Goal: Transaction & Acquisition: Purchase product/service

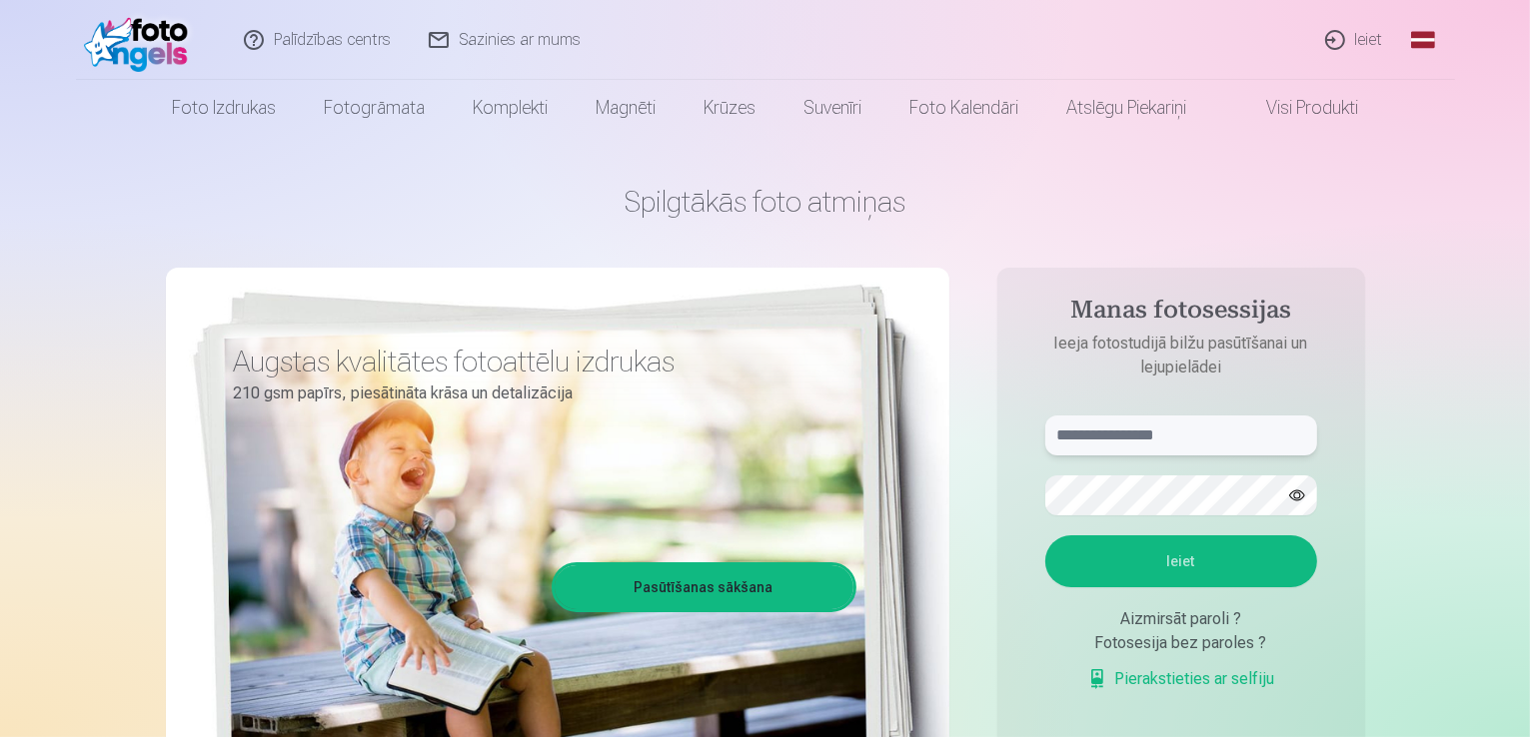
click at [1133, 440] on input "text" at bounding box center [1181, 436] width 272 height 40
type input "**********"
click at [1295, 501] on button "button" at bounding box center [1297, 496] width 38 height 38
click at [1241, 552] on button "Ieiet" at bounding box center [1181, 562] width 272 height 52
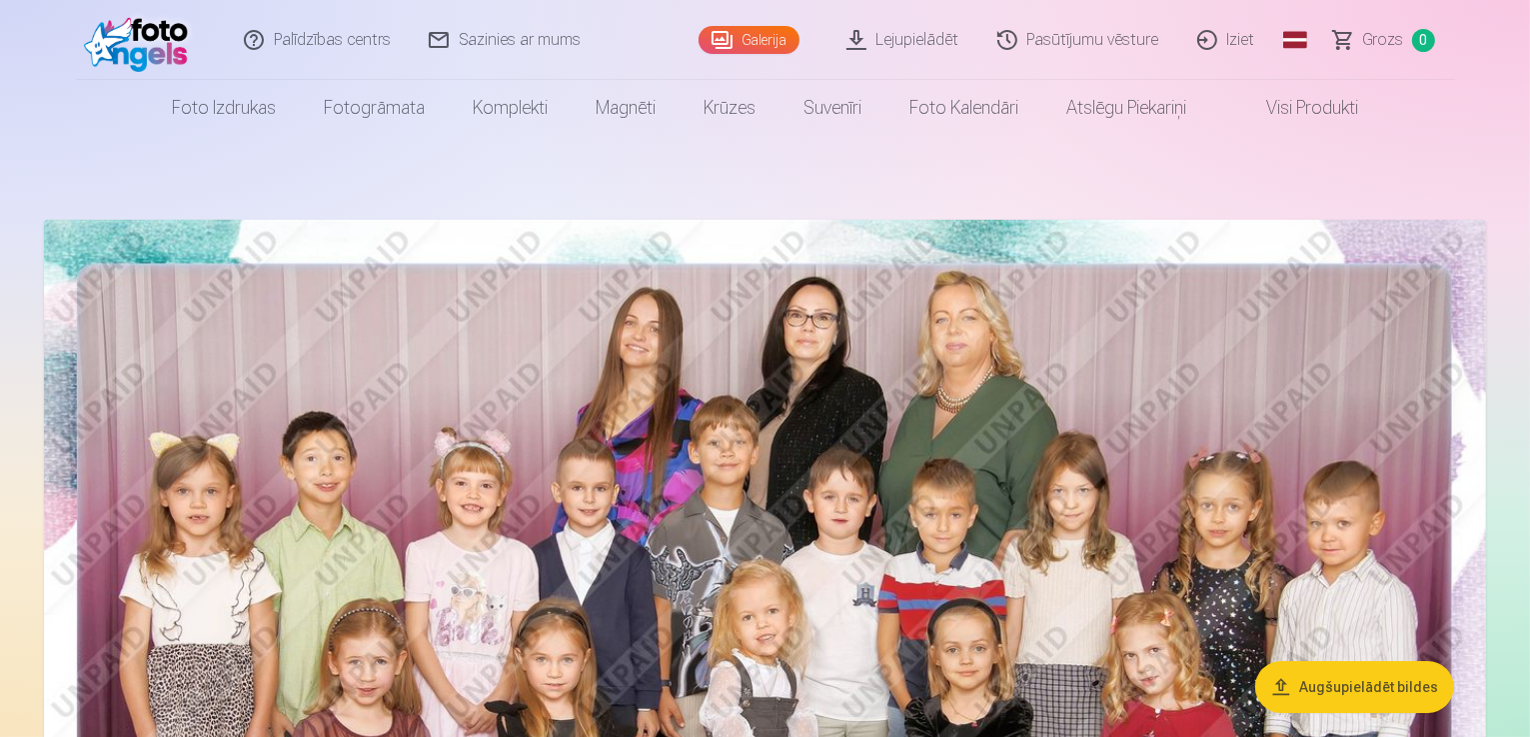
click at [1295, 688] on button "Augšupielādēt bildes" at bounding box center [1354, 687] width 199 height 52
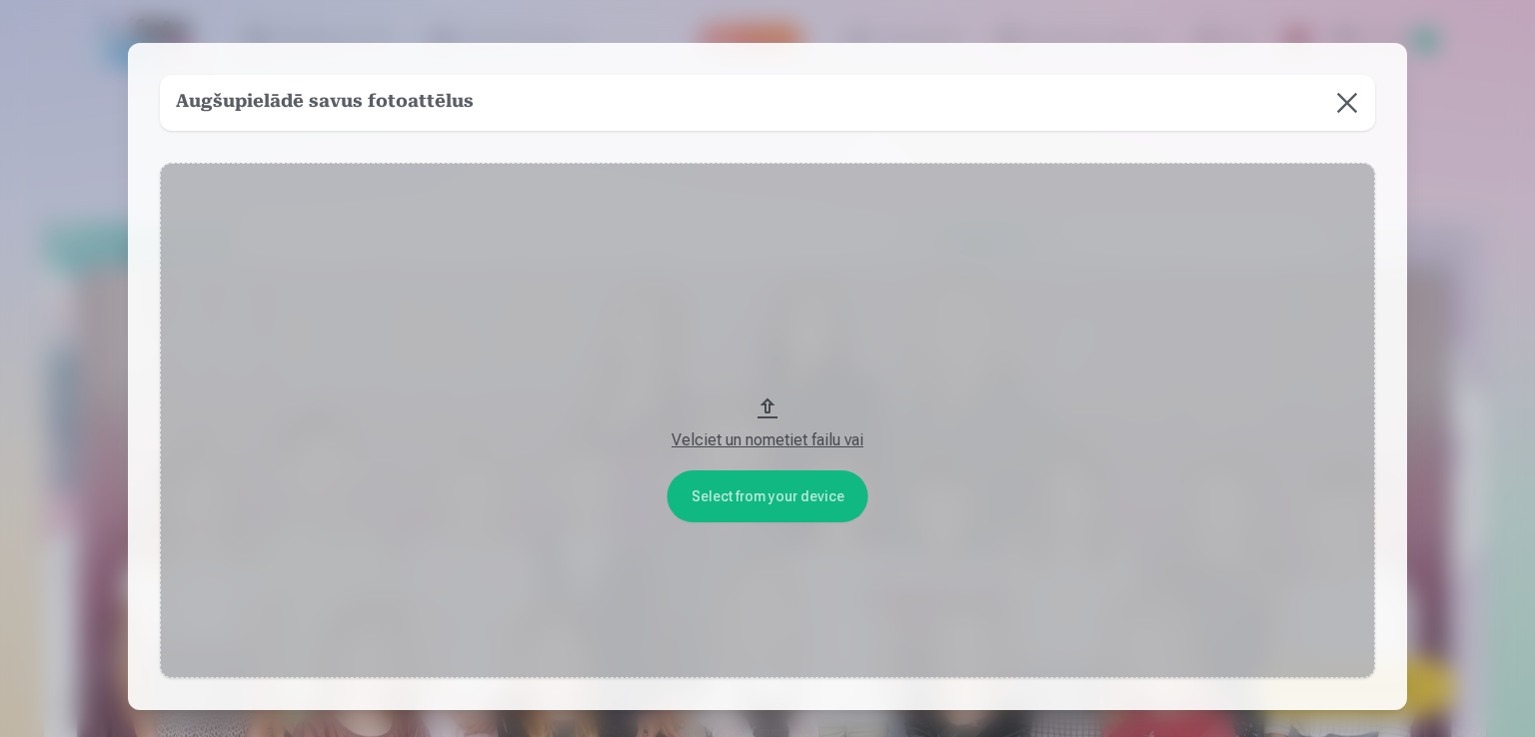
click at [1341, 93] on button at bounding box center [1347, 103] width 56 height 56
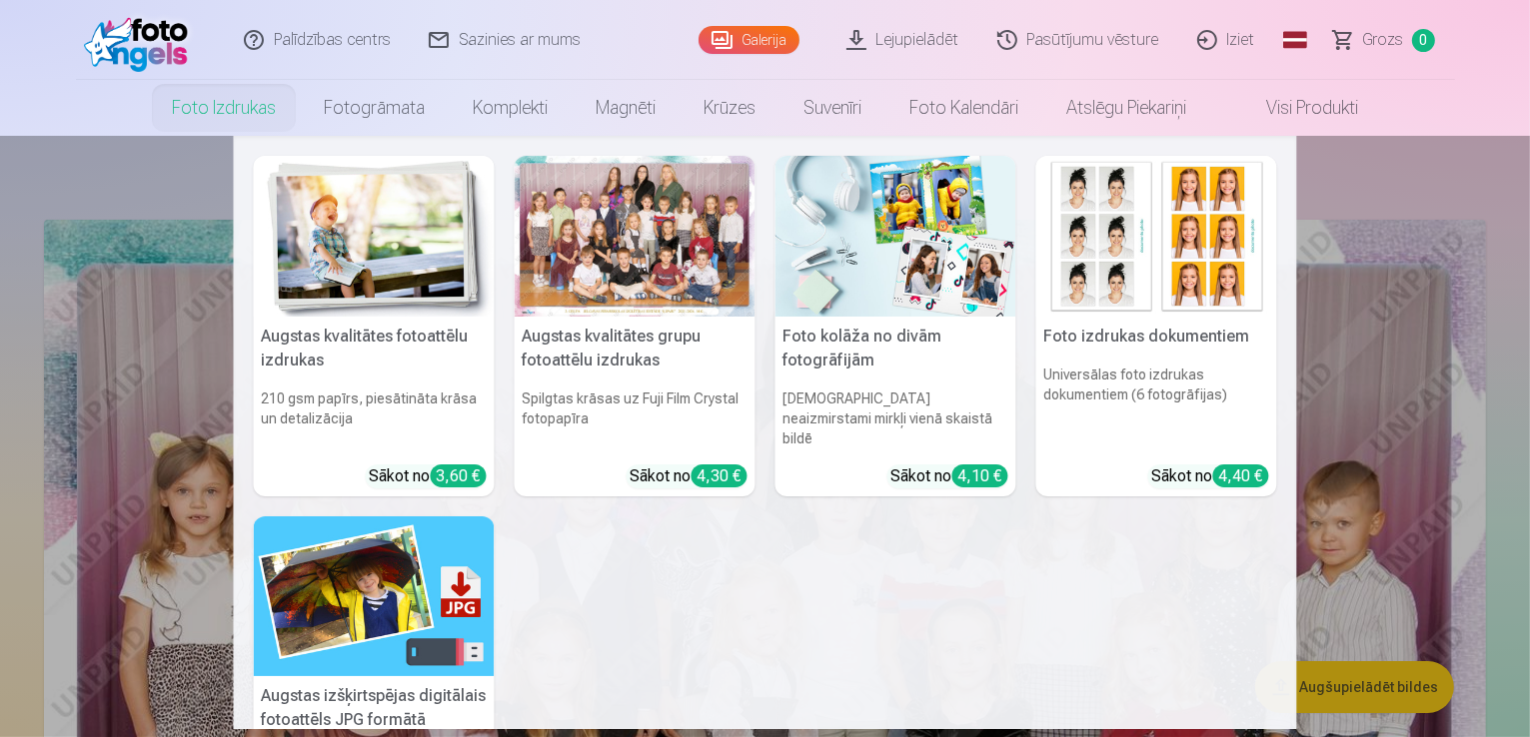
click at [555, 253] on div at bounding box center [635, 236] width 241 height 161
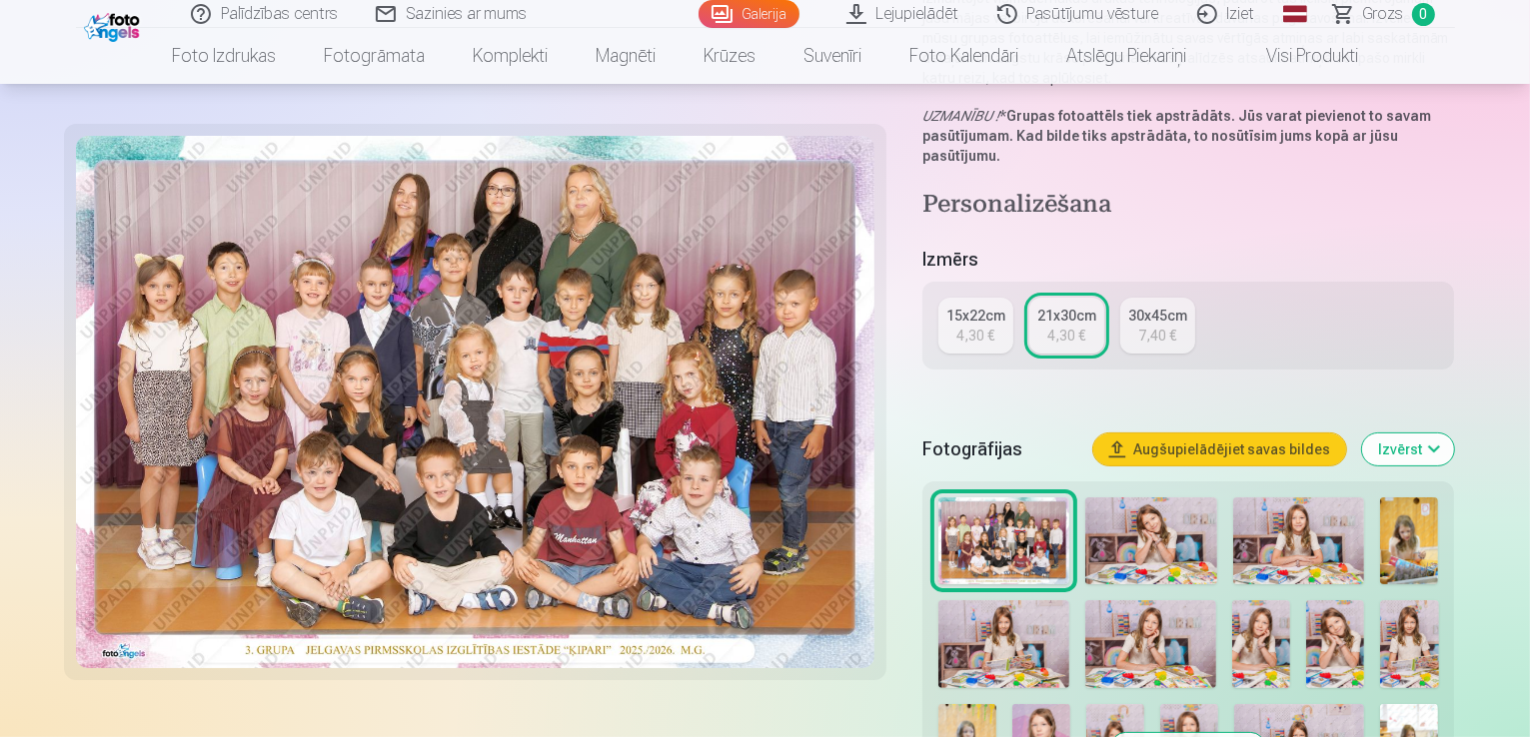
scroll to position [330, 0]
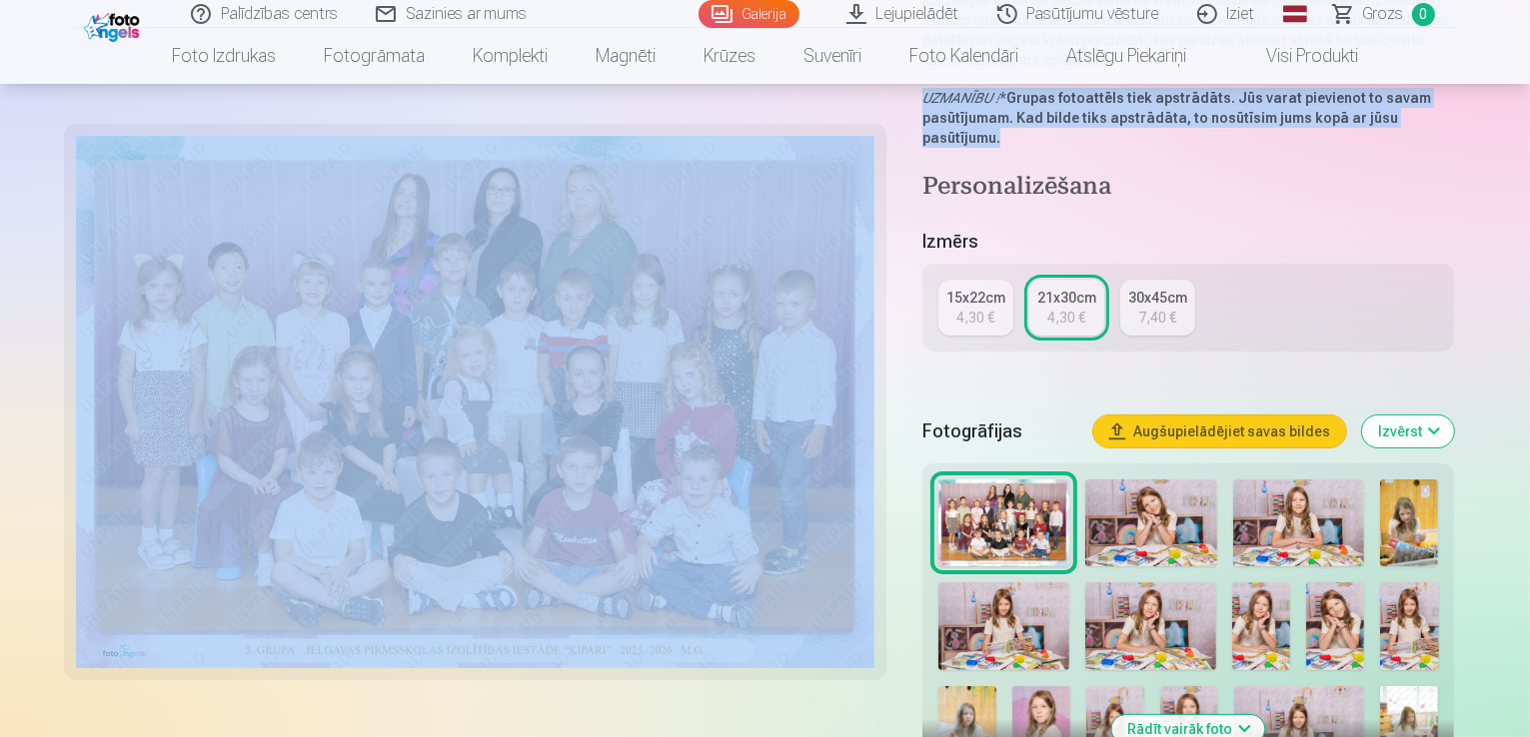
drag, startPoint x: 1529, startPoint y: 69, endPoint x: 1529, endPoint y: 89, distance: 20.0
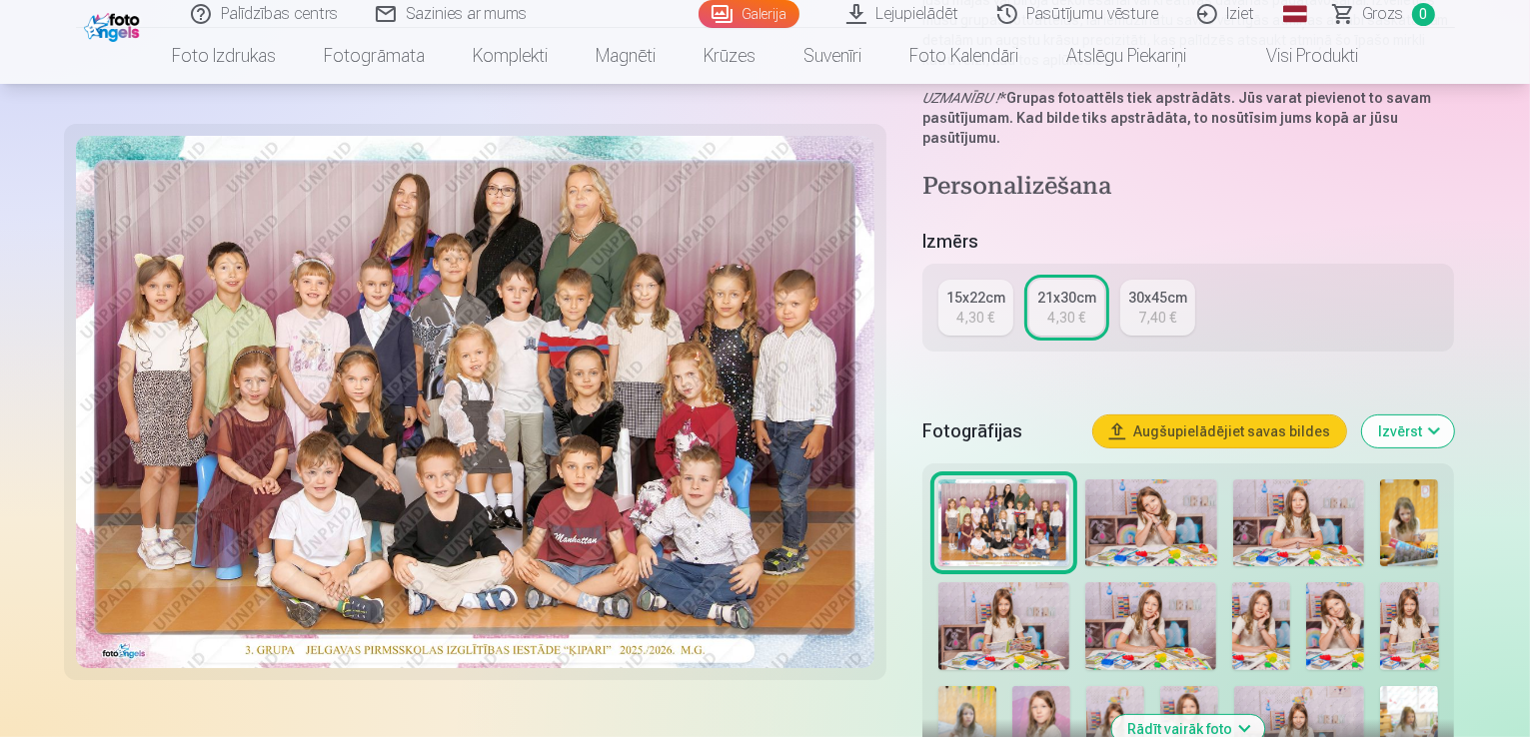
click at [1455, 122] on div "Grupas fotoattēlu izdrukas 21x30 cm Iemūžiniet īpašus mirkļus ar ģimeni, klasi …" at bounding box center [765, 372] width 1379 height 1037
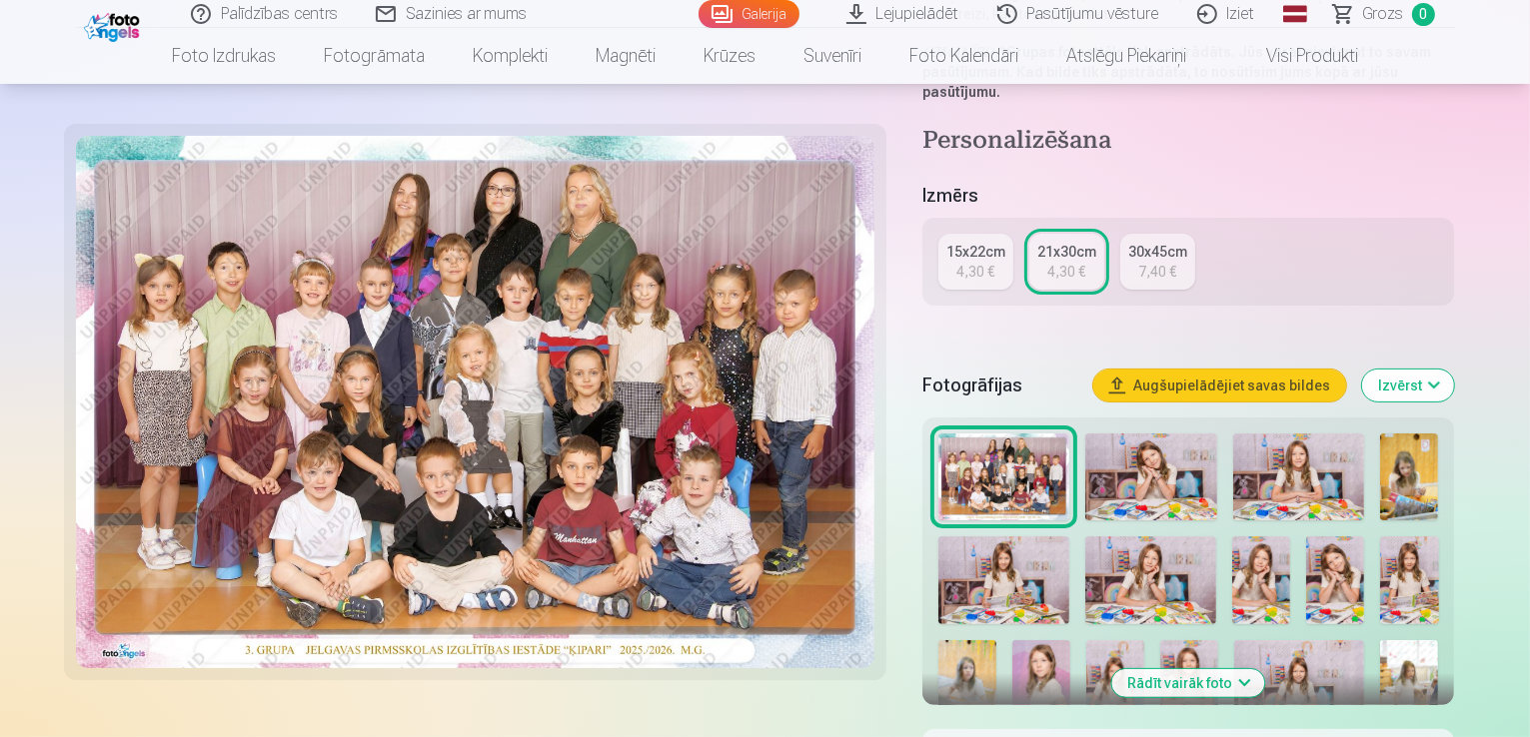
scroll to position [404, 0]
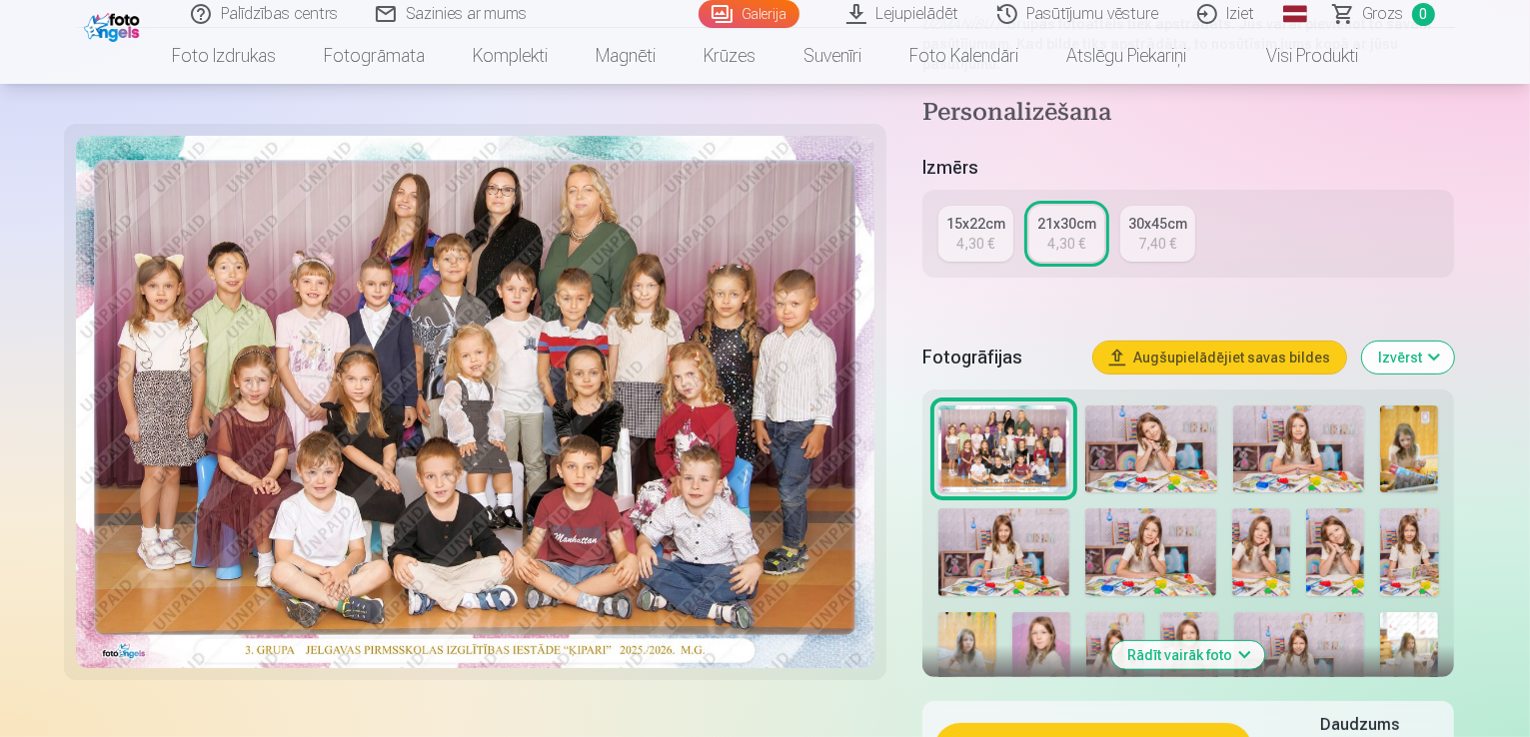
click at [975, 214] on div "15x22cm" at bounding box center [975, 224] width 59 height 20
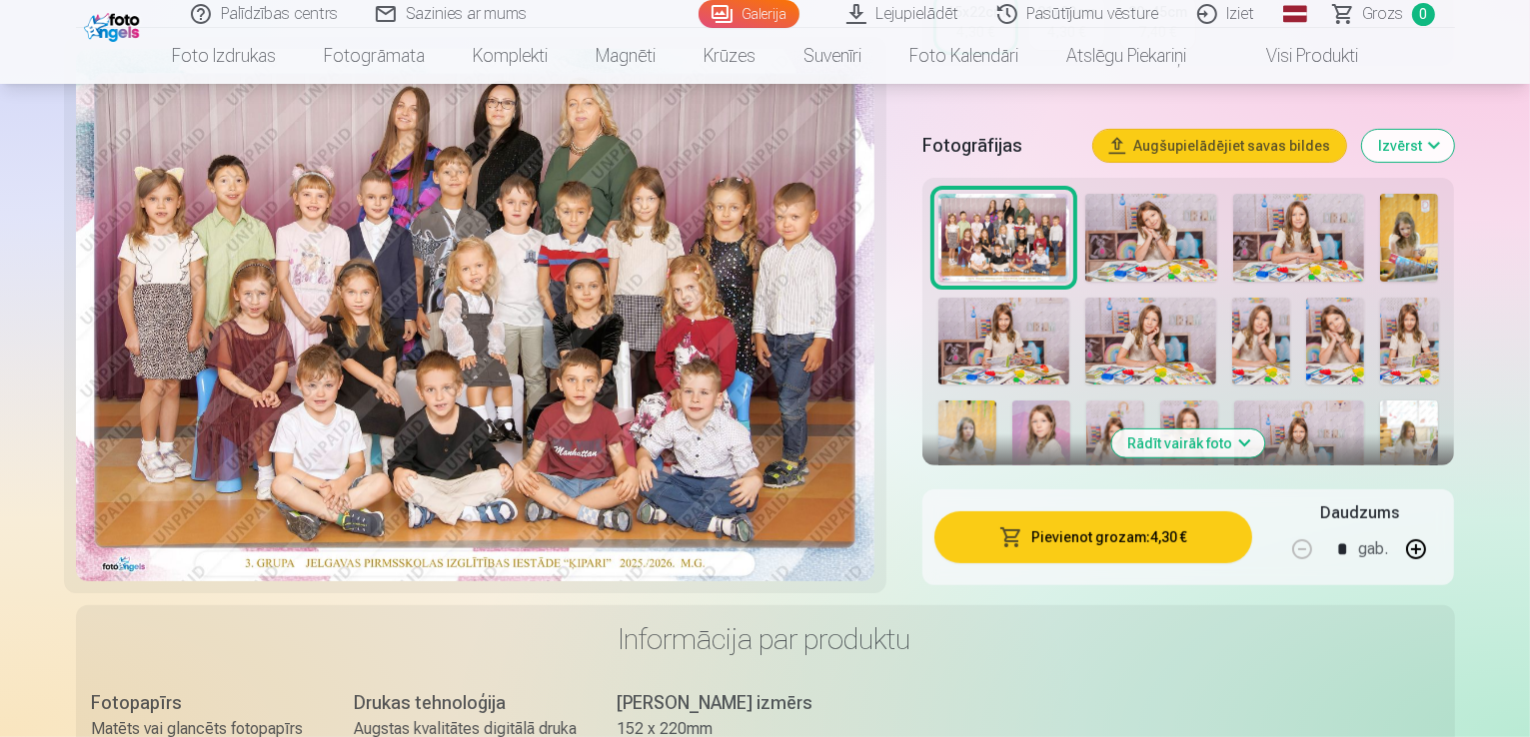
scroll to position [566, 0]
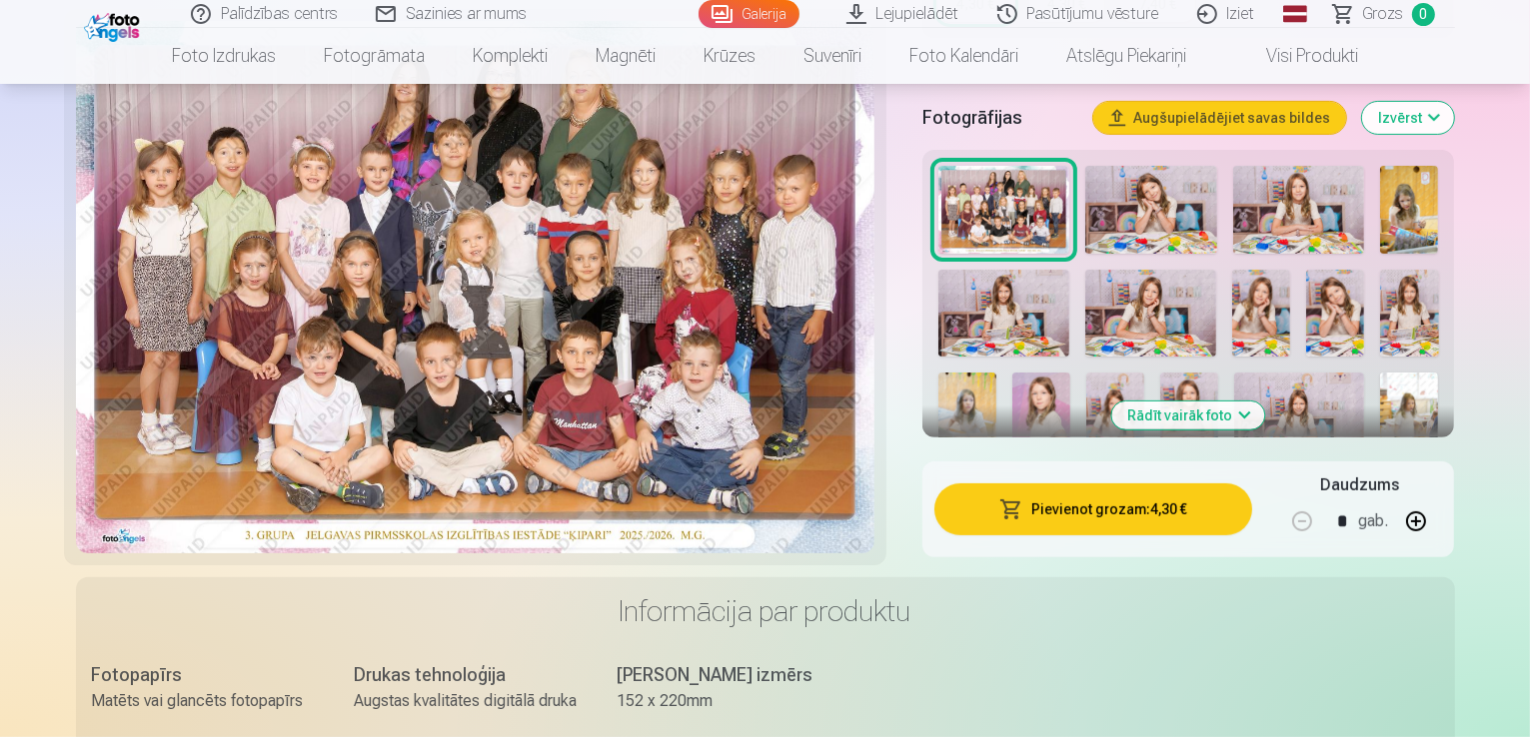
click at [1120, 493] on button "Pievienot grozam : 4,30 €" at bounding box center [1093, 510] width 319 height 52
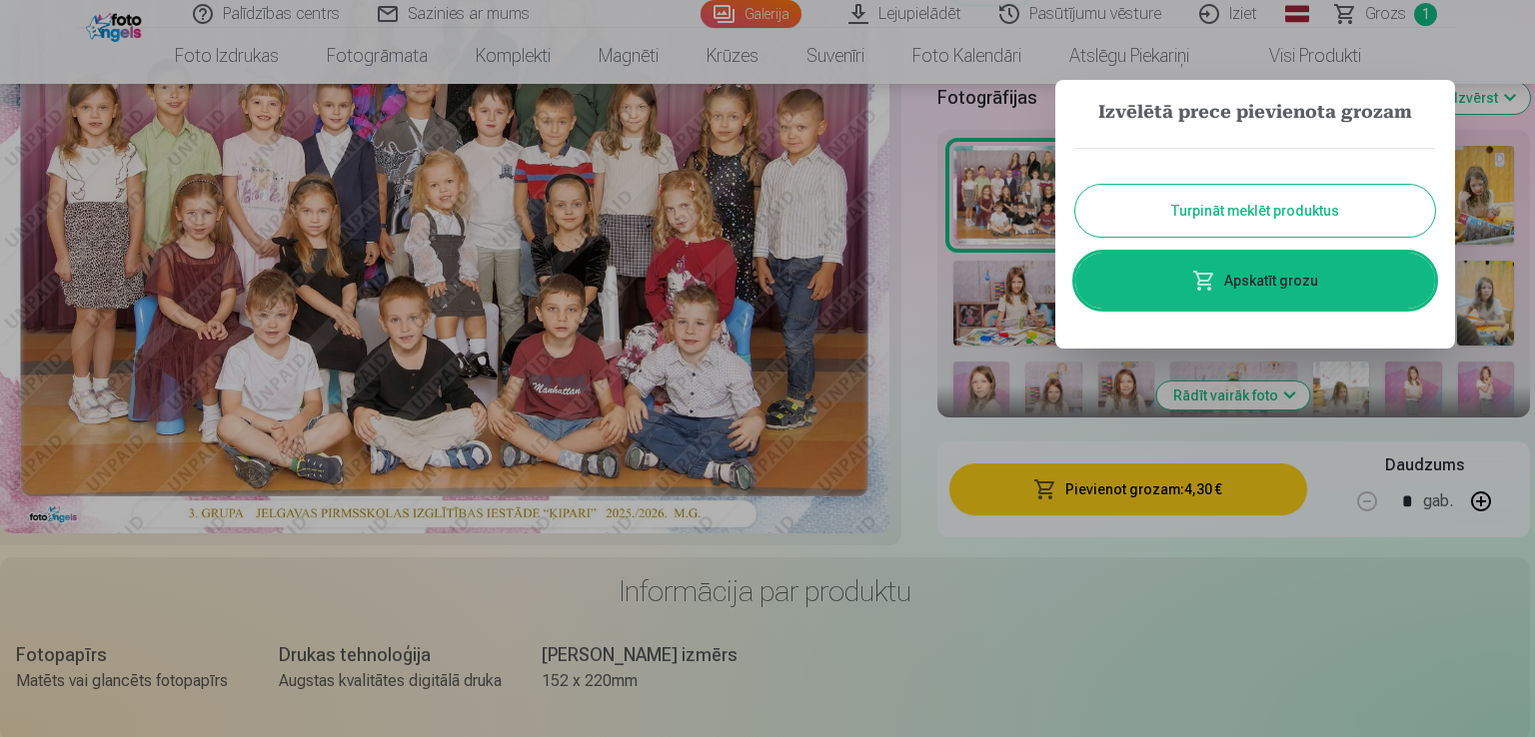
click at [1263, 226] on button "Turpināt meklēt produktus" at bounding box center [1255, 211] width 360 height 52
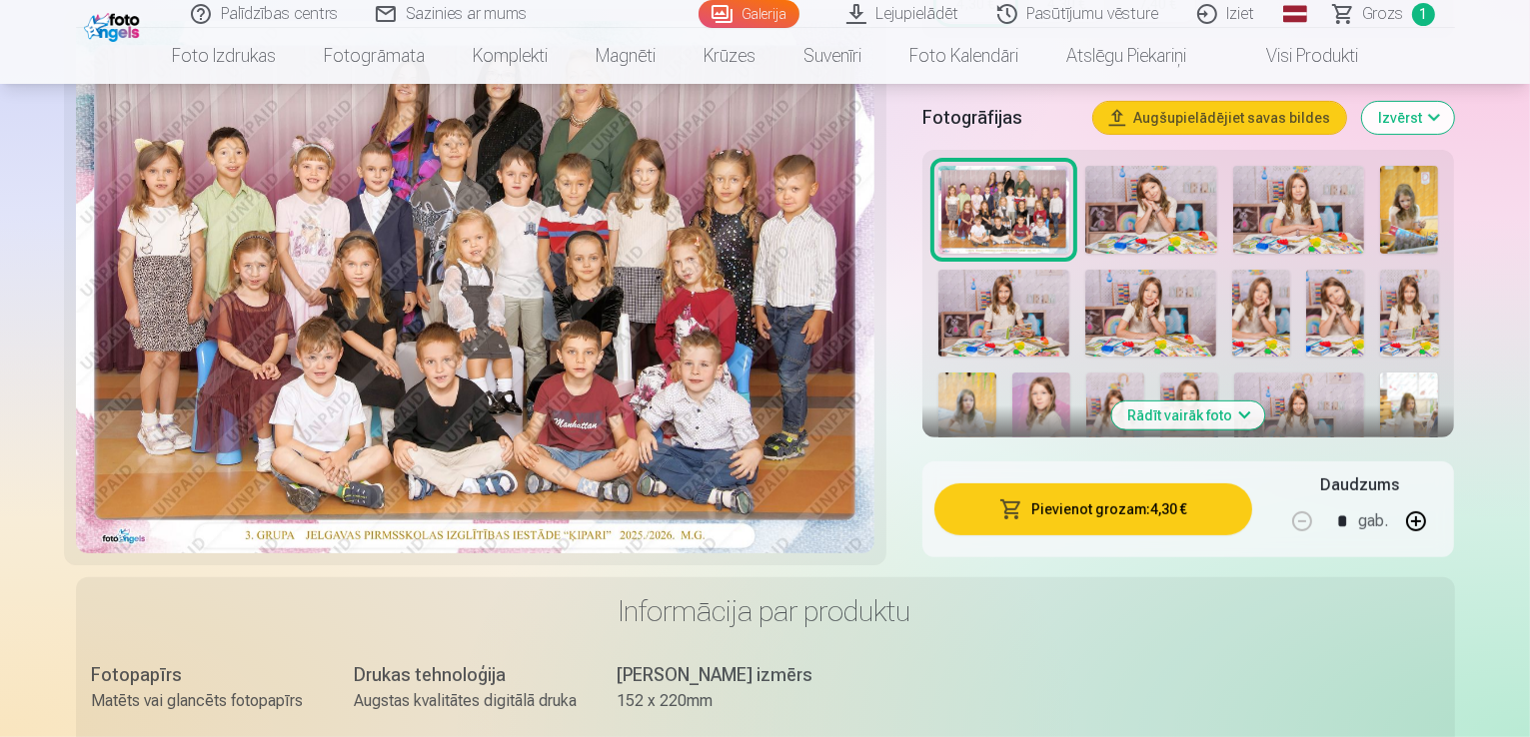
click at [1207, 402] on button "Rādīt vairāk foto" at bounding box center [1188, 416] width 153 height 28
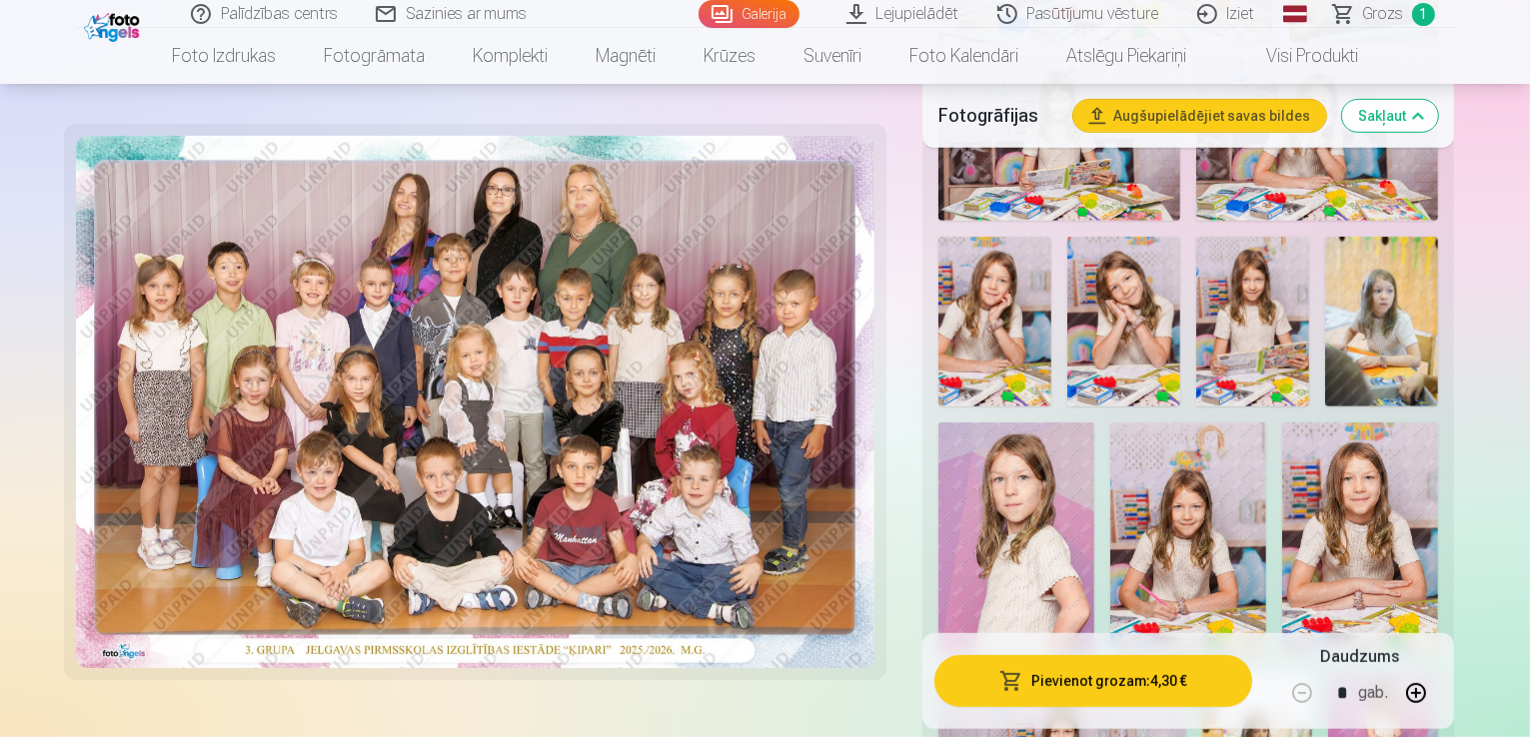
scroll to position [1079, 0]
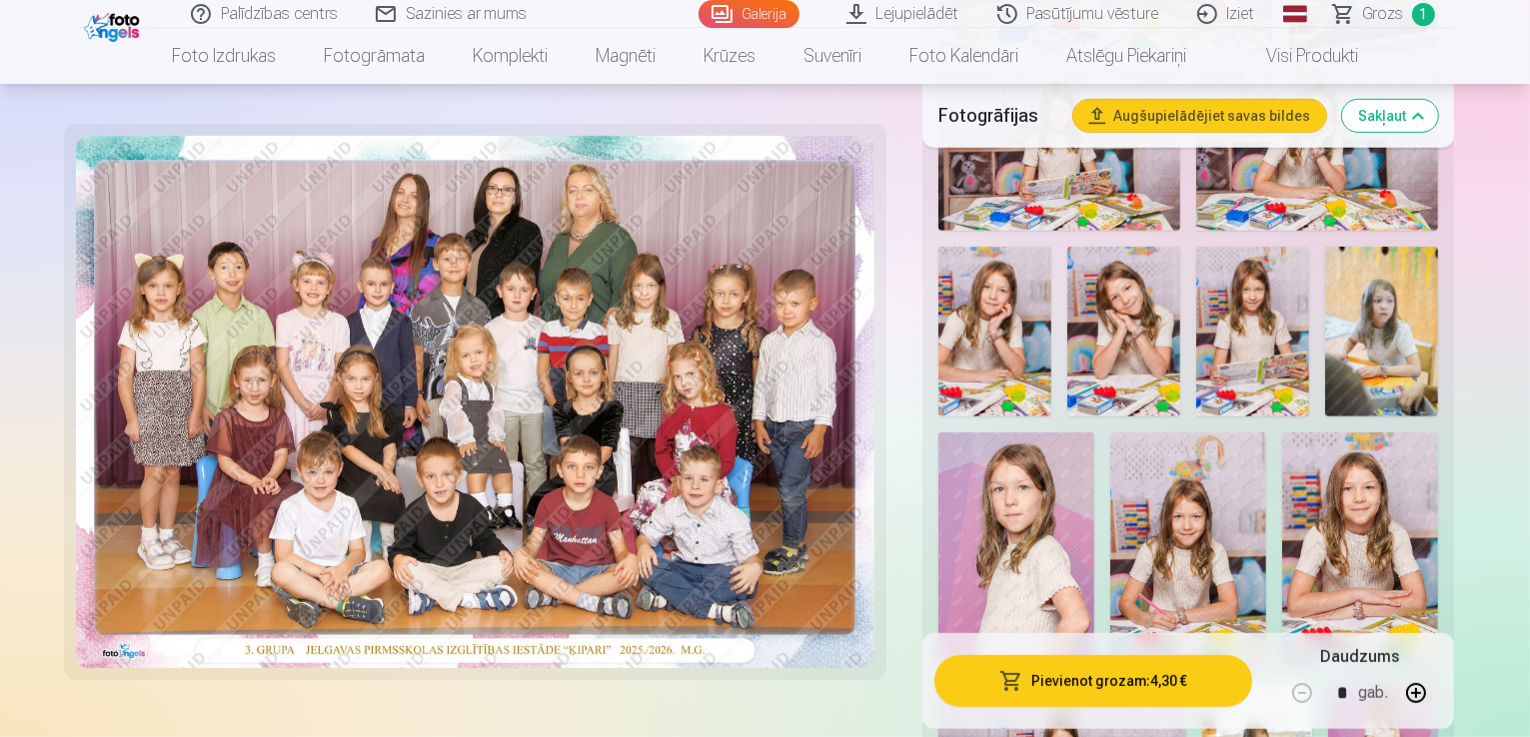
click at [1094, 433] on img at bounding box center [1016, 550] width 156 height 235
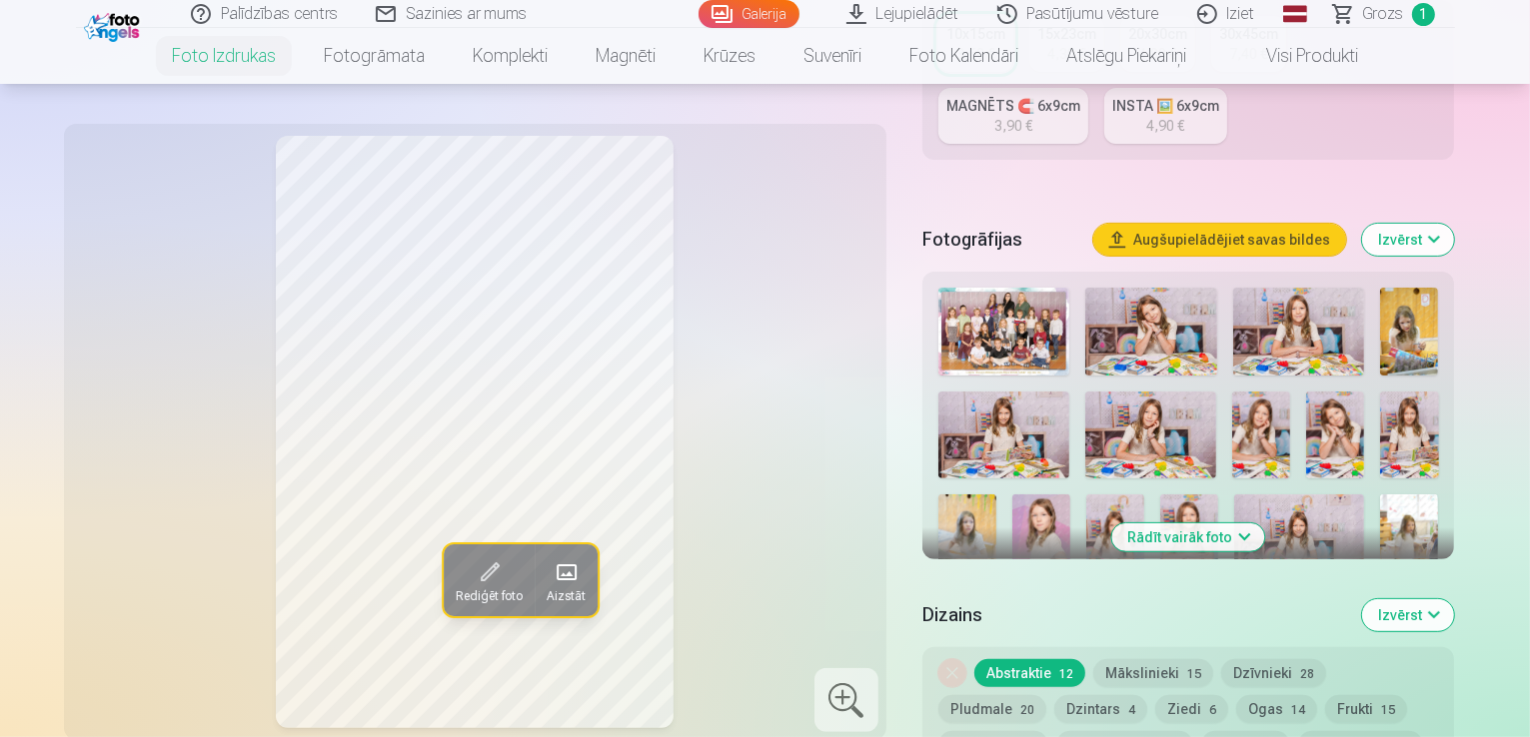
scroll to position [543, 0]
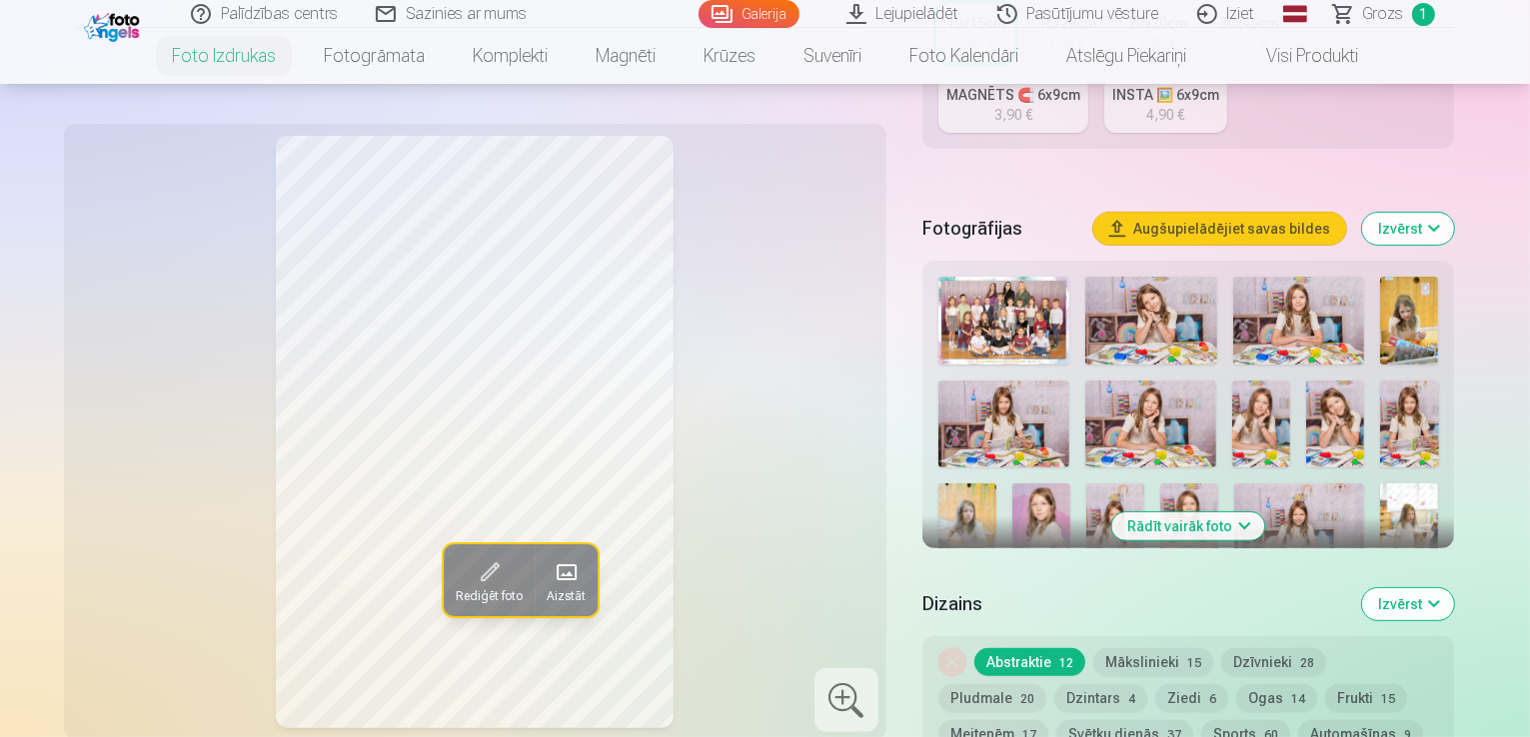
click at [1012, 484] on img at bounding box center [1041, 527] width 58 height 87
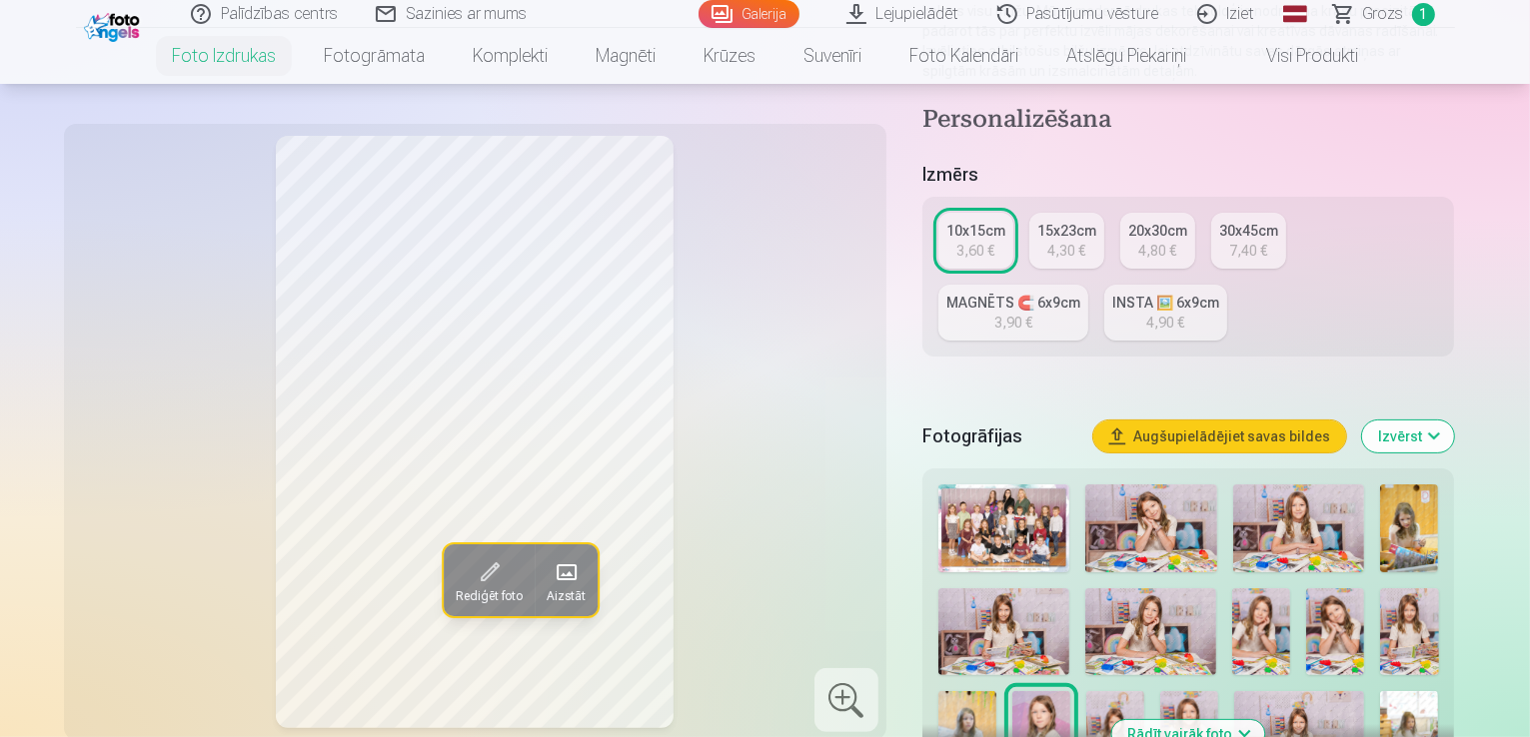
scroll to position [316, 0]
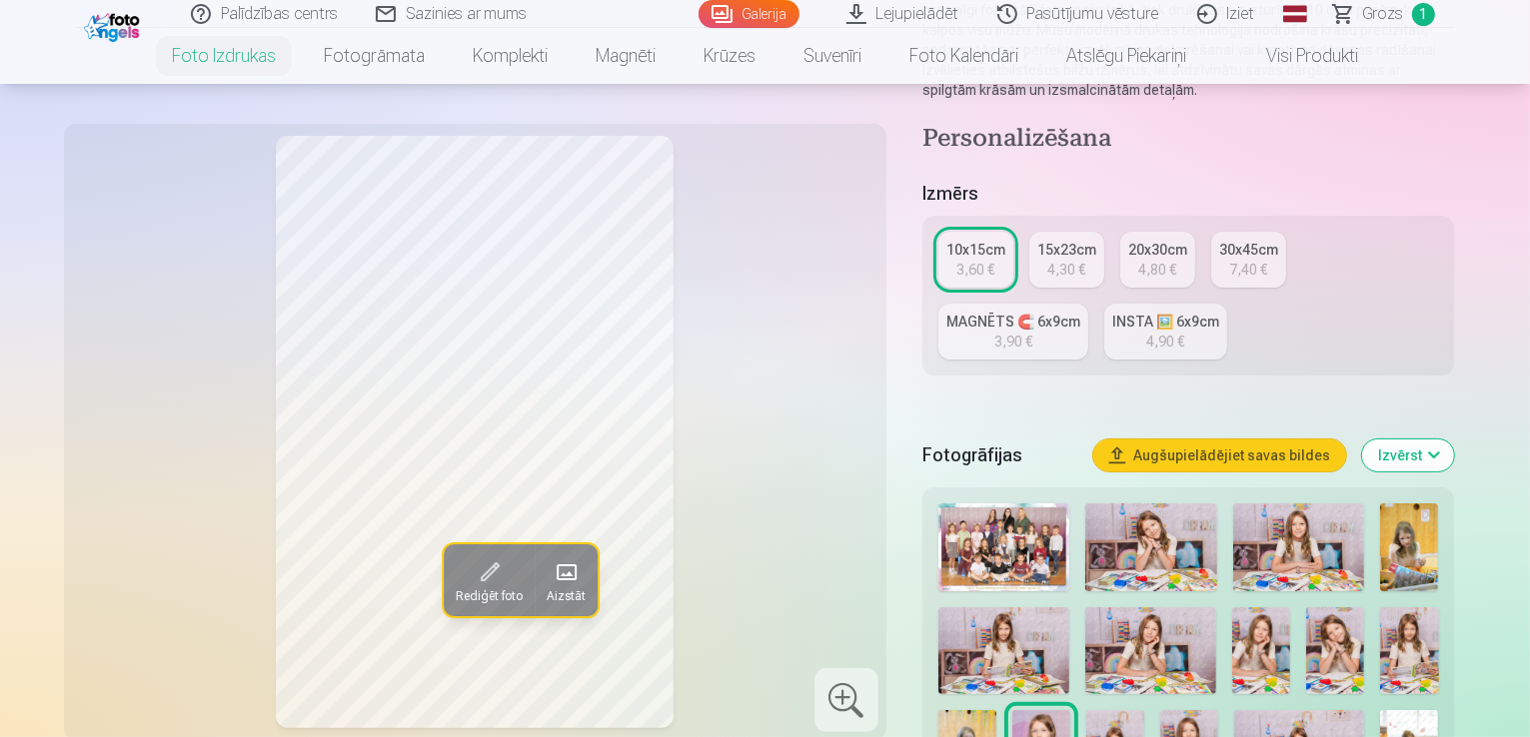
click at [1080, 312] on div "MAGNĒTS 🧲 6x9cm" at bounding box center [1013, 322] width 134 height 20
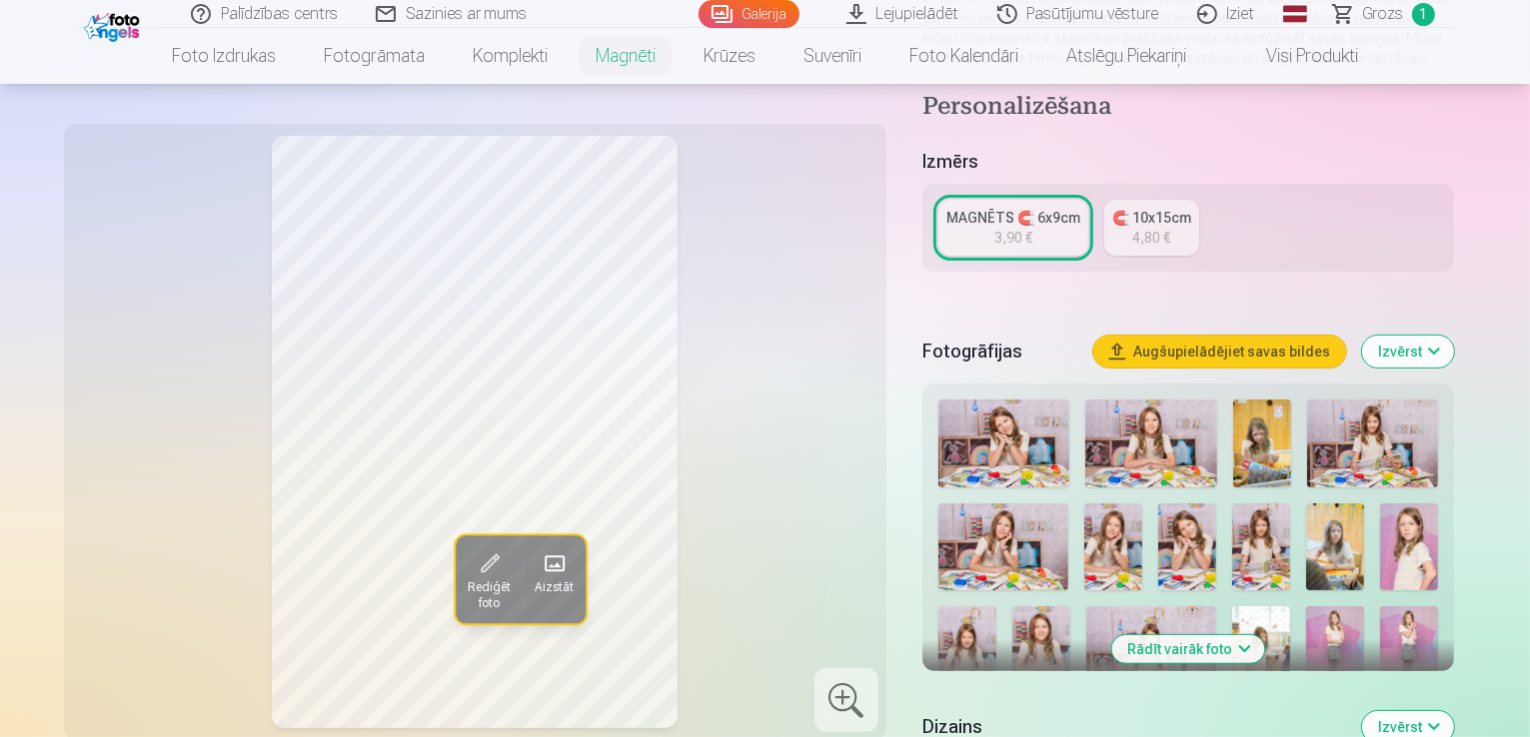
scroll to position [352, 0]
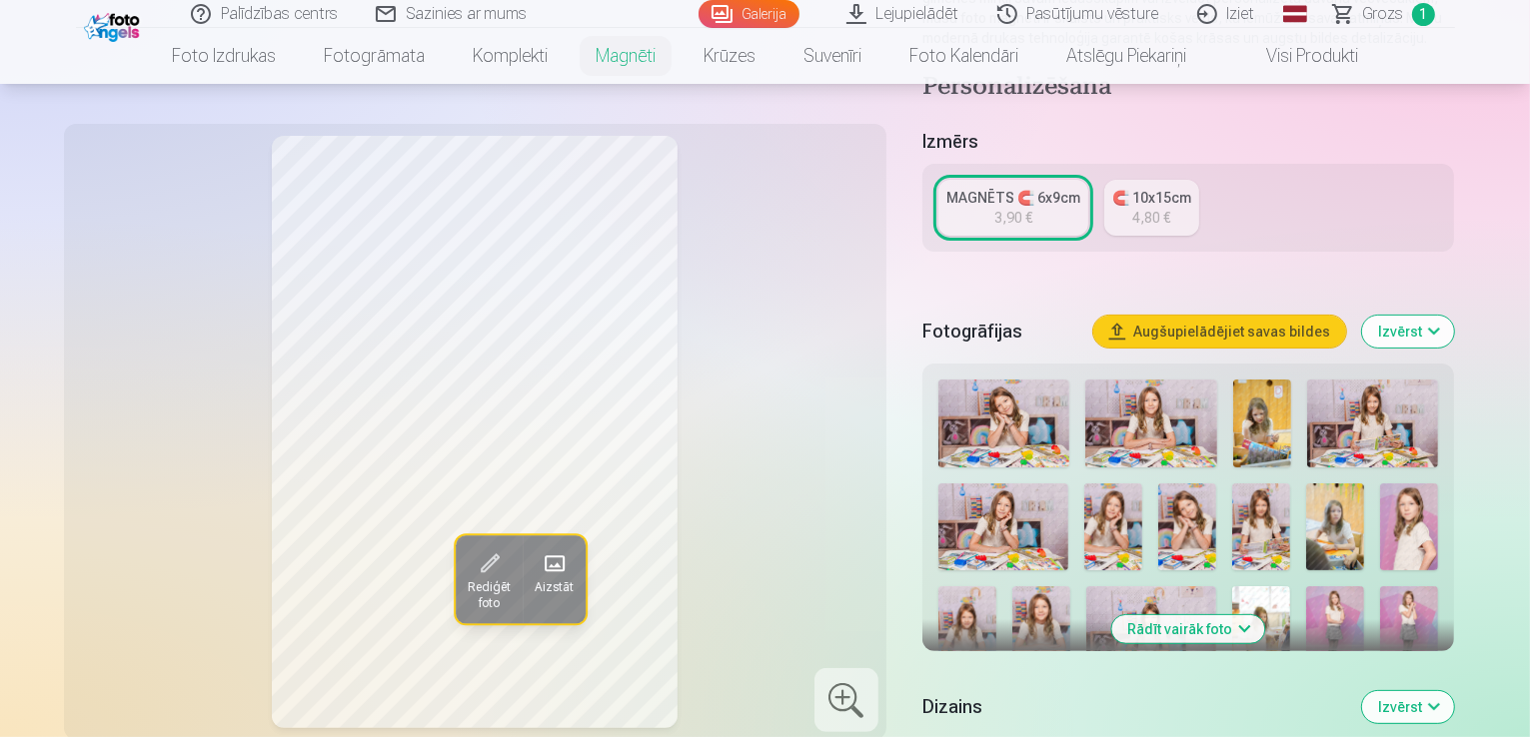
click at [1417, 506] on img at bounding box center [1409, 527] width 58 height 87
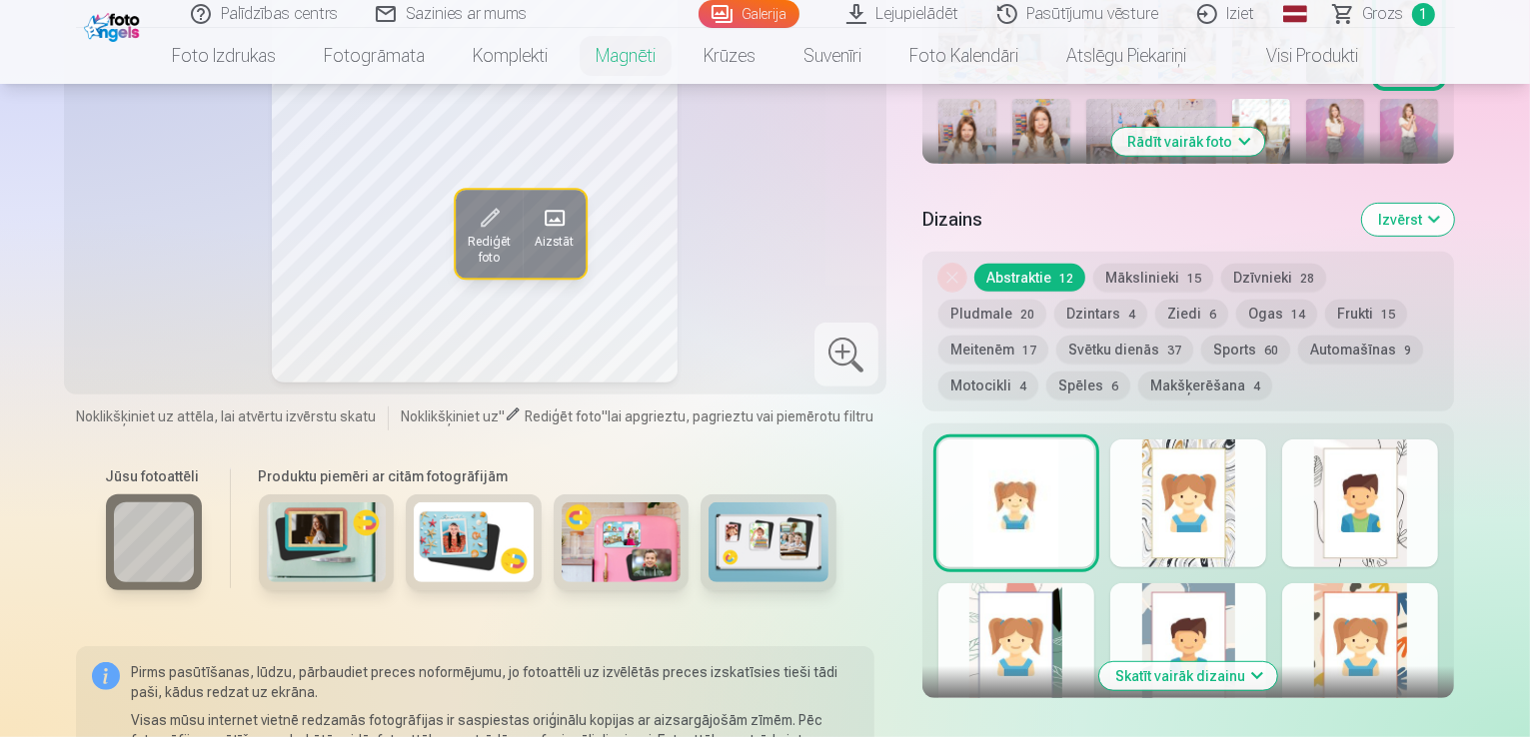
scroll to position [898, 0]
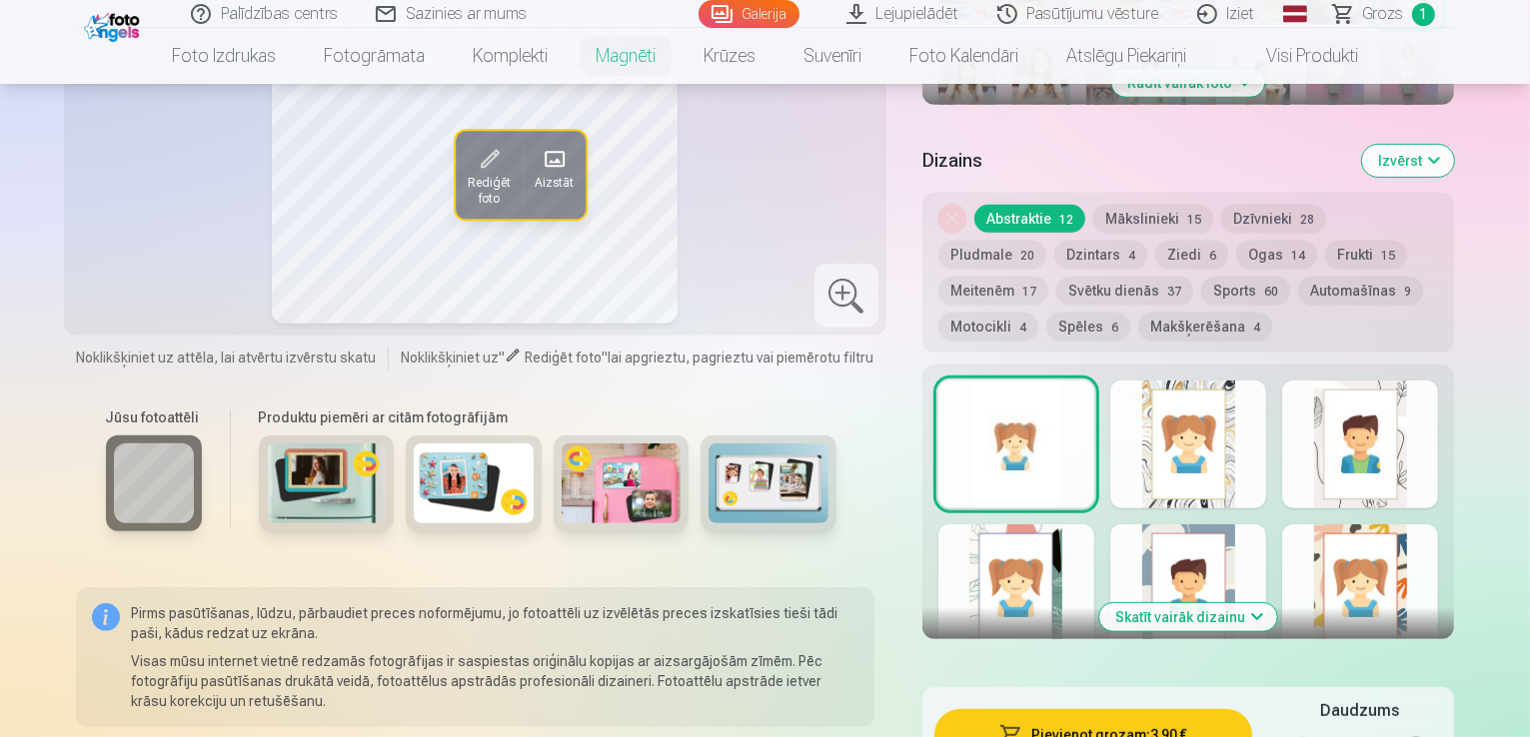
click at [1260, 603] on button "Skatīt vairāk dizainu" at bounding box center [1188, 617] width 178 height 28
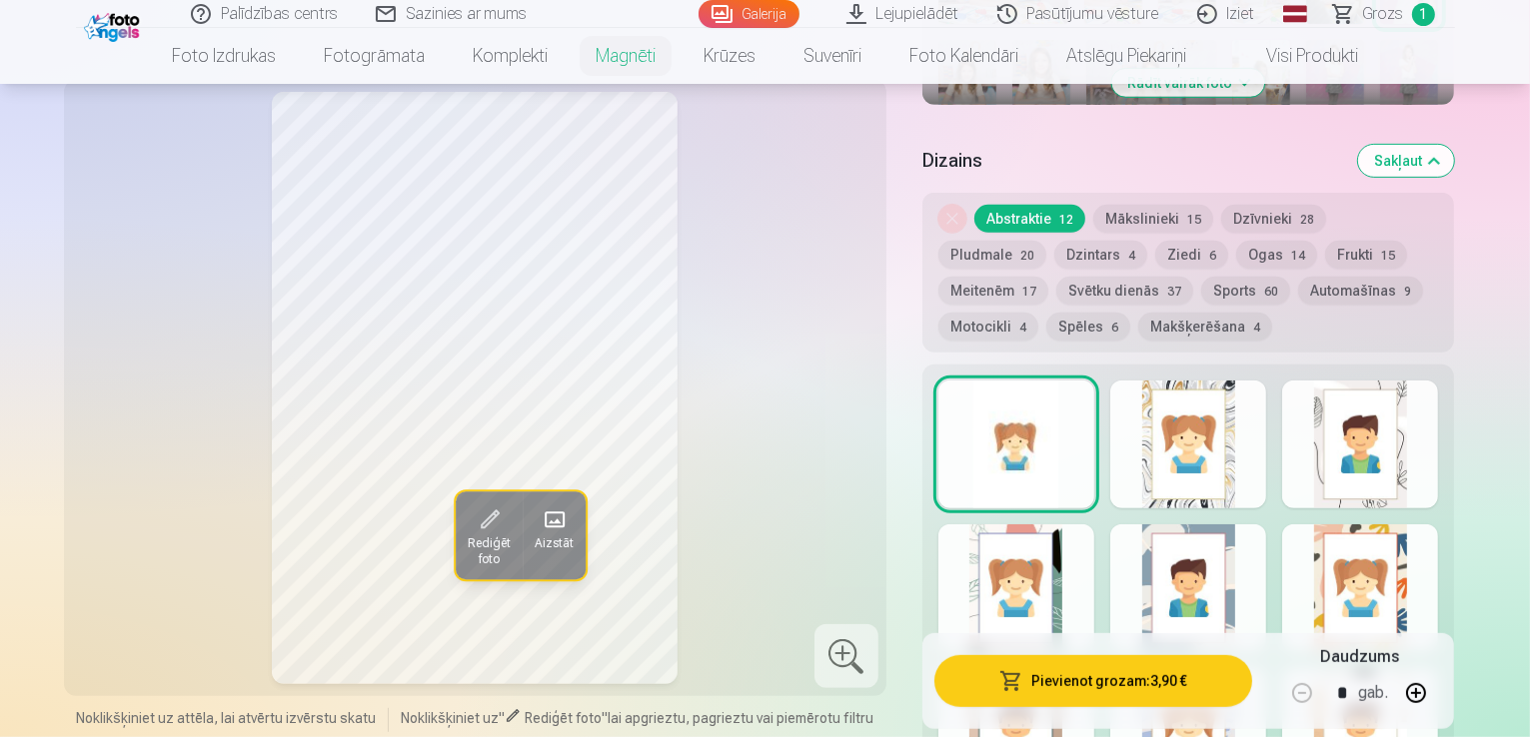
click at [1438, 563] on div at bounding box center [1360, 589] width 156 height 128
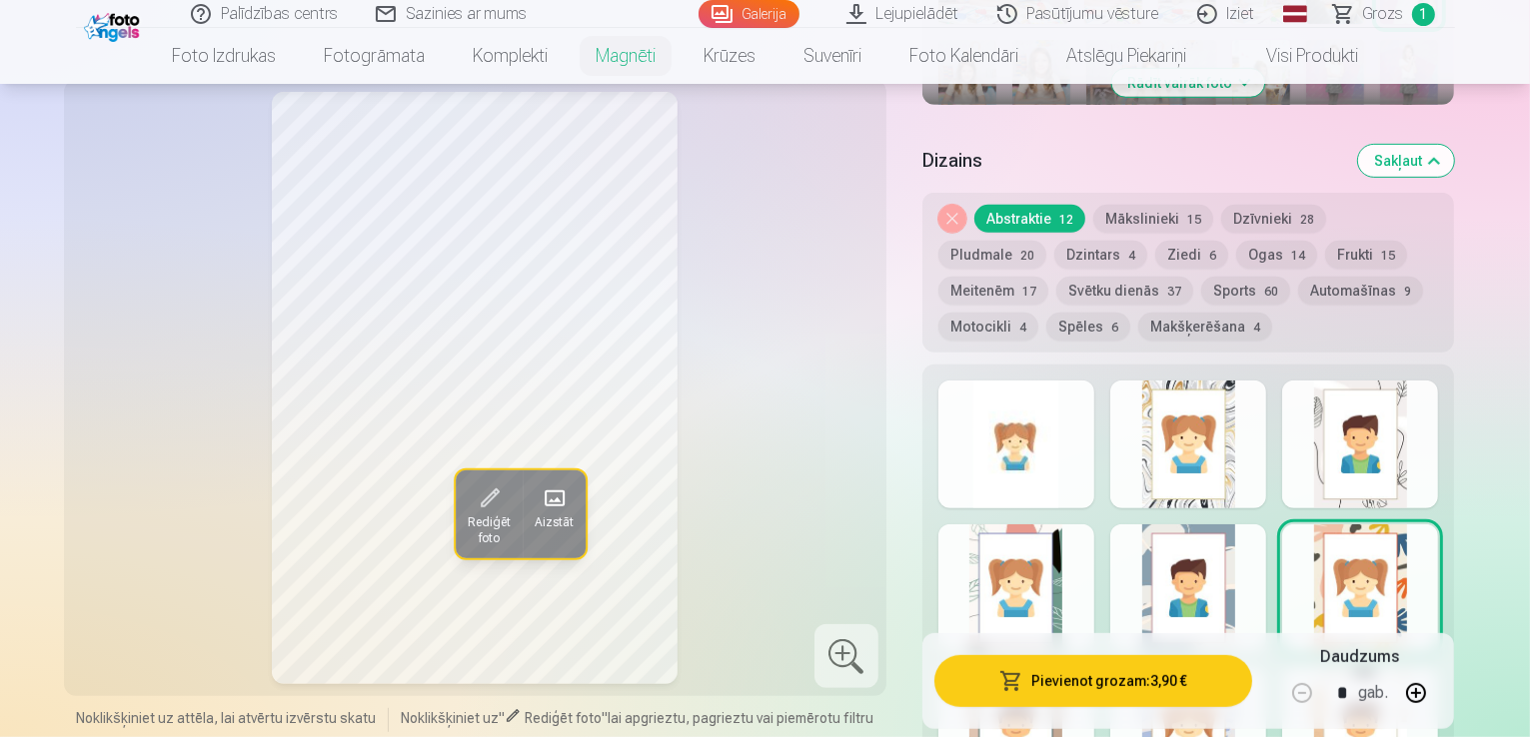
click at [1092, 555] on div at bounding box center [1016, 589] width 156 height 128
click at [1060, 454] on div at bounding box center [1016, 445] width 156 height 128
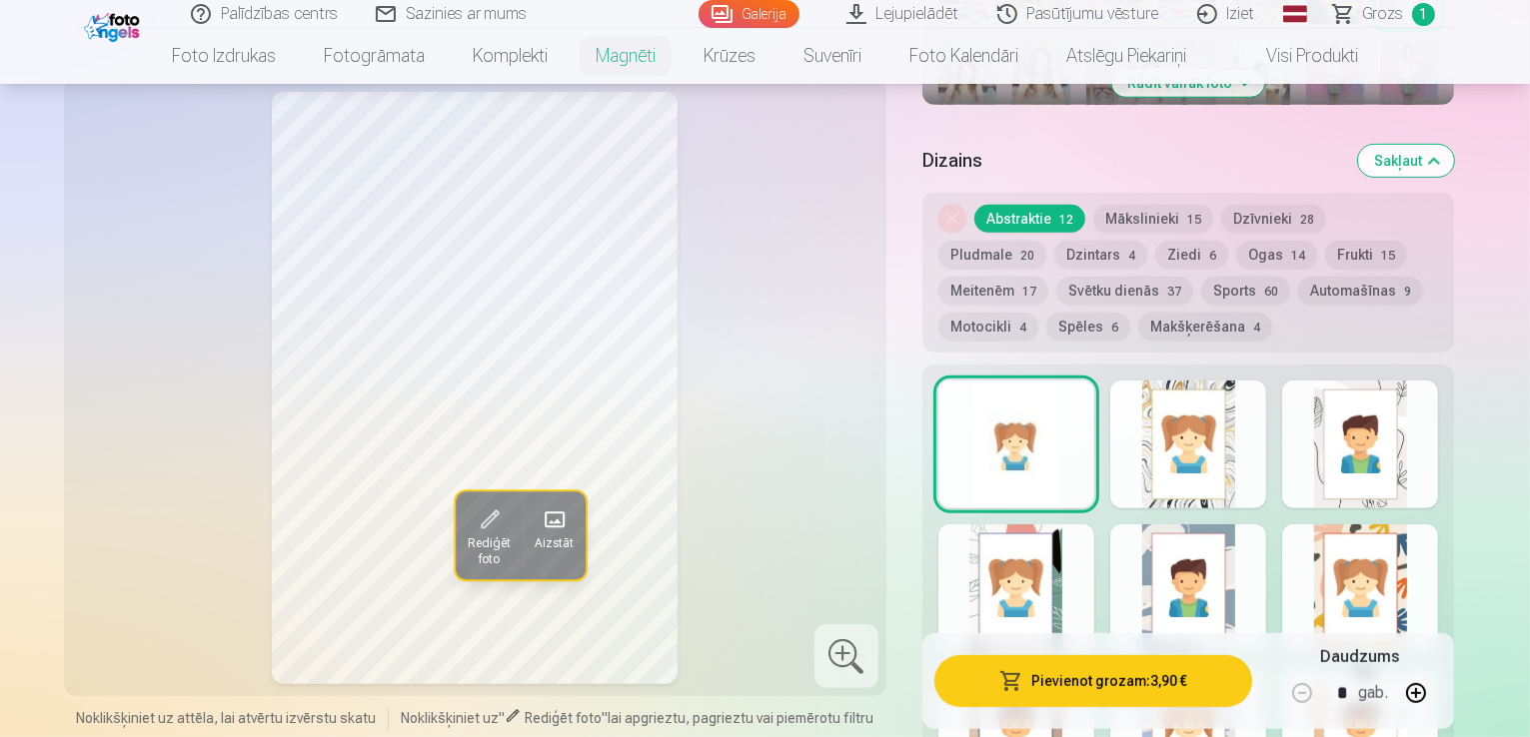
click at [1155, 241] on button "Ziedi 6" at bounding box center [1191, 255] width 73 height 28
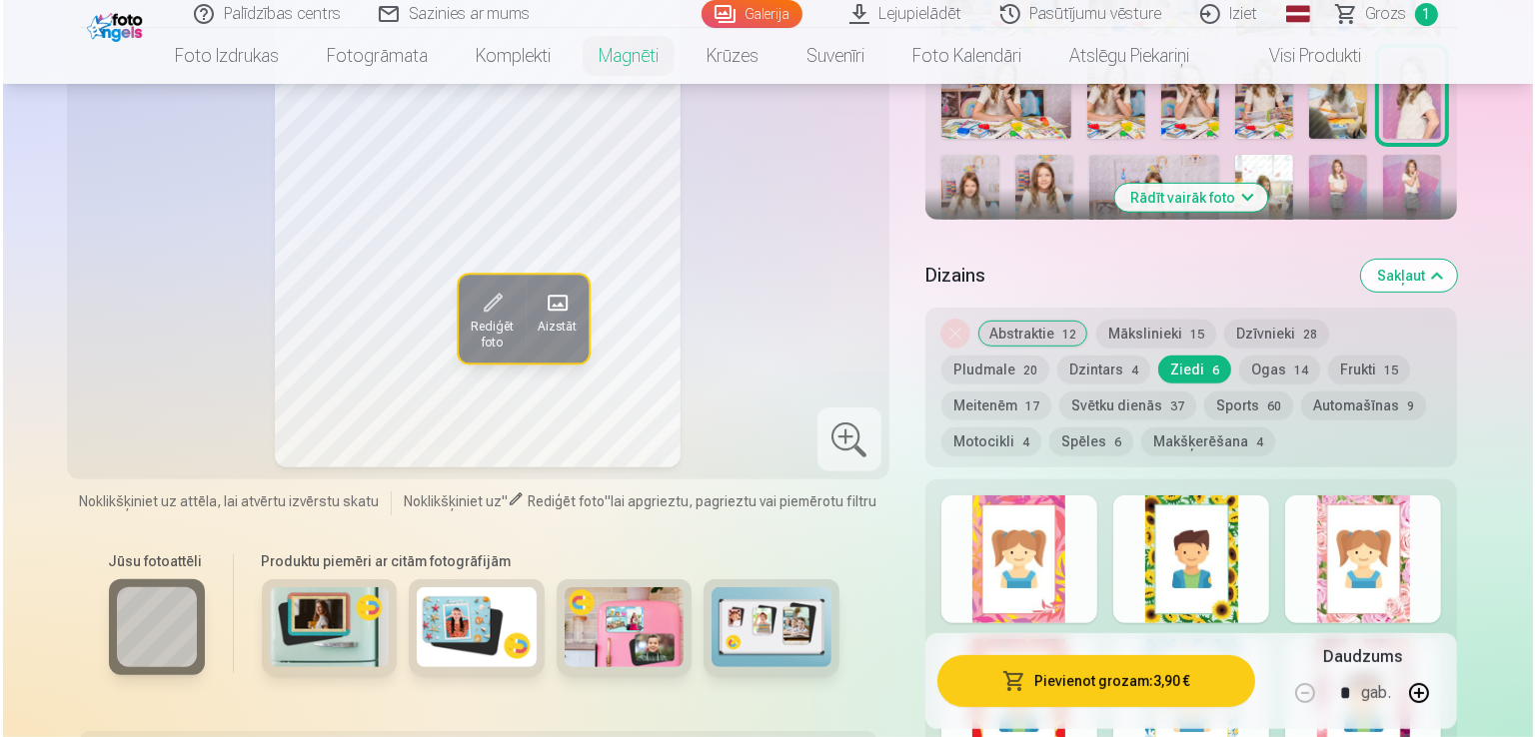
scroll to position [763, 0]
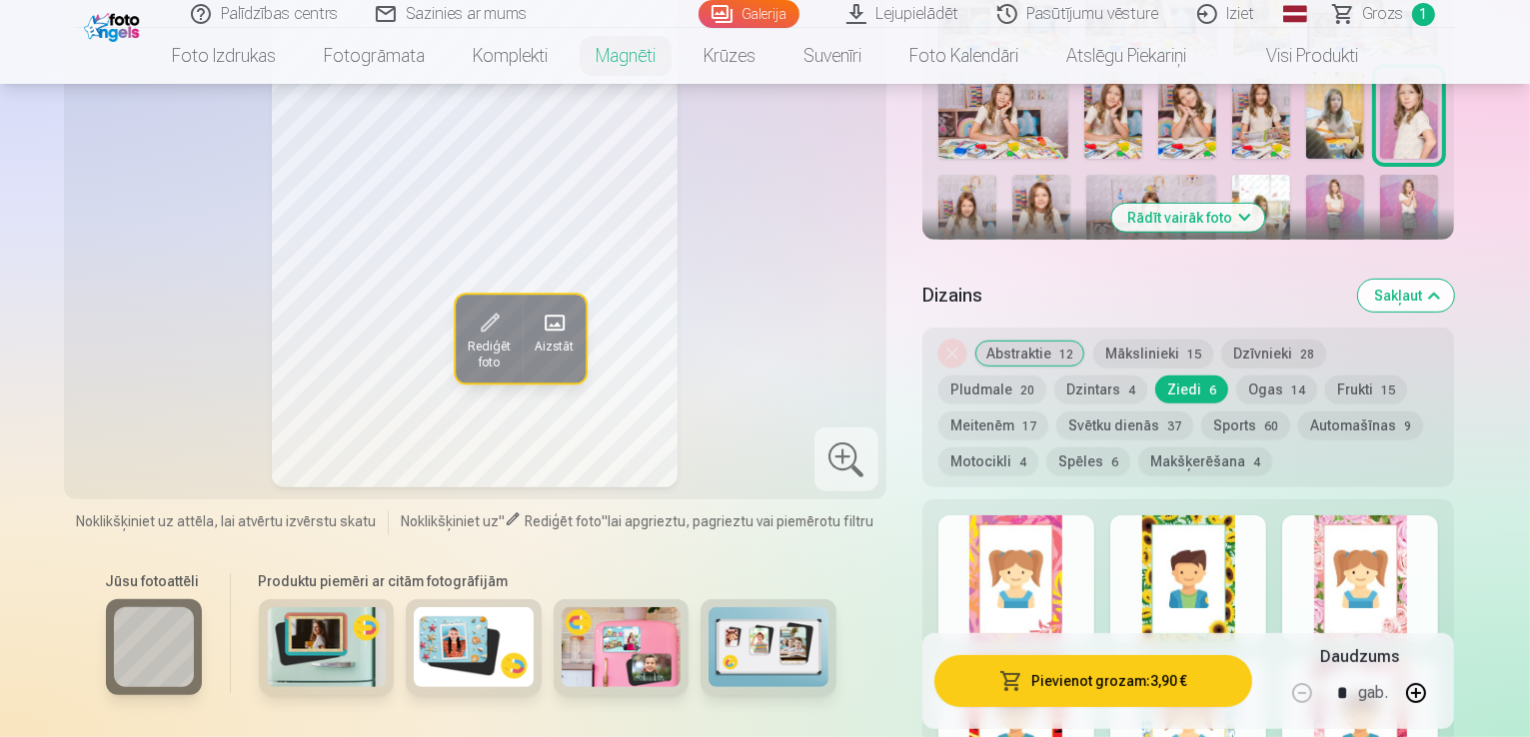
click at [1423, 517] on div at bounding box center [1360, 580] width 156 height 128
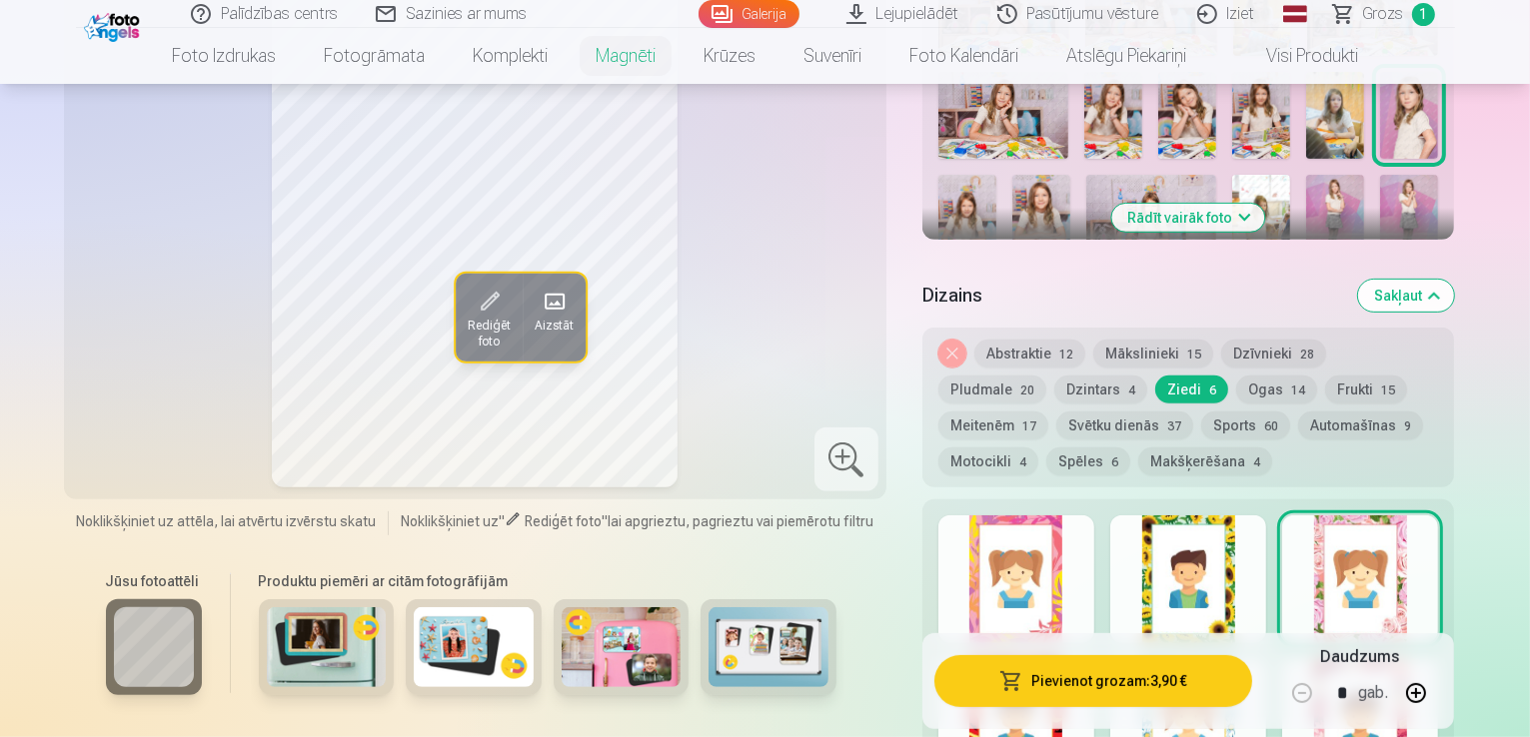
click at [1243, 340] on button "Dzīvnieki 28" at bounding box center [1273, 354] width 105 height 28
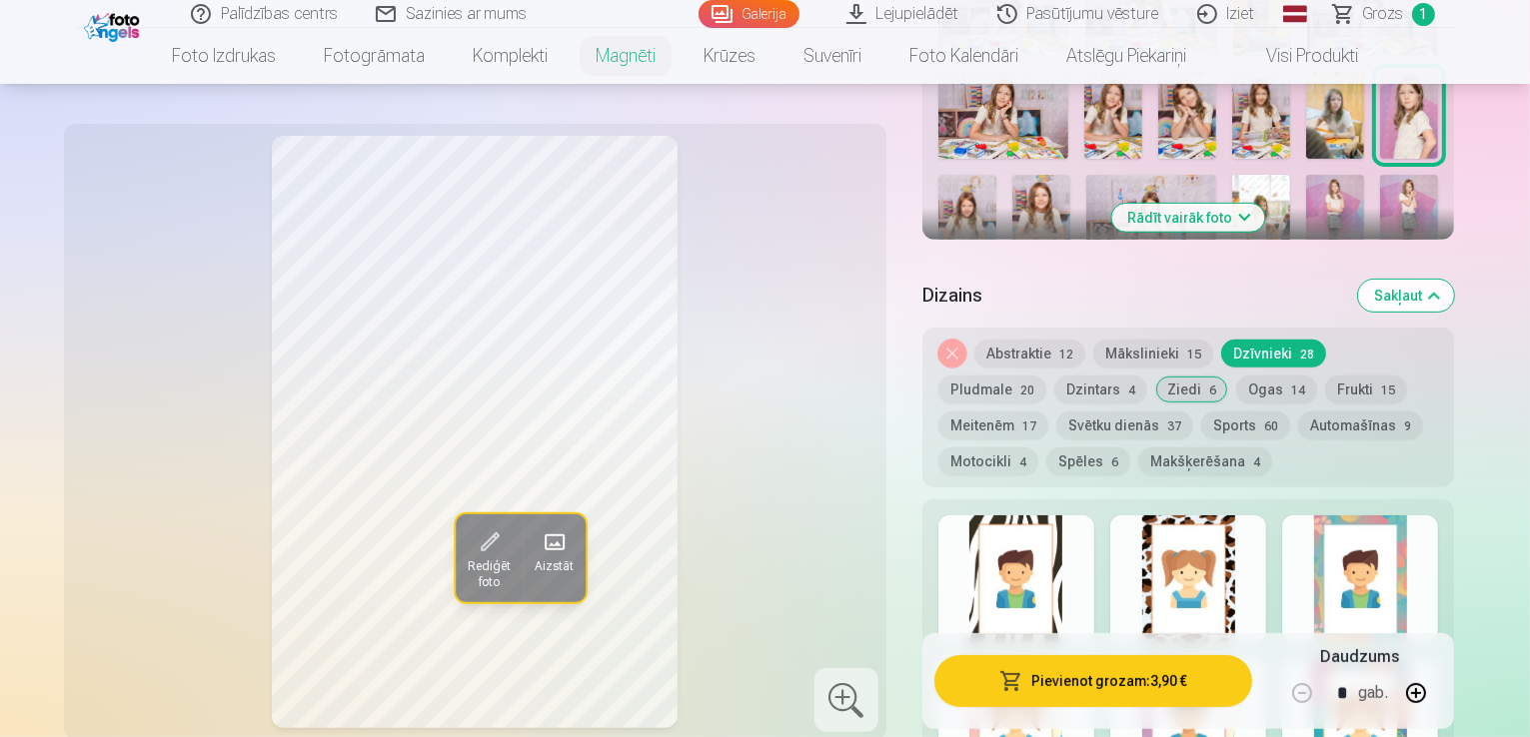
click at [1065, 533] on div at bounding box center [1016, 580] width 156 height 128
click at [1193, 553] on div at bounding box center [1188, 580] width 156 height 128
click at [1375, 558] on div at bounding box center [1360, 580] width 156 height 128
click at [1205, 689] on button "Pievienot grozam : 3,90 €" at bounding box center [1093, 681] width 319 height 52
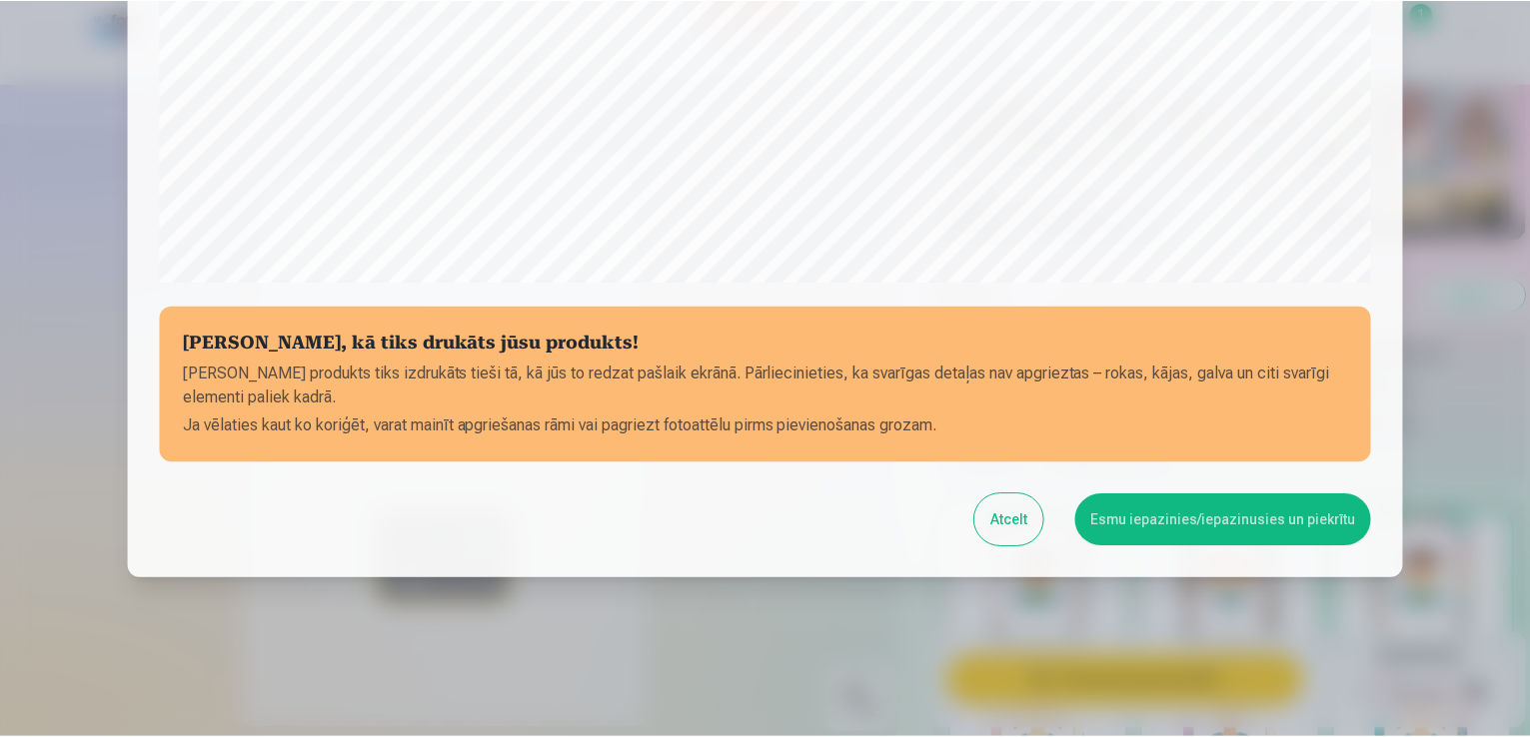
scroll to position [701, 0]
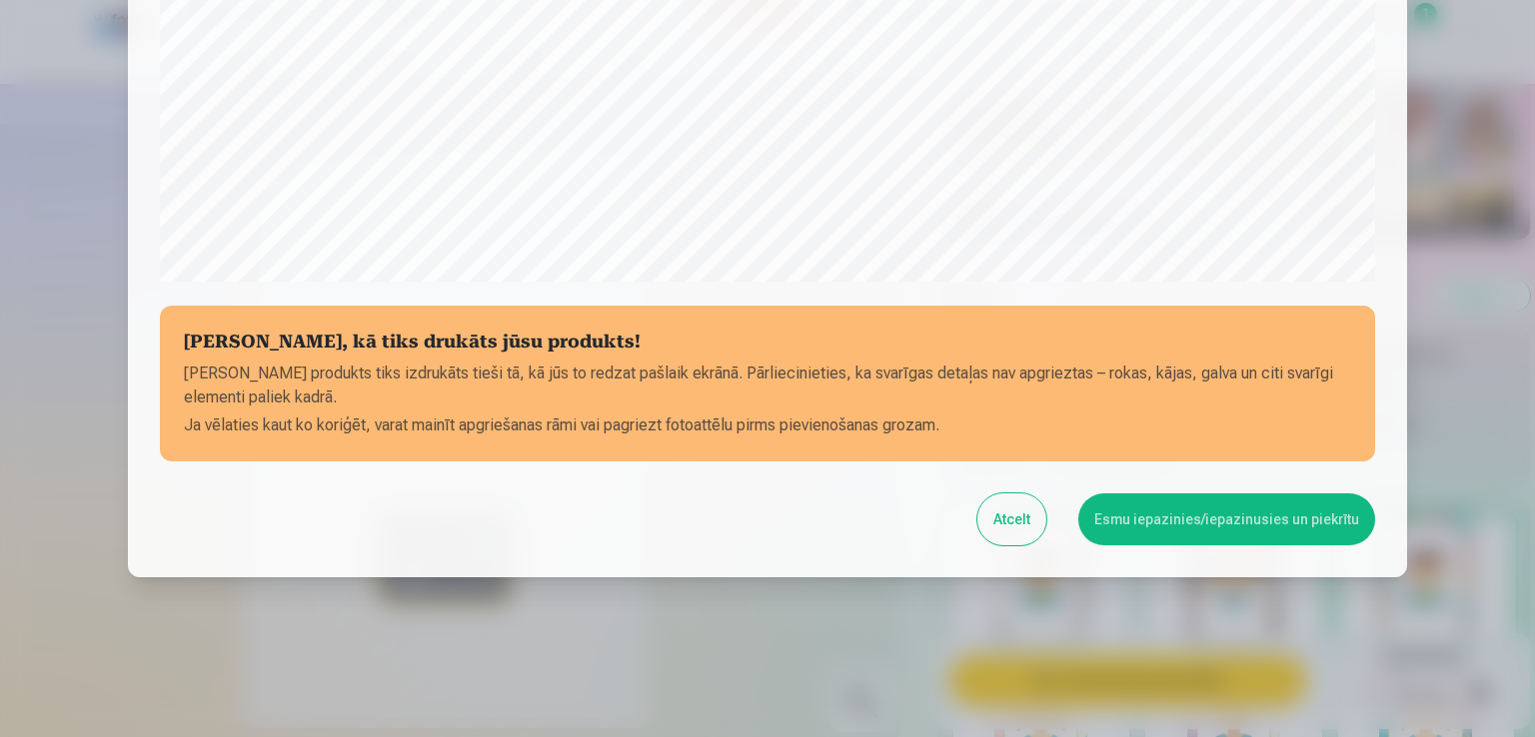
click at [1275, 515] on button "Esmu iepazinies/iepazinusies un piekrītu" at bounding box center [1226, 520] width 297 height 52
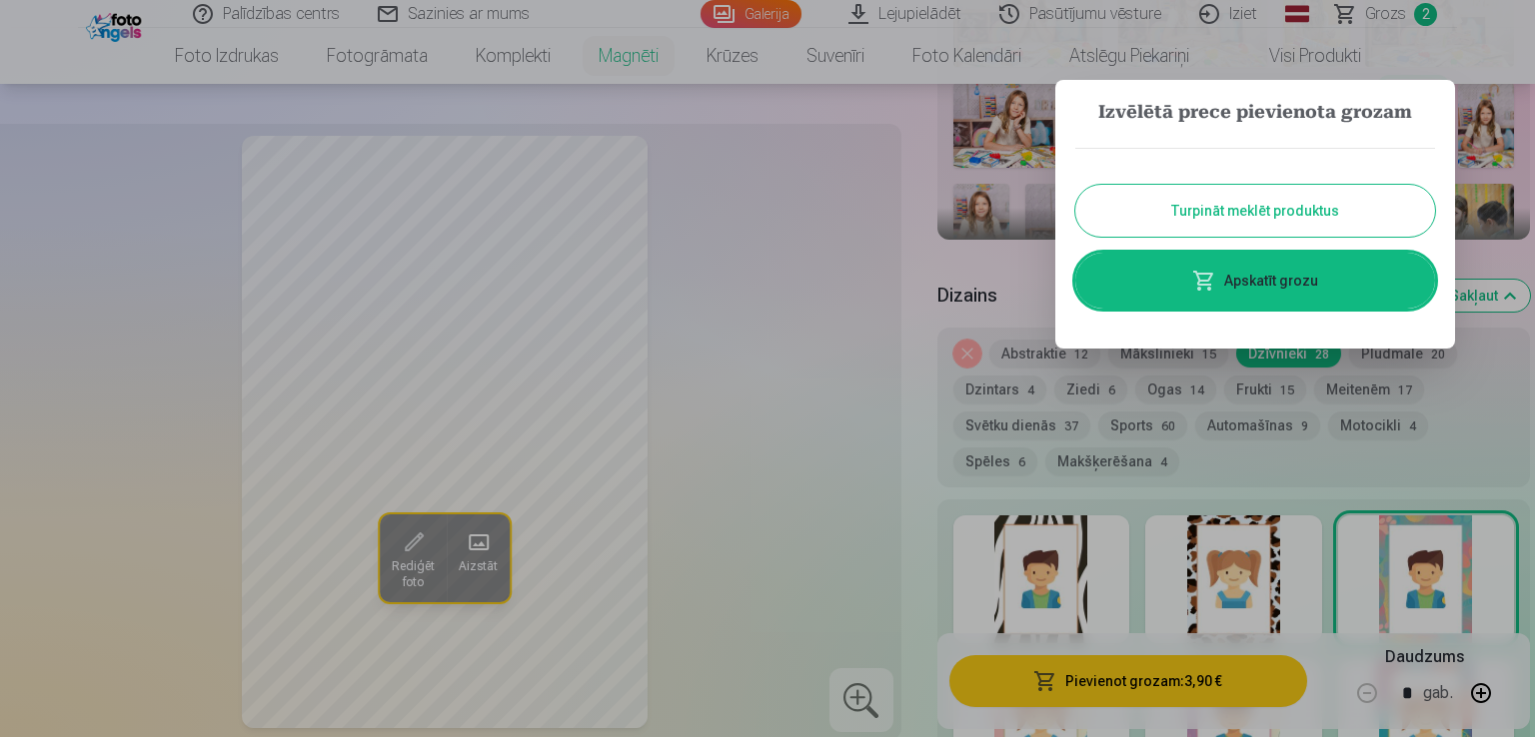
click at [1317, 216] on button "Turpināt meklēt produktus" at bounding box center [1255, 211] width 360 height 52
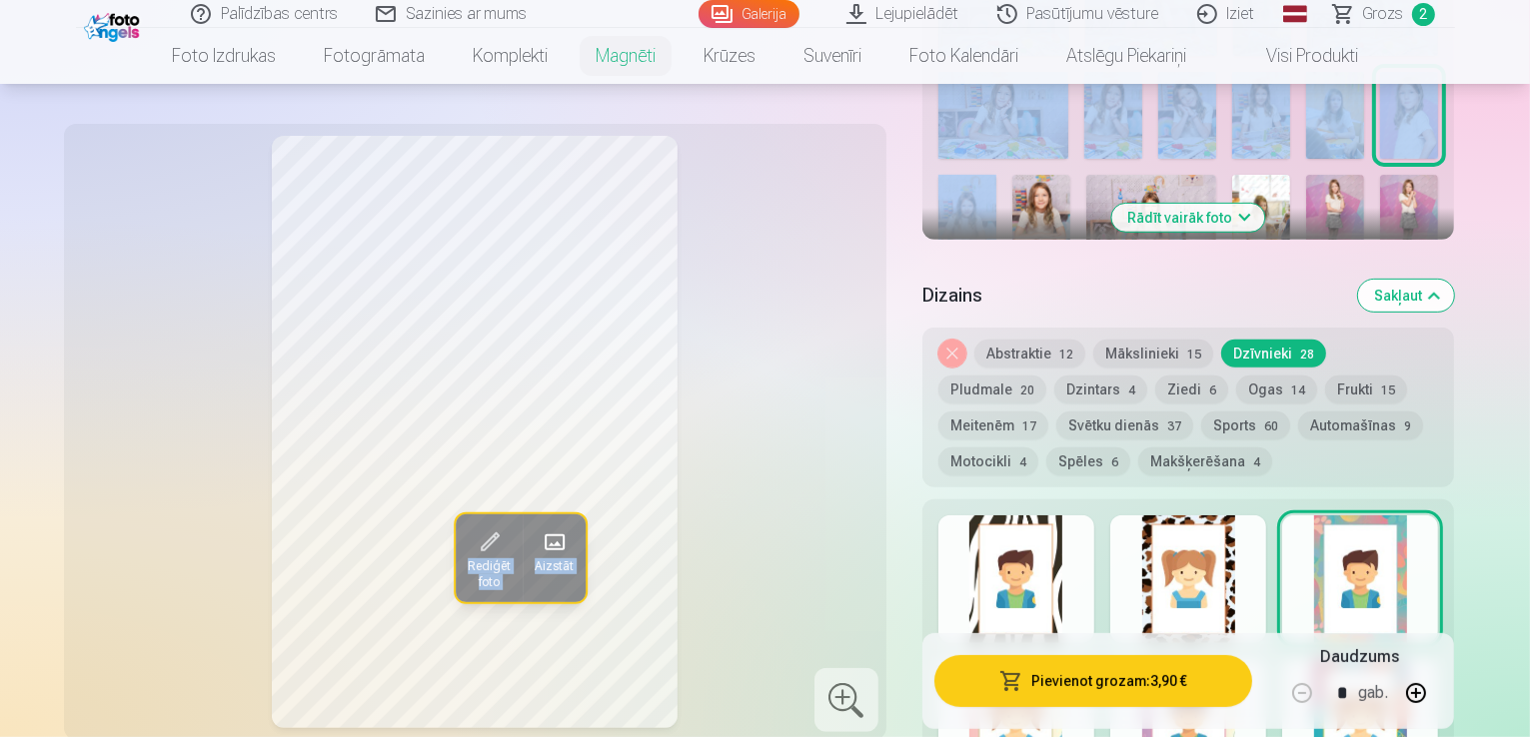
drag, startPoint x: 1529, startPoint y: 103, endPoint x: 1529, endPoint y: 81, distance: 22.0
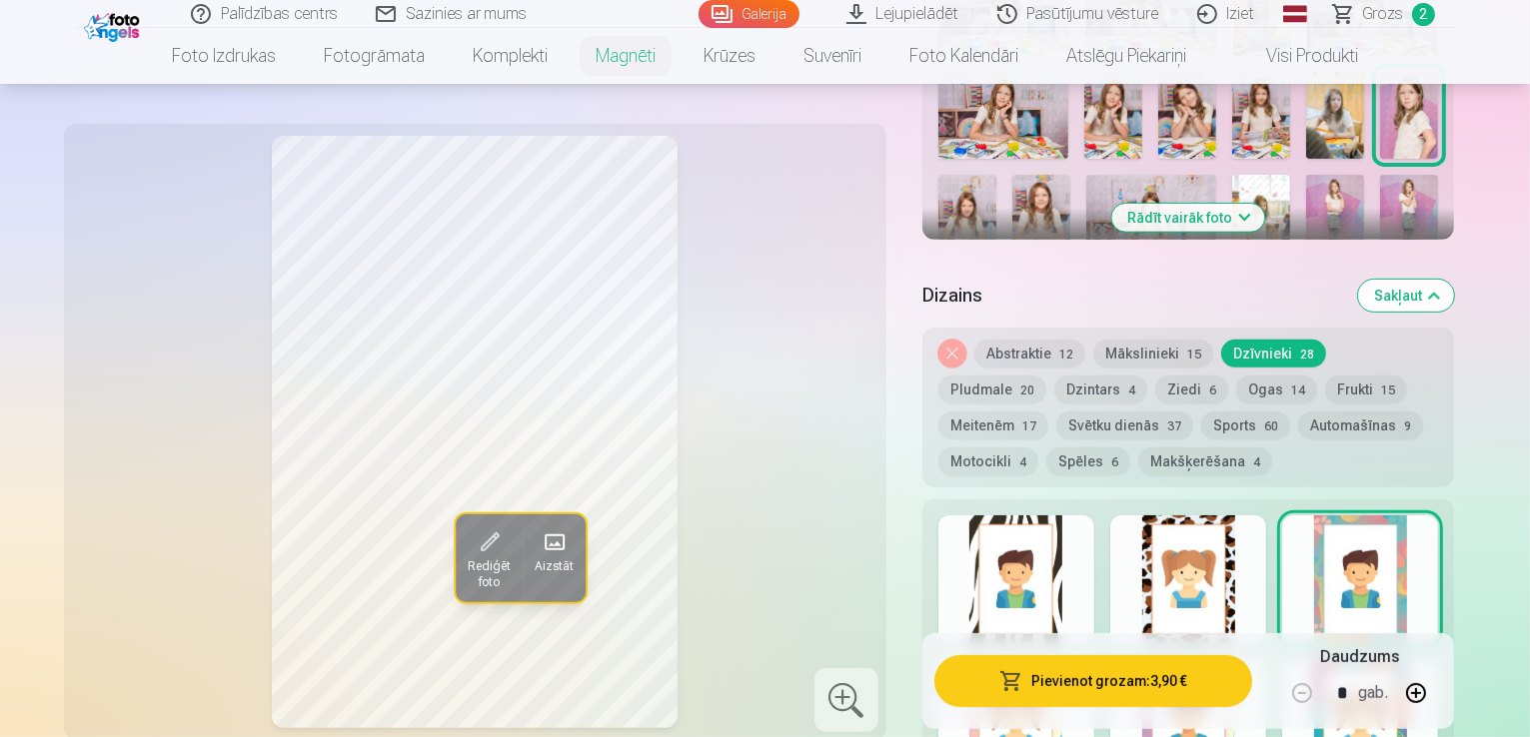
click at [1243, 264] on div "Dizains Sakļaut" at bounding box center [1188, 296] width 533 height 64
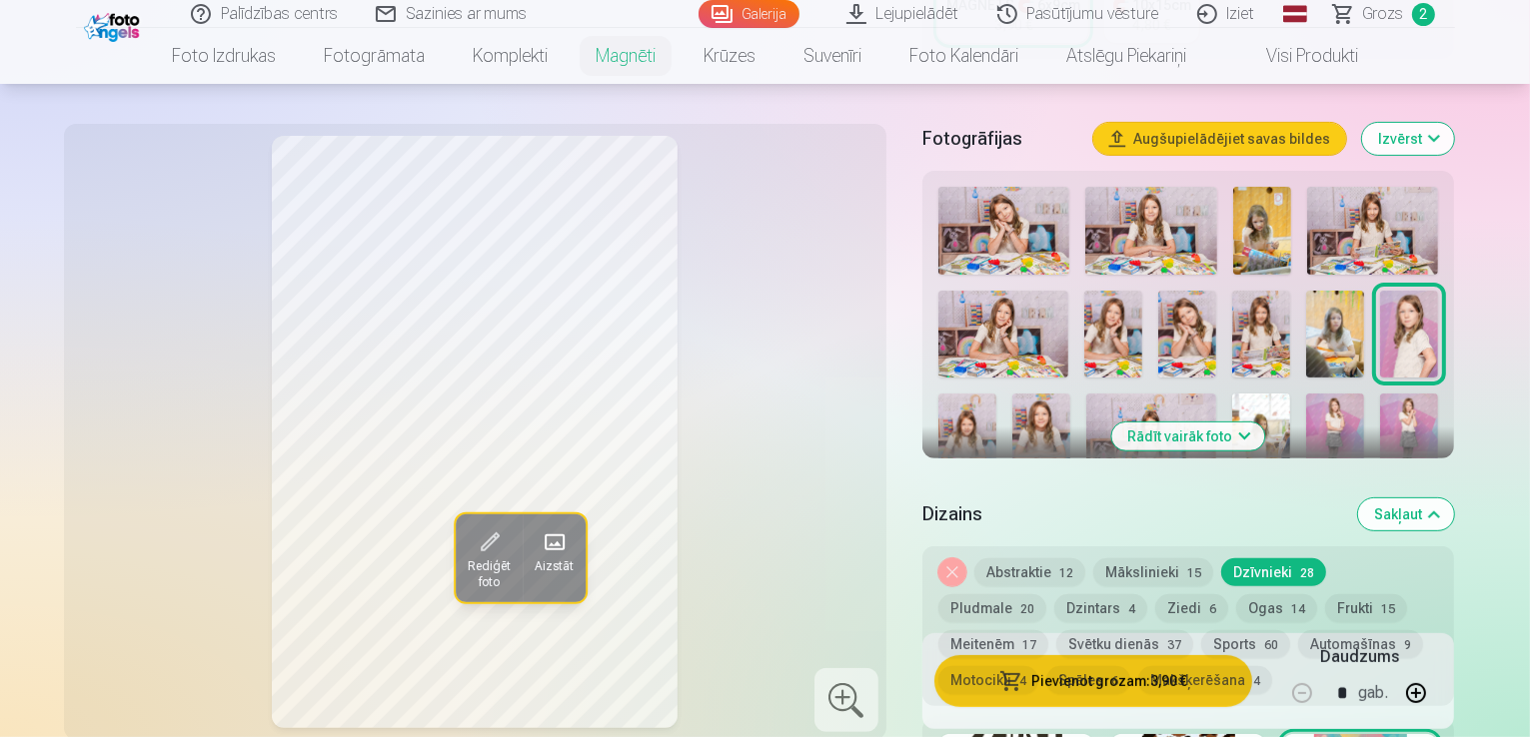
scroll to position [556, 0]
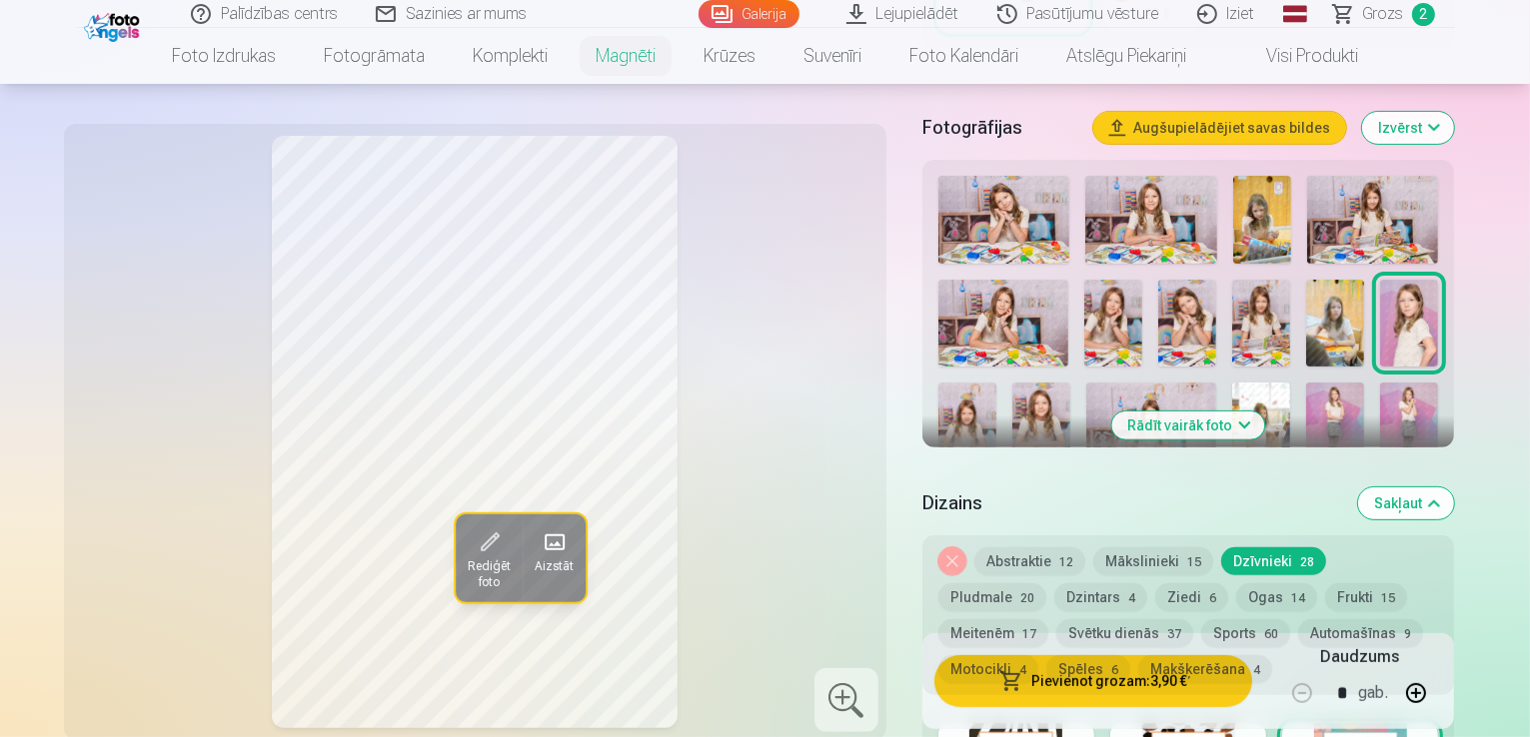
click at [1209, 412] on button "Rādīt vairāk foto" at bounding box center [1188, 426] width 153 height 28
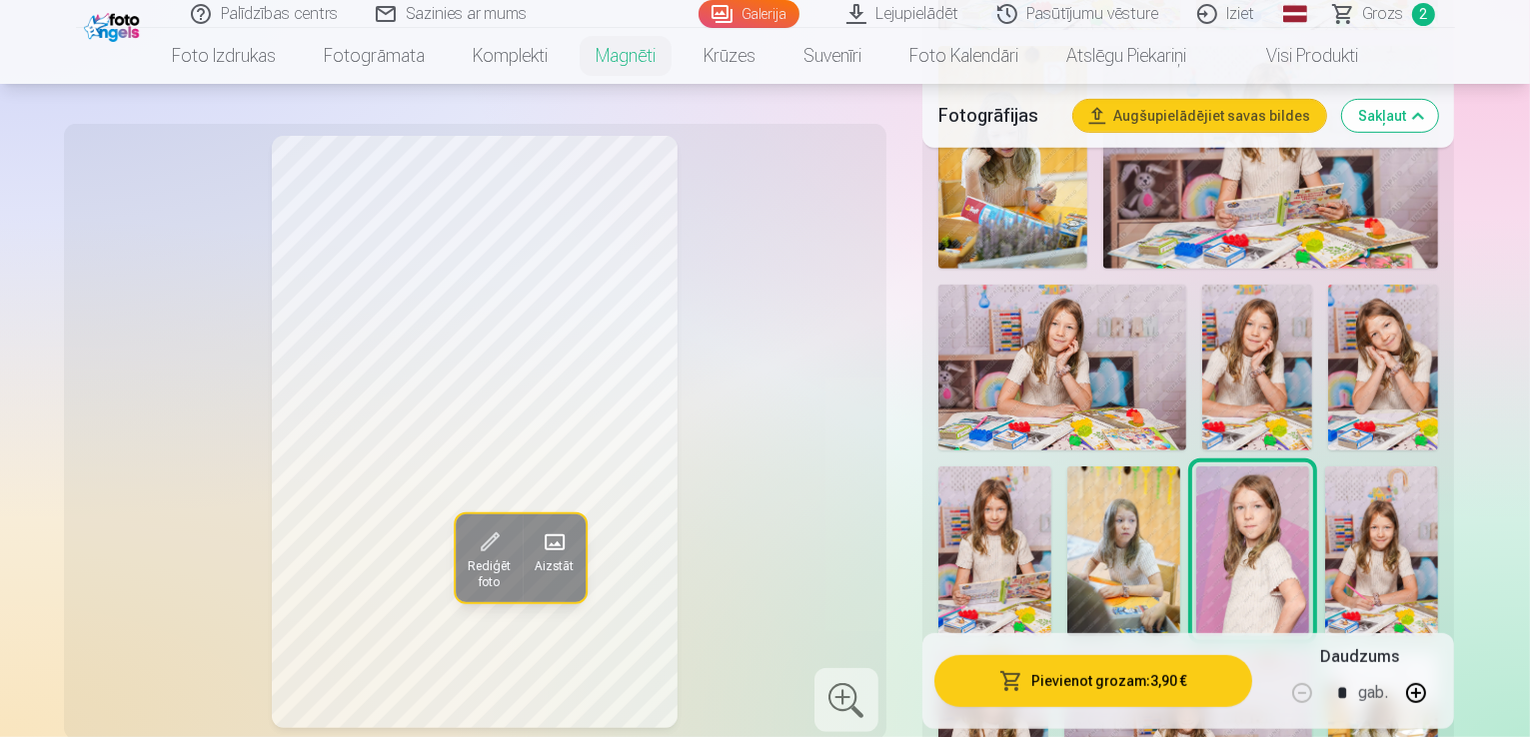
scroll to position [908, 0]
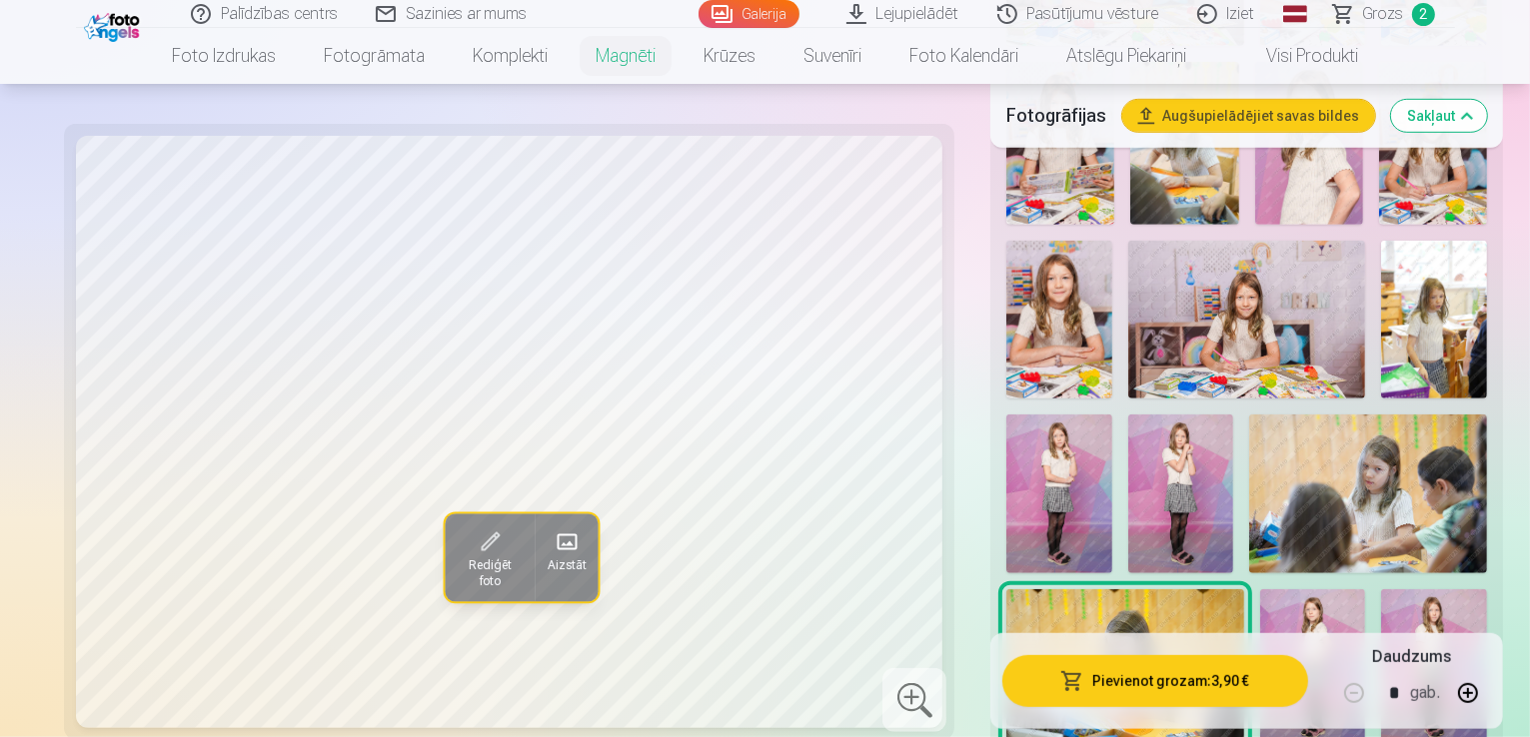
scroll to position [1268, 0]
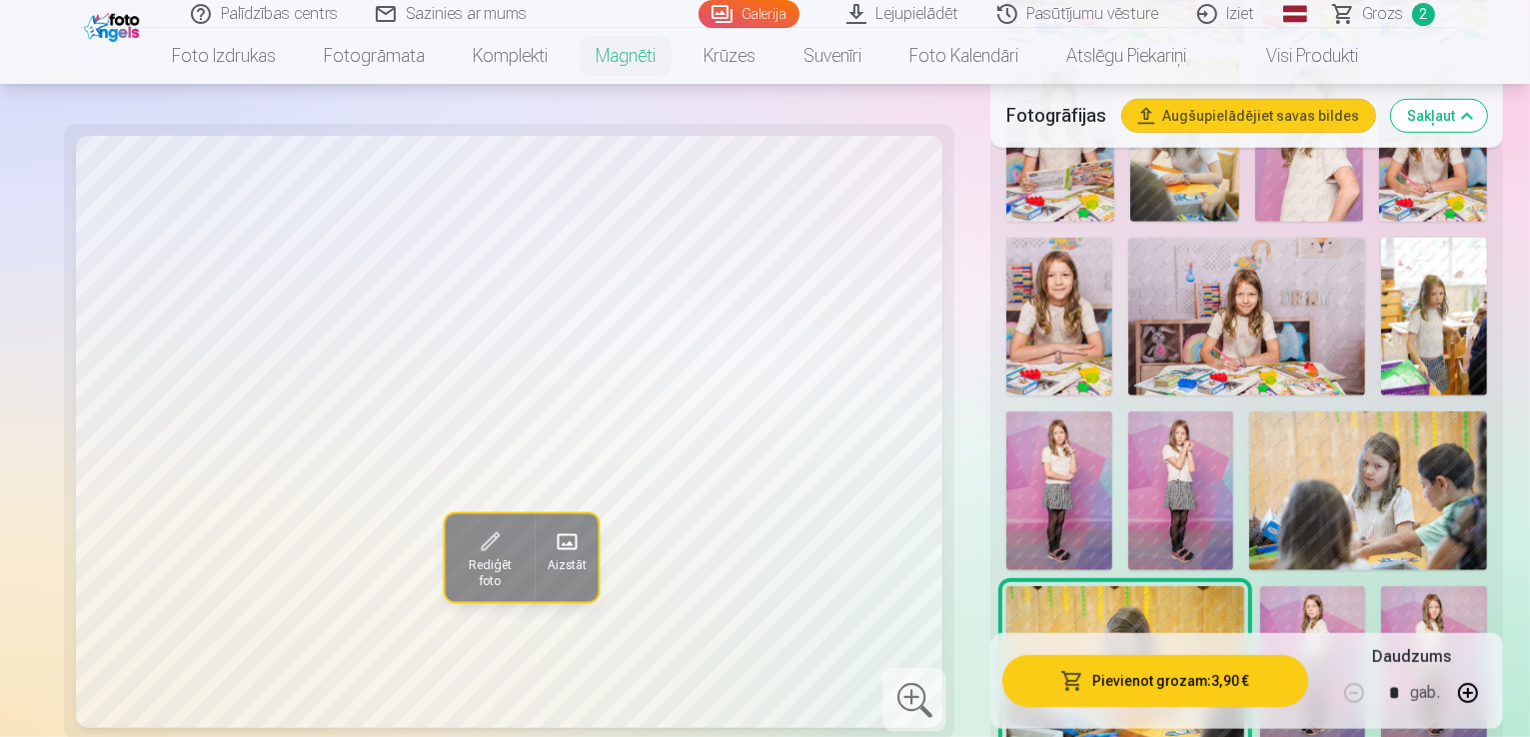
click at [1260, 587] on img at bounding box center [1313, 666] width 106 height 159
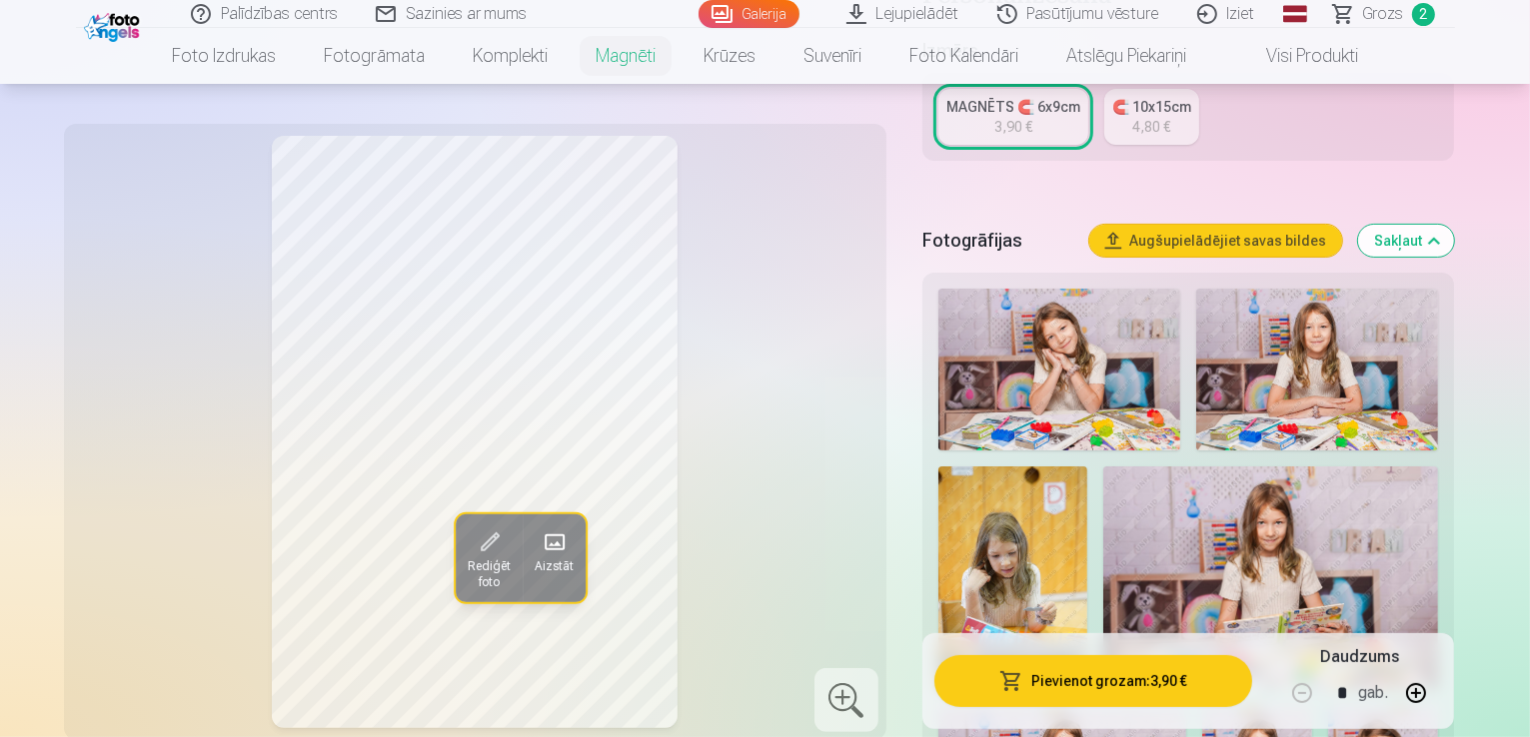
scroll to position [418, 0]
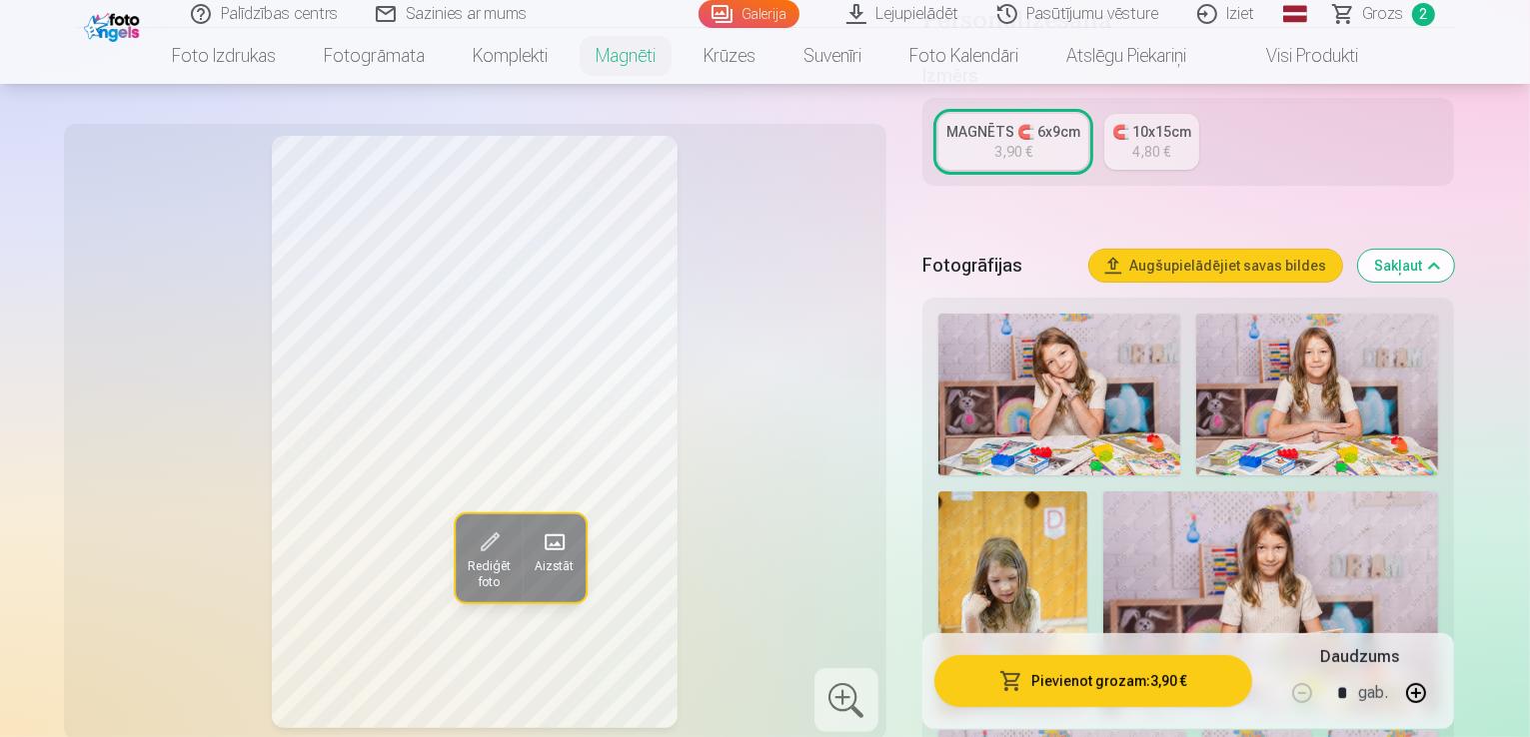
click at [1015, 329] on img at bounding box center [1059, 395] width 242 height 162
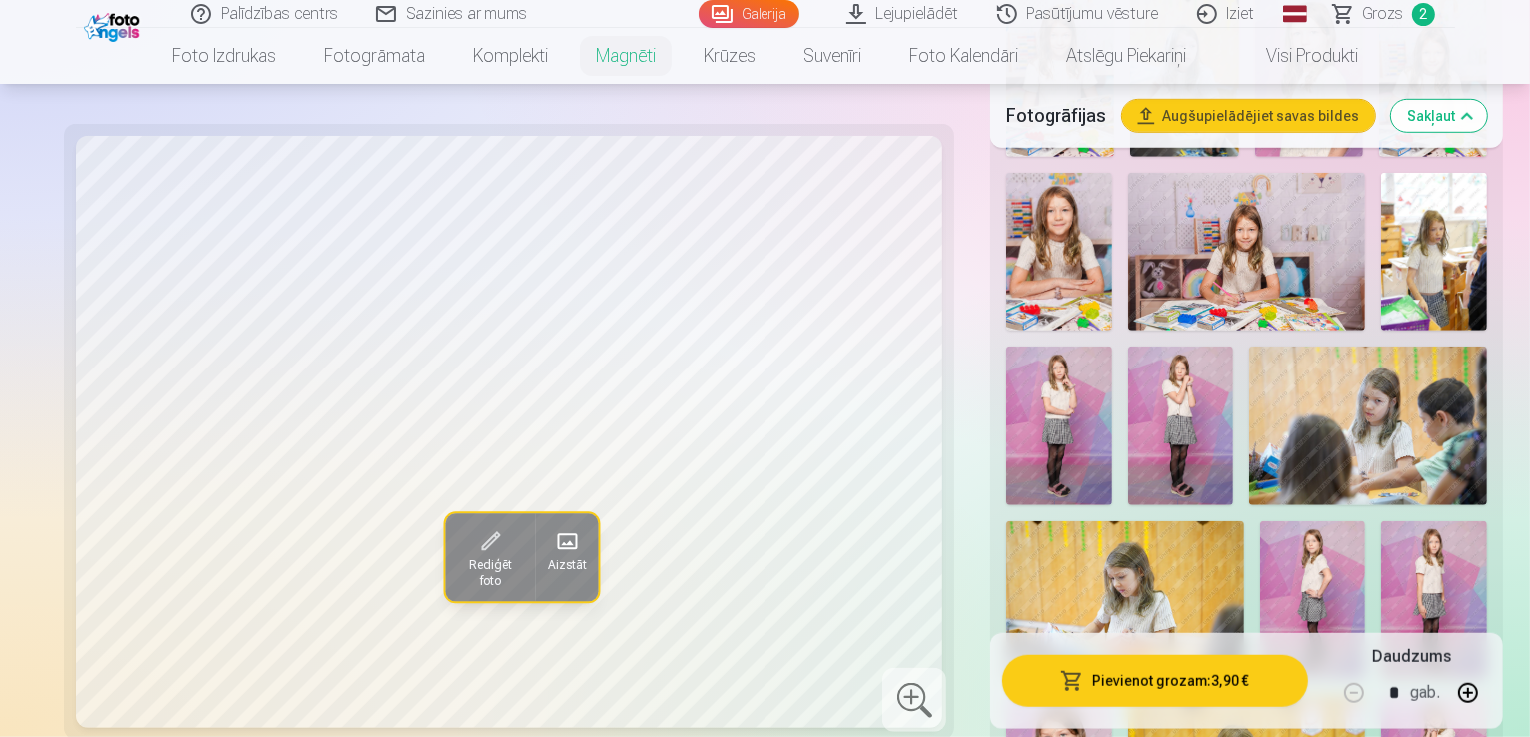
scroll to position [1337, 0]
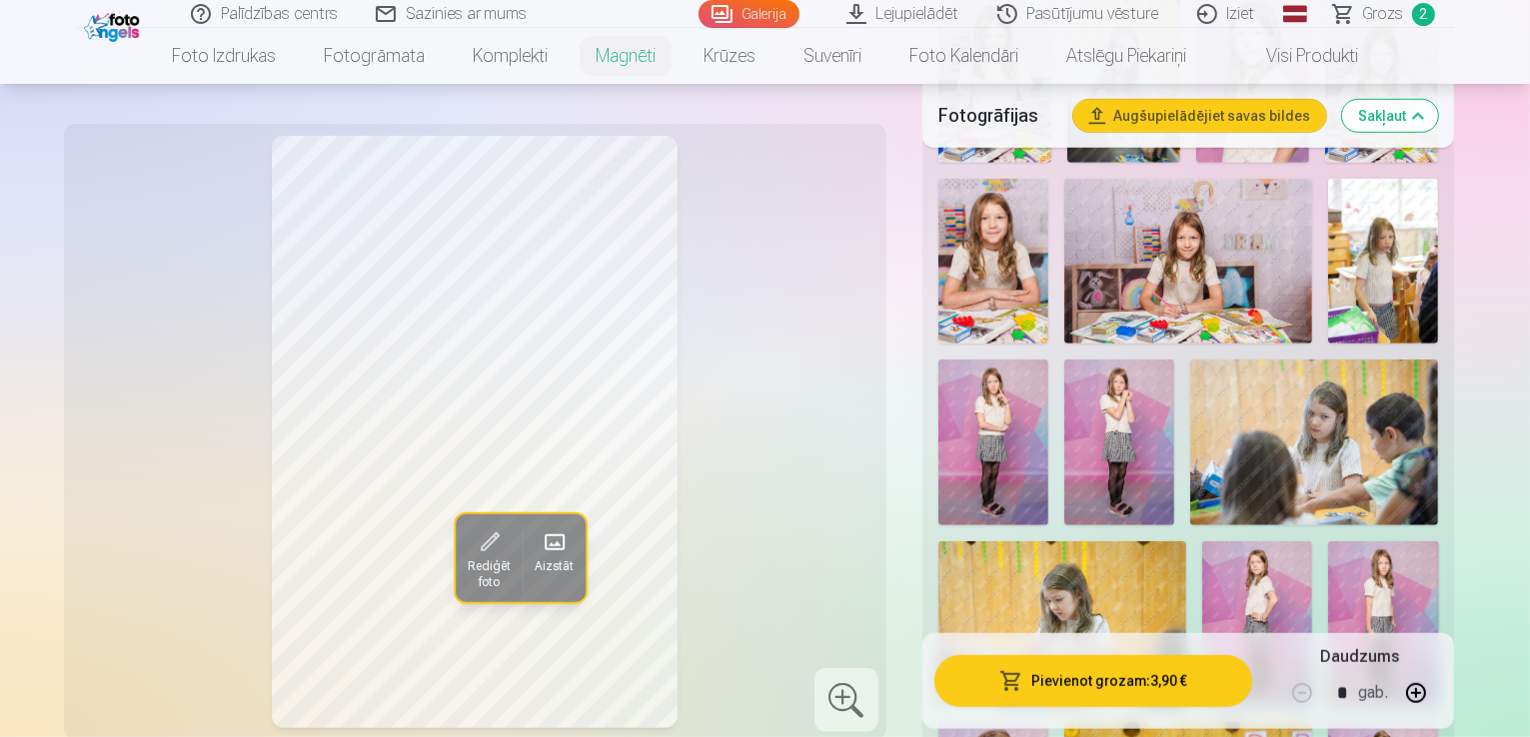
scroll to position [691, 0]
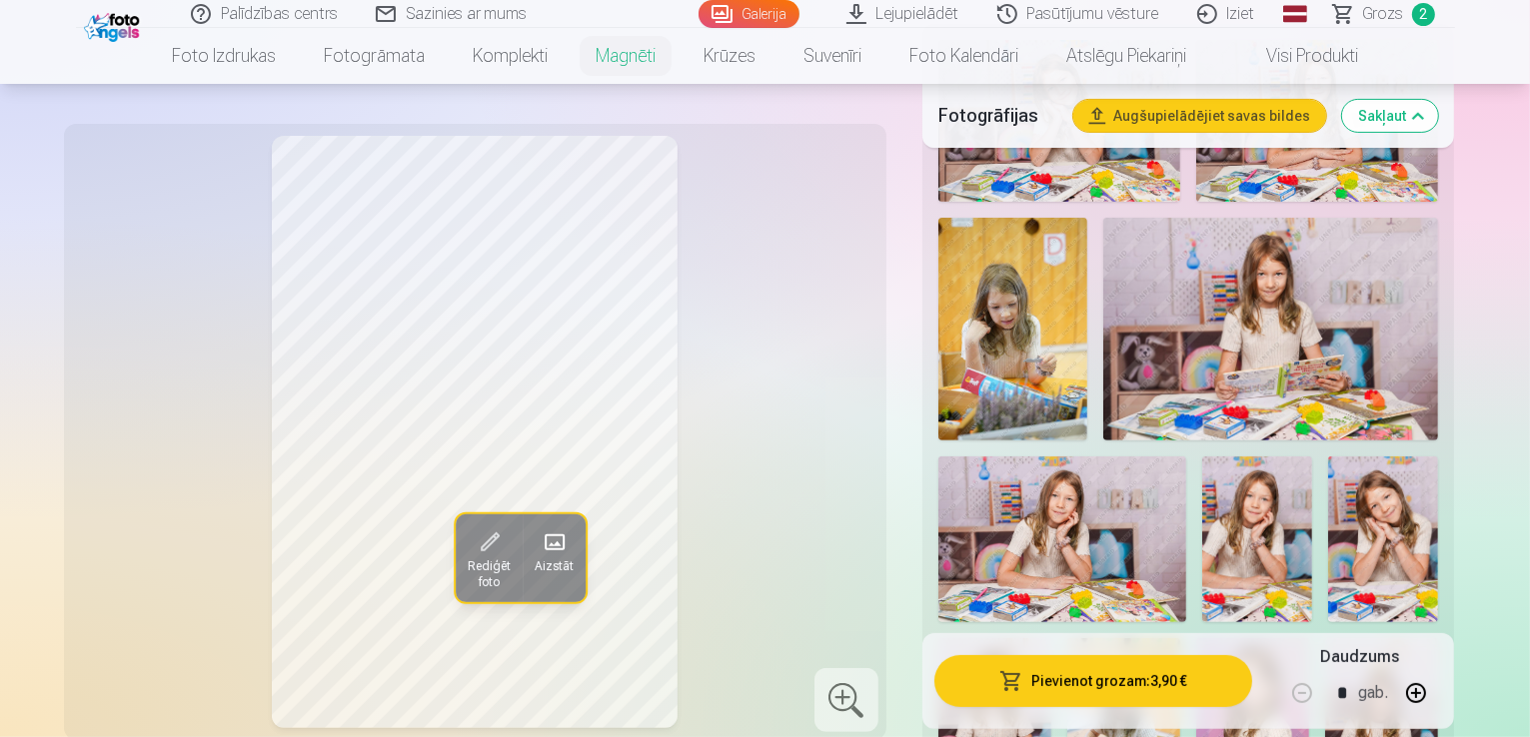
click at [1528, 35] on nav "Foto izdrukas Augstas kvalitātes fotoattēlu izdrukas 210 gsm papīrs, piesātināt…" at bounding box center [765, 56] width 1530 height 56
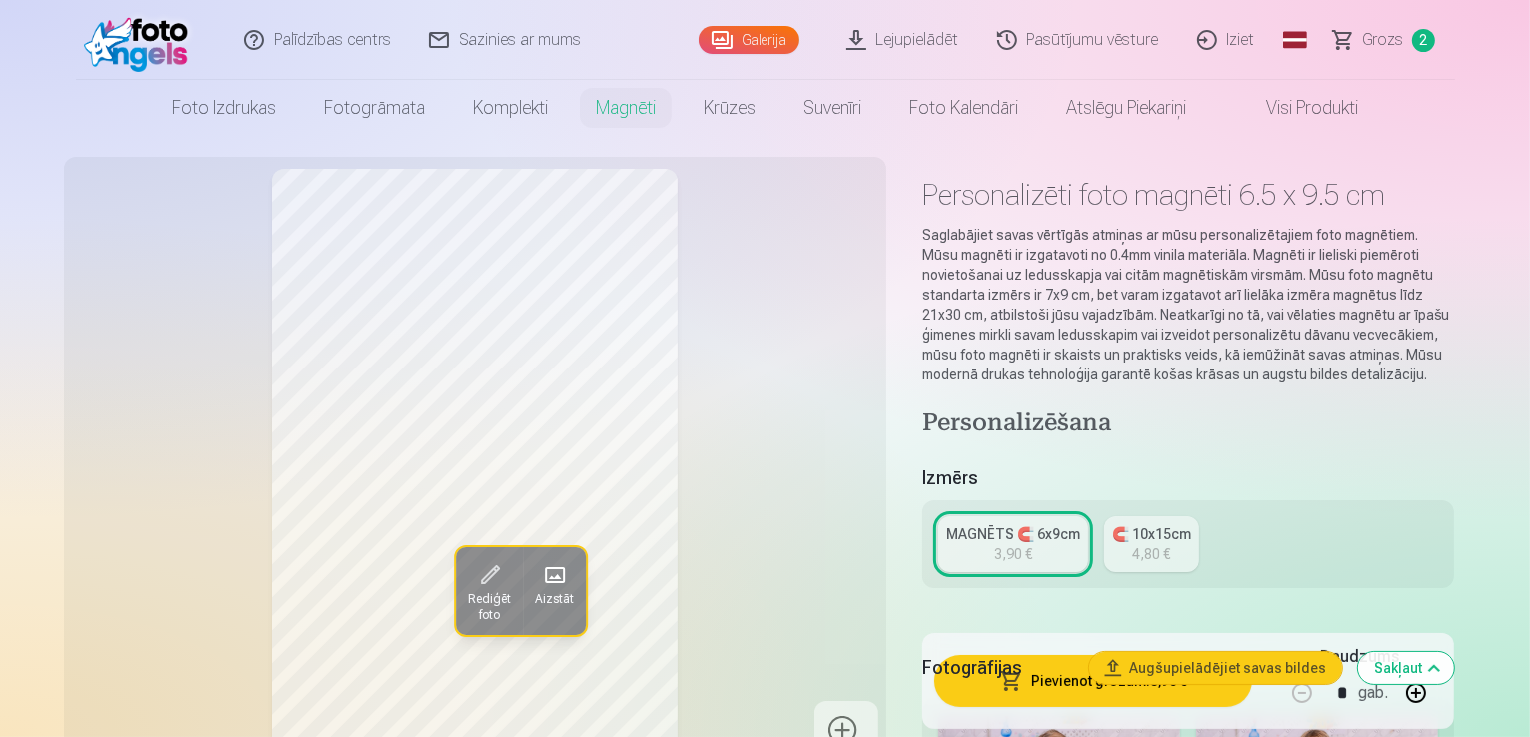
scroll to position [0, 0]
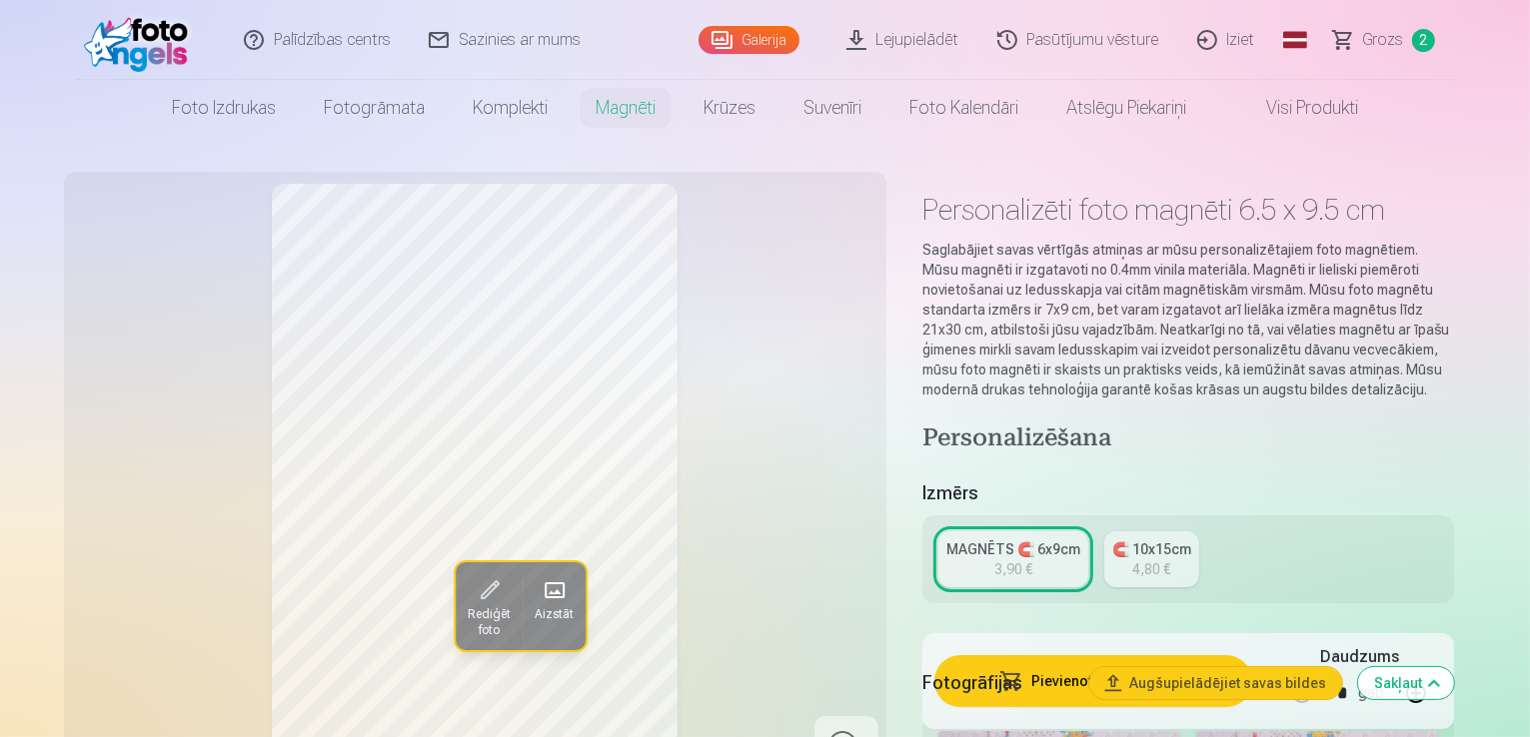
click at [1087, 557] on link "MAGNĒTS 🧲 6x9cm 3,90 €" at bounding box center [1013, 560] width 150 height 56
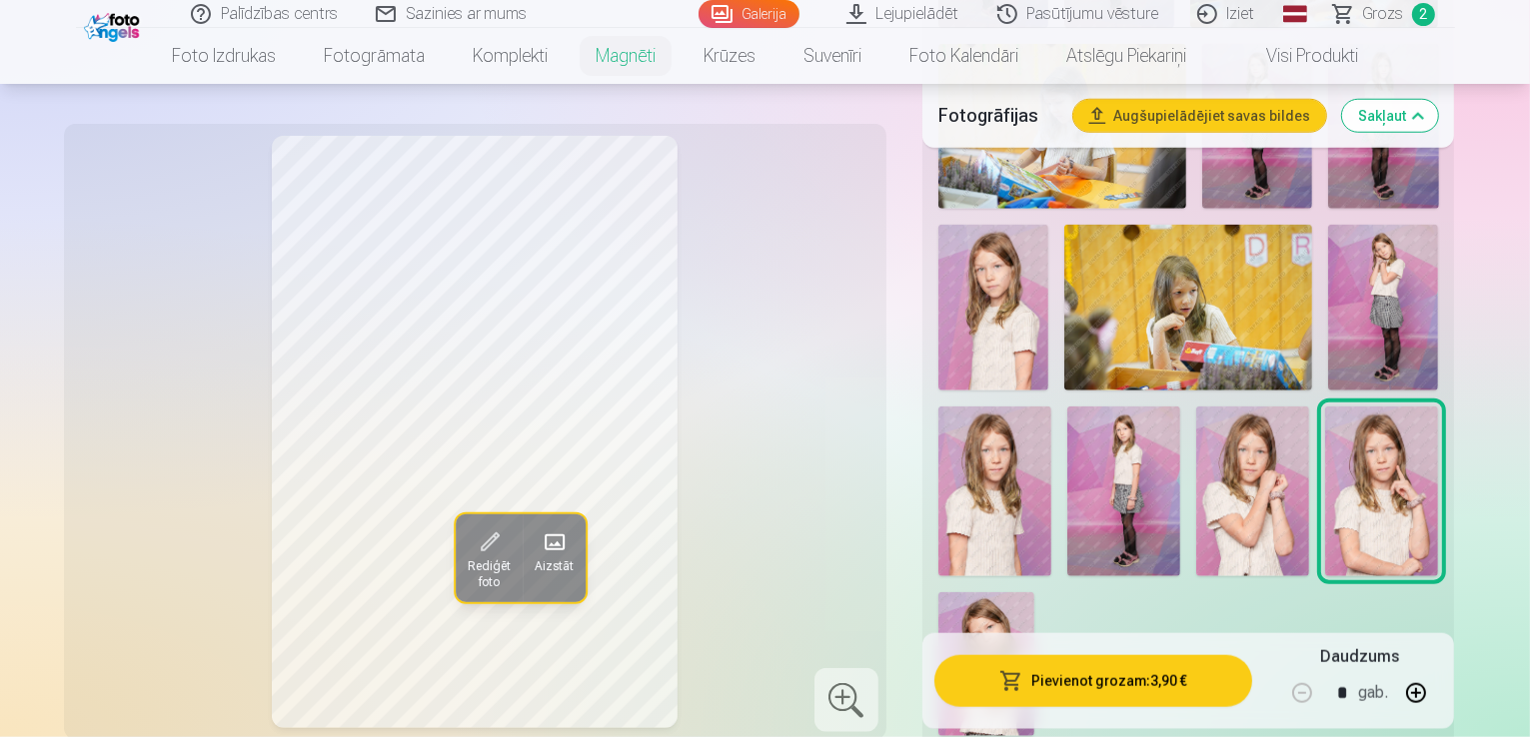
scroll to position [1838, 0]
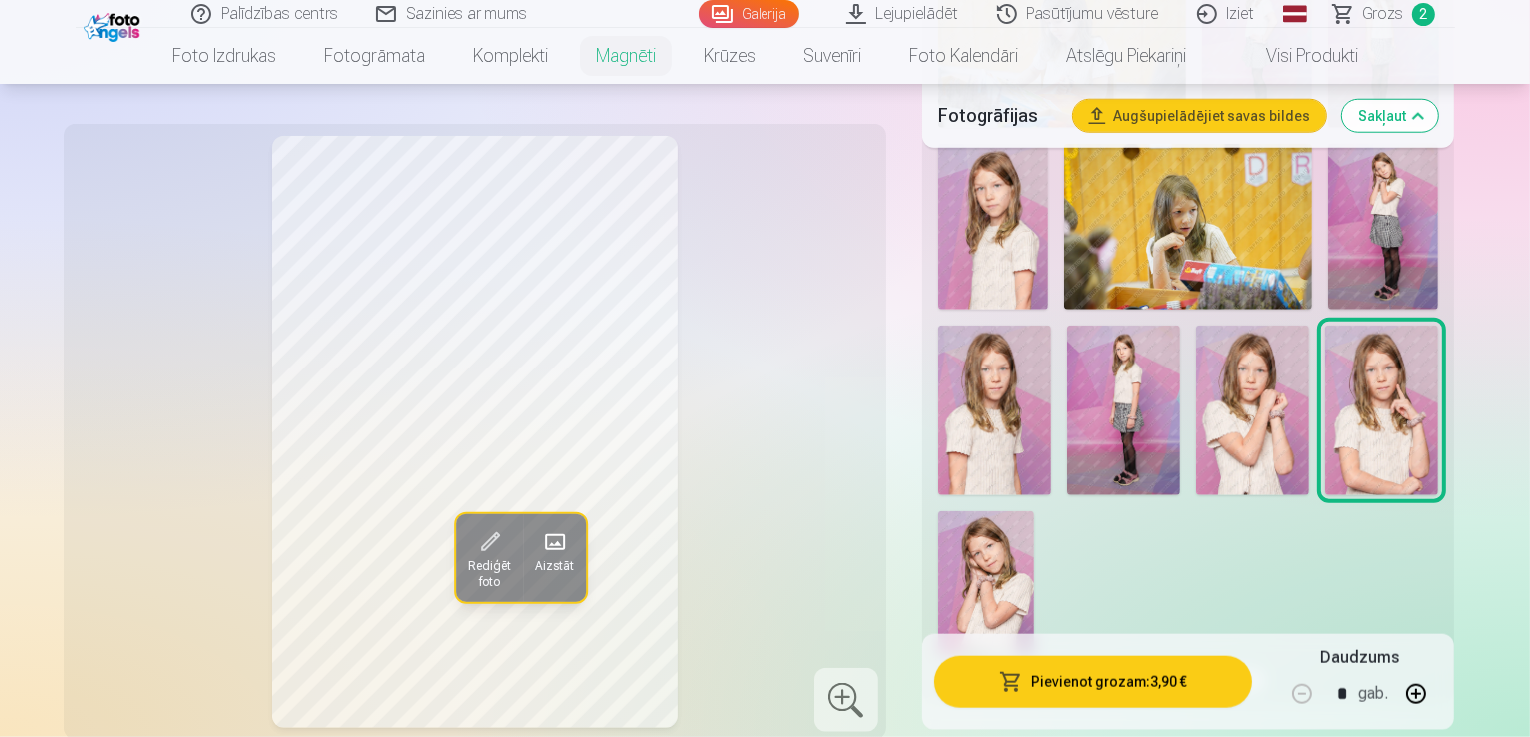
scroll to position [1918, 0]
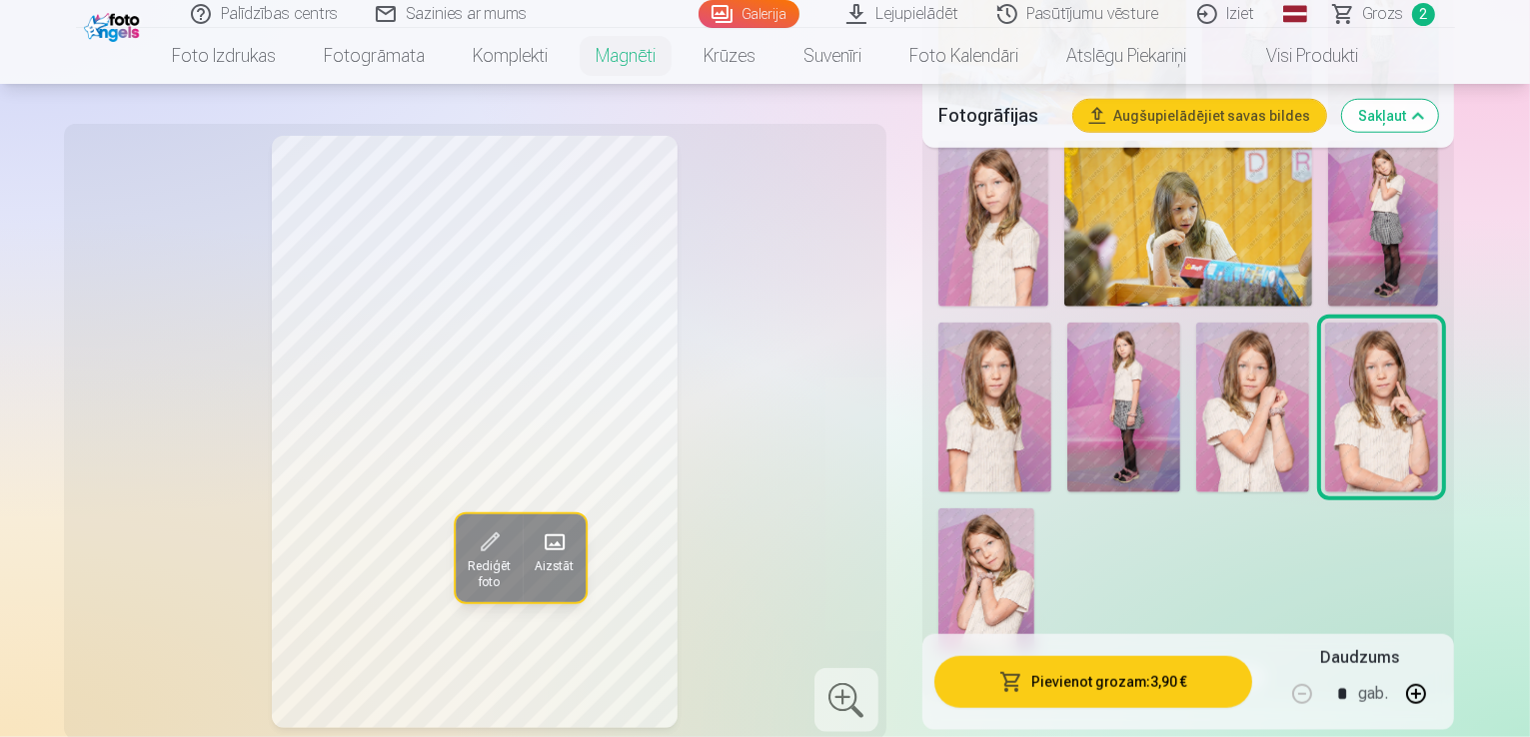
scroll to position [1958, 0]
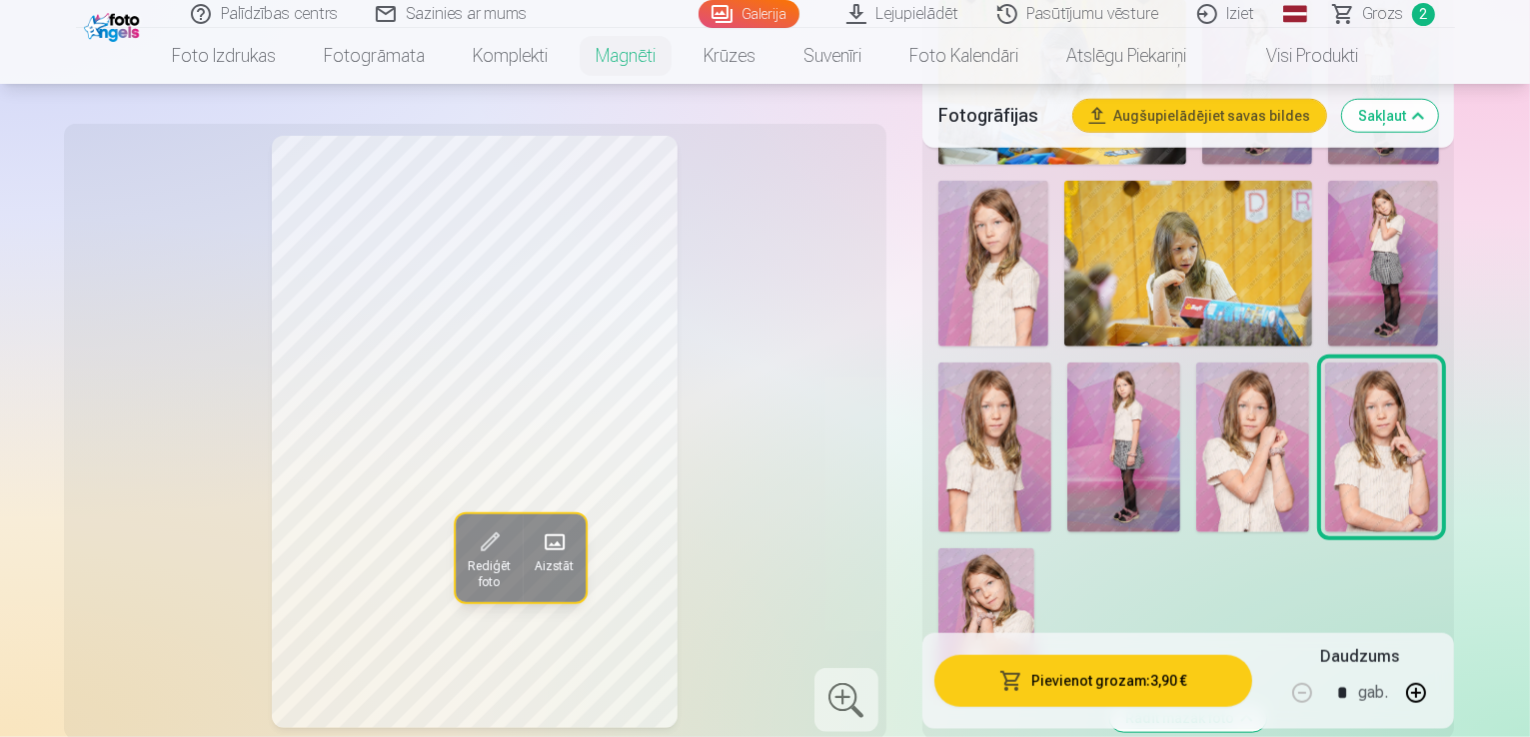
scroll to position [1918, 0]
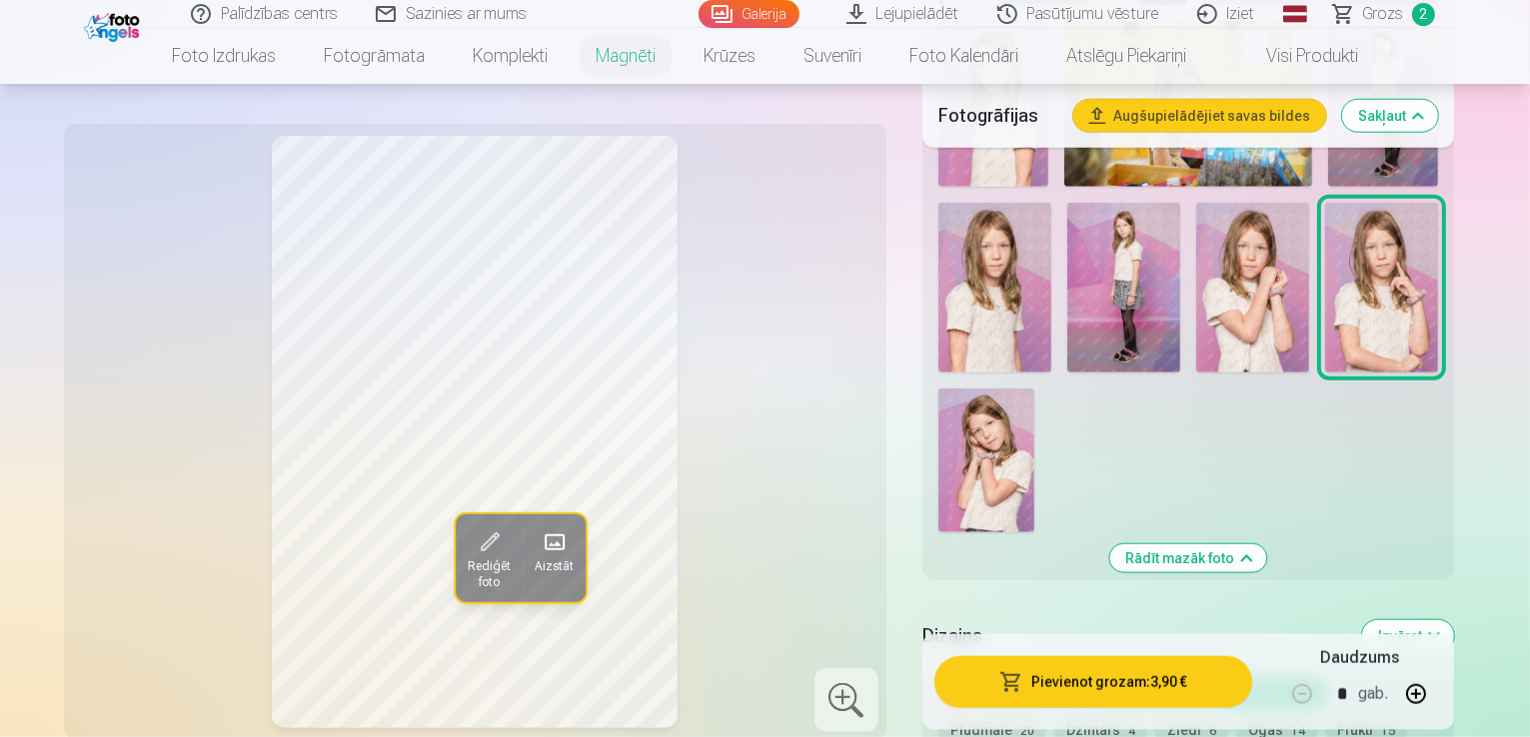
scroll to position [2078, 0]
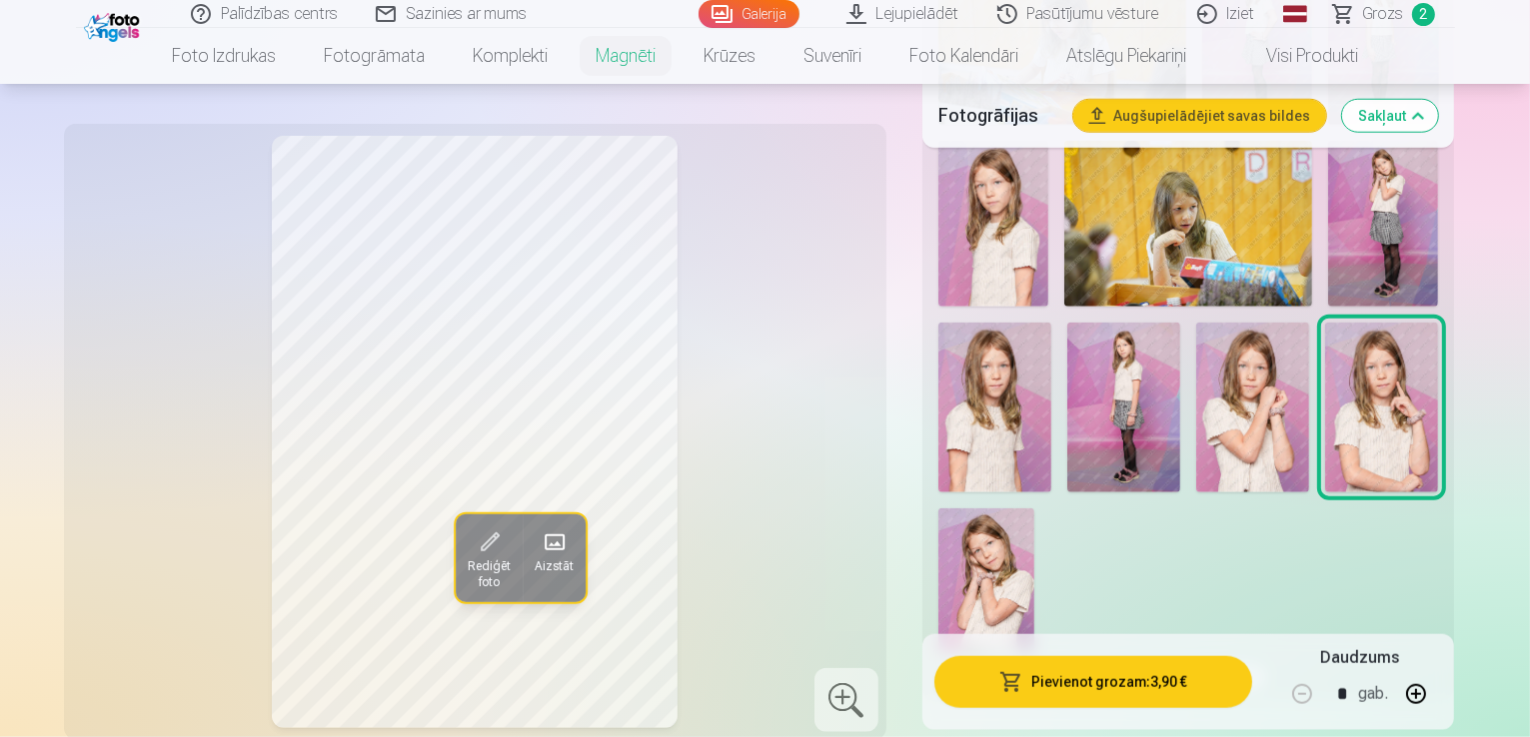
scroll to position [1958, 0]
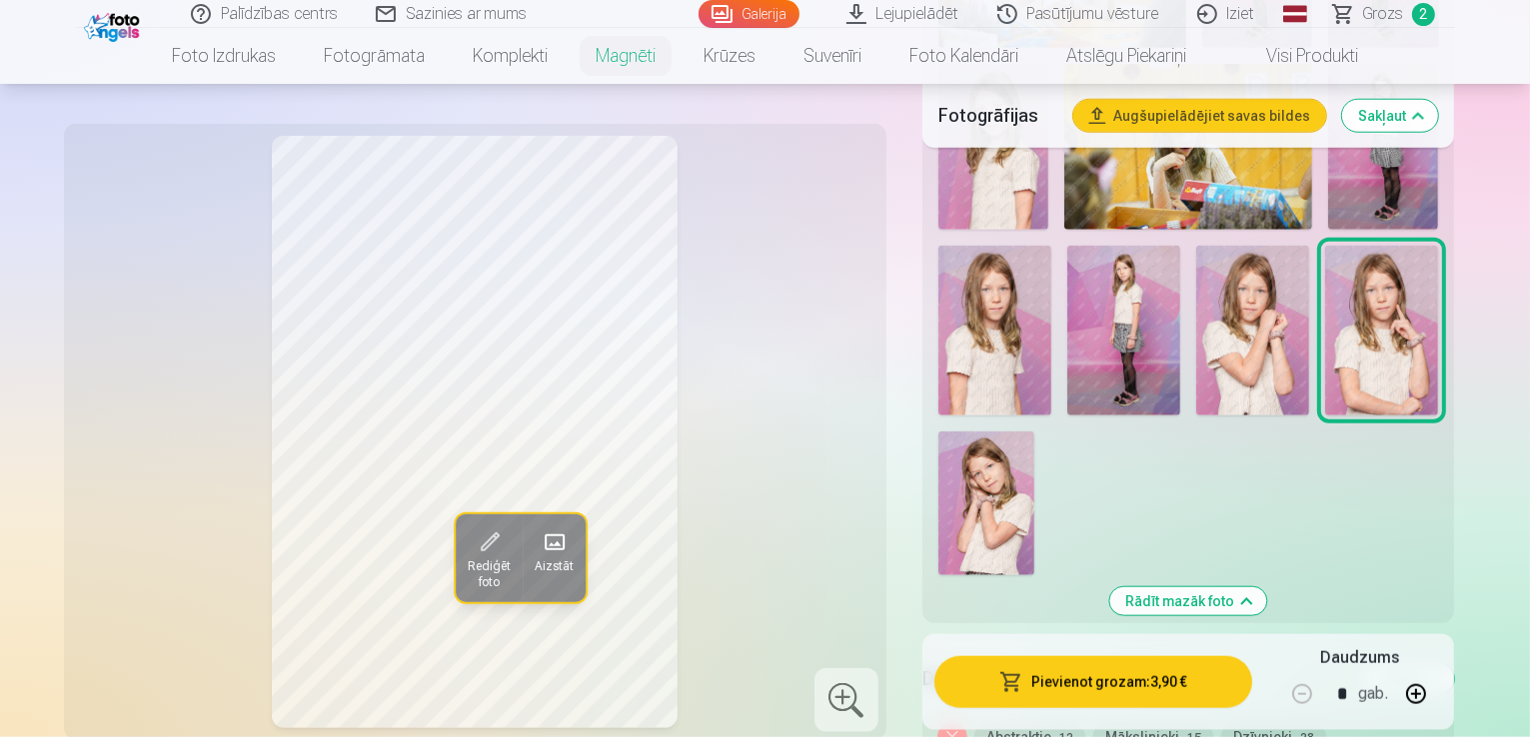
scroll to position [1998, 0]
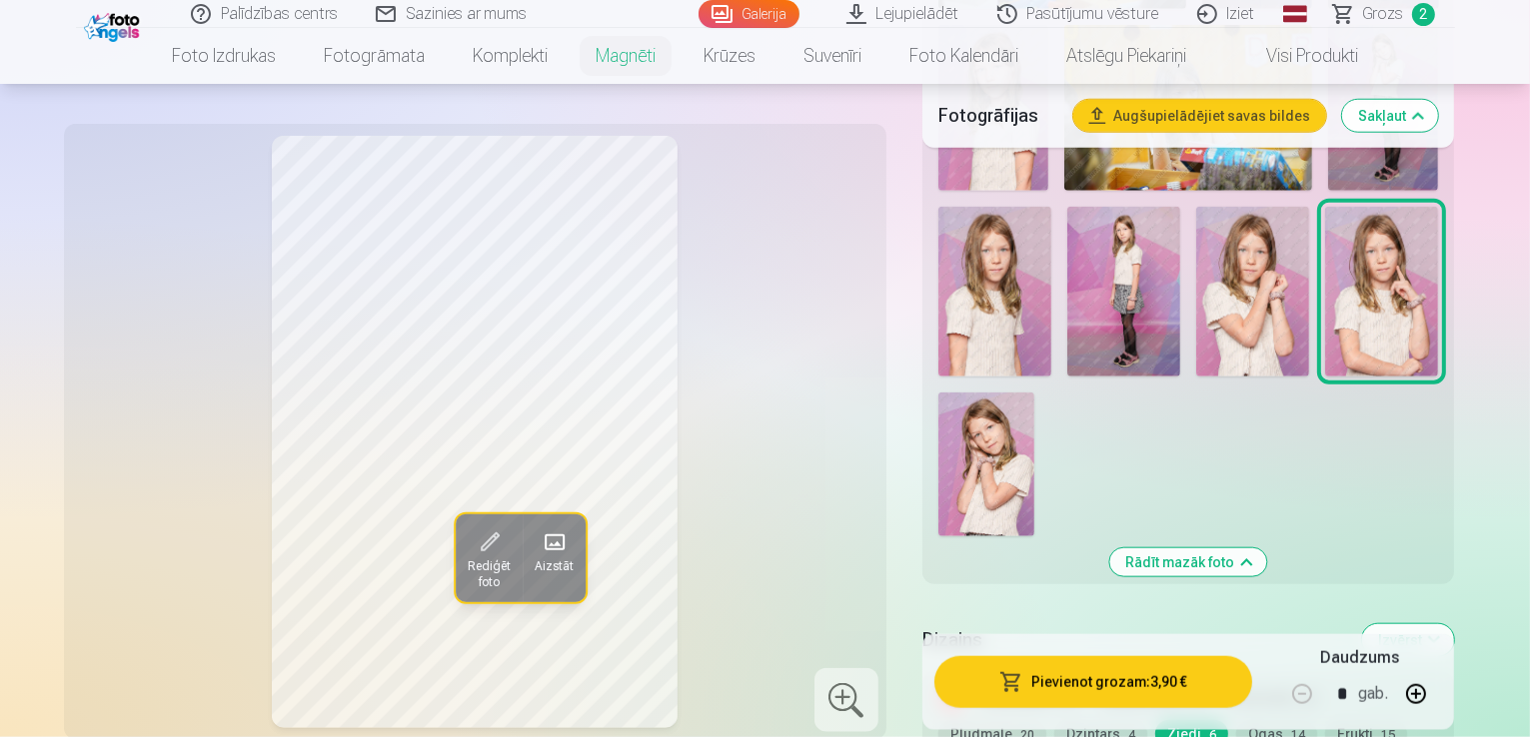
scroll to position [2038, 0]
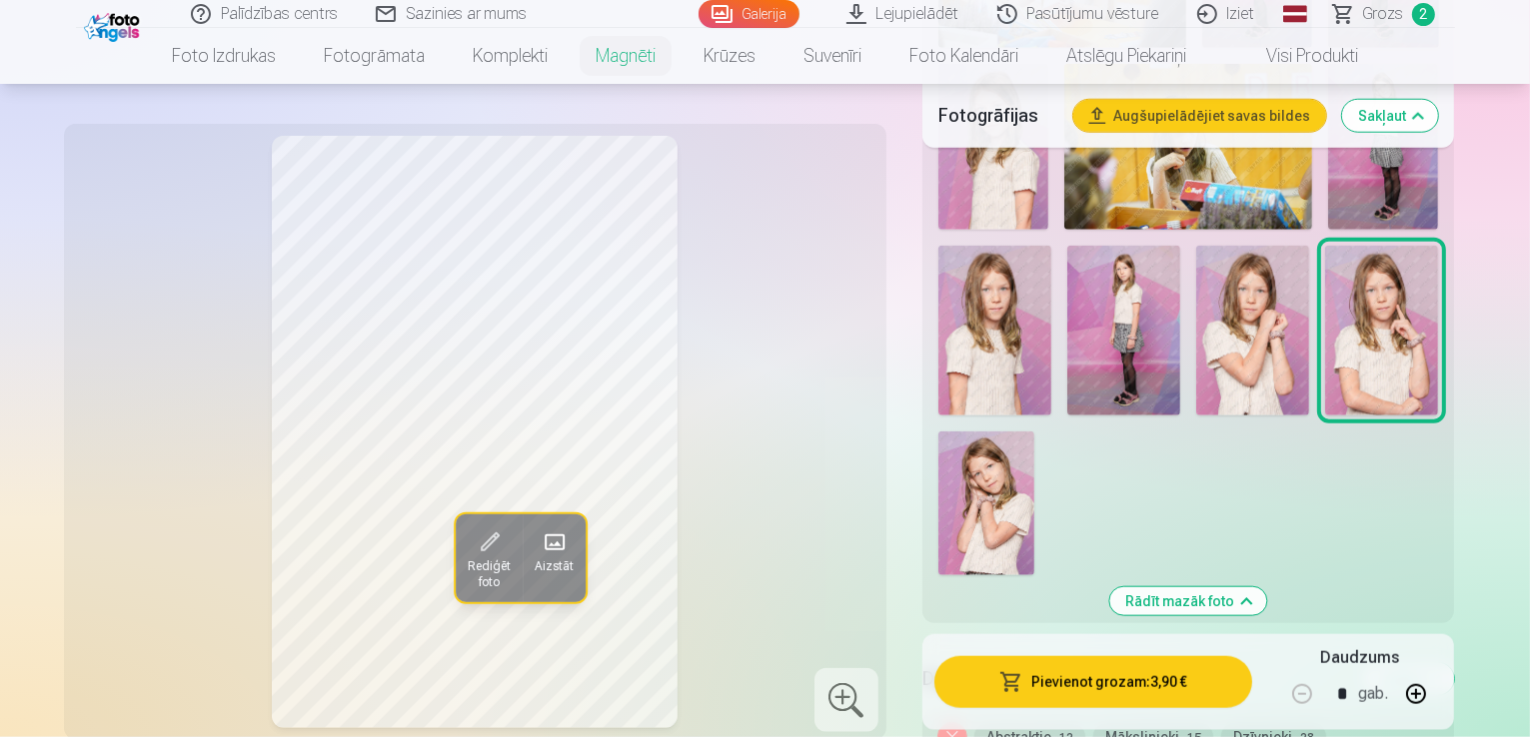
scroll to position [1998, 0]
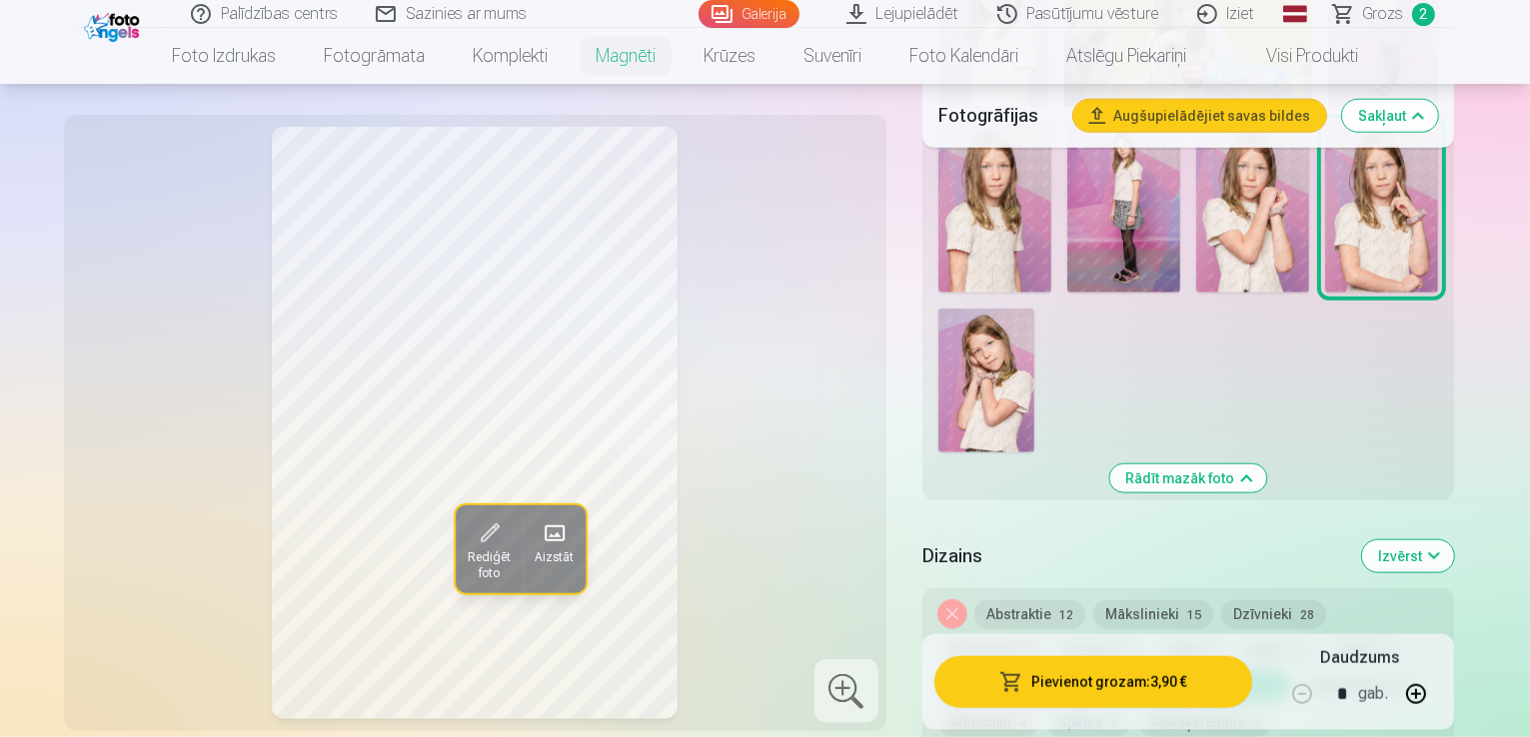
scroll to position [2078, 0]
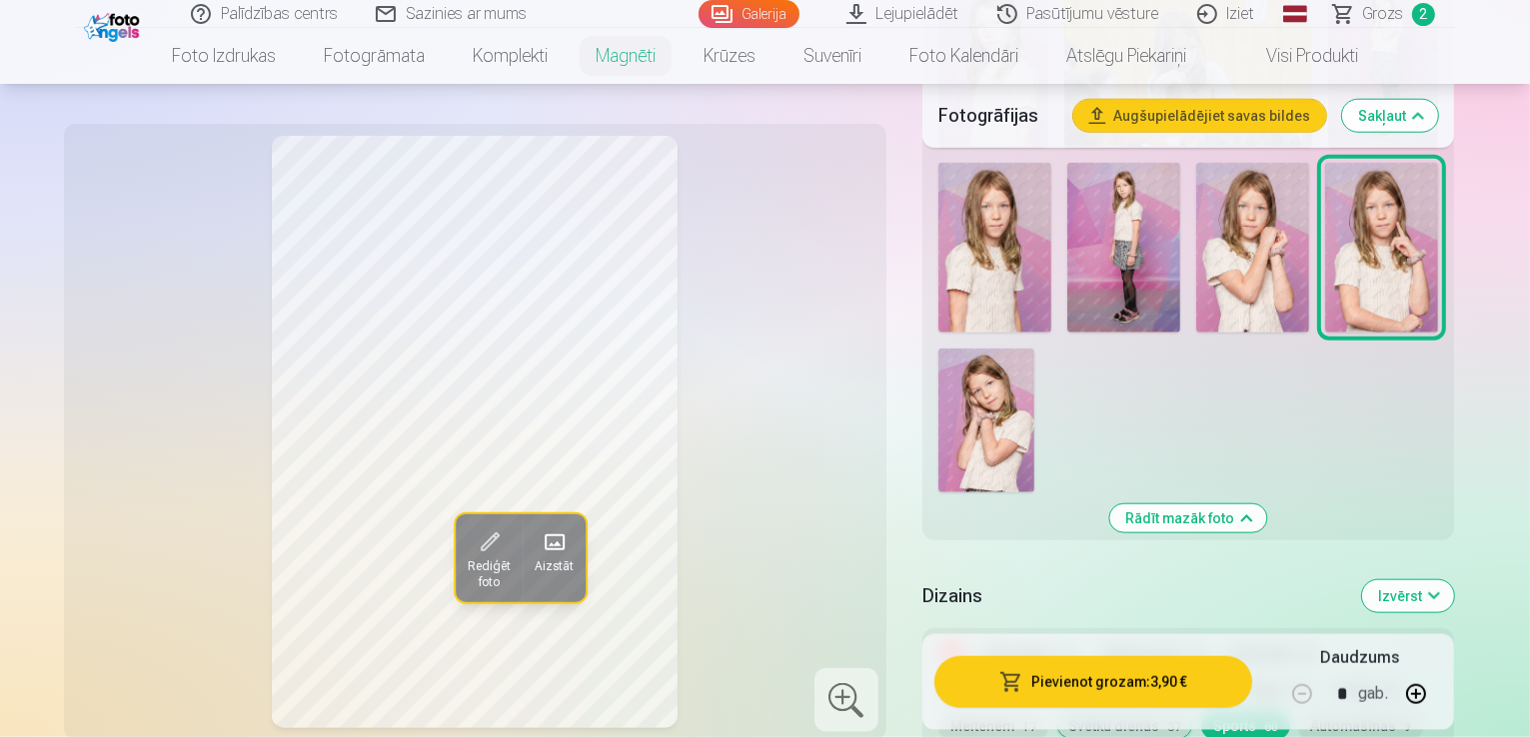
click at [1298, 712] on button "Automašīnas 9" at bounding box center [1360, 726] width 125 height 28
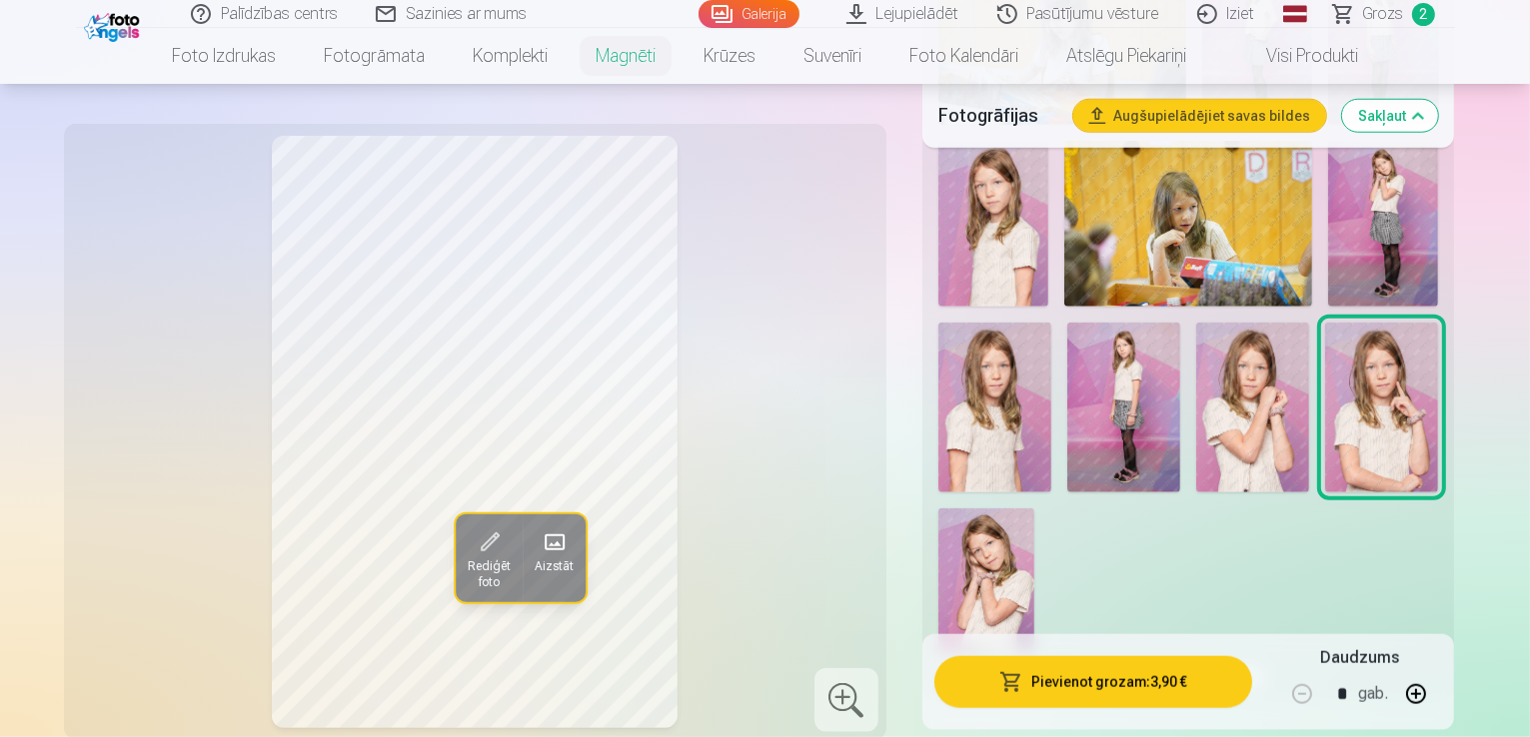
scroll to position [1958, 0]
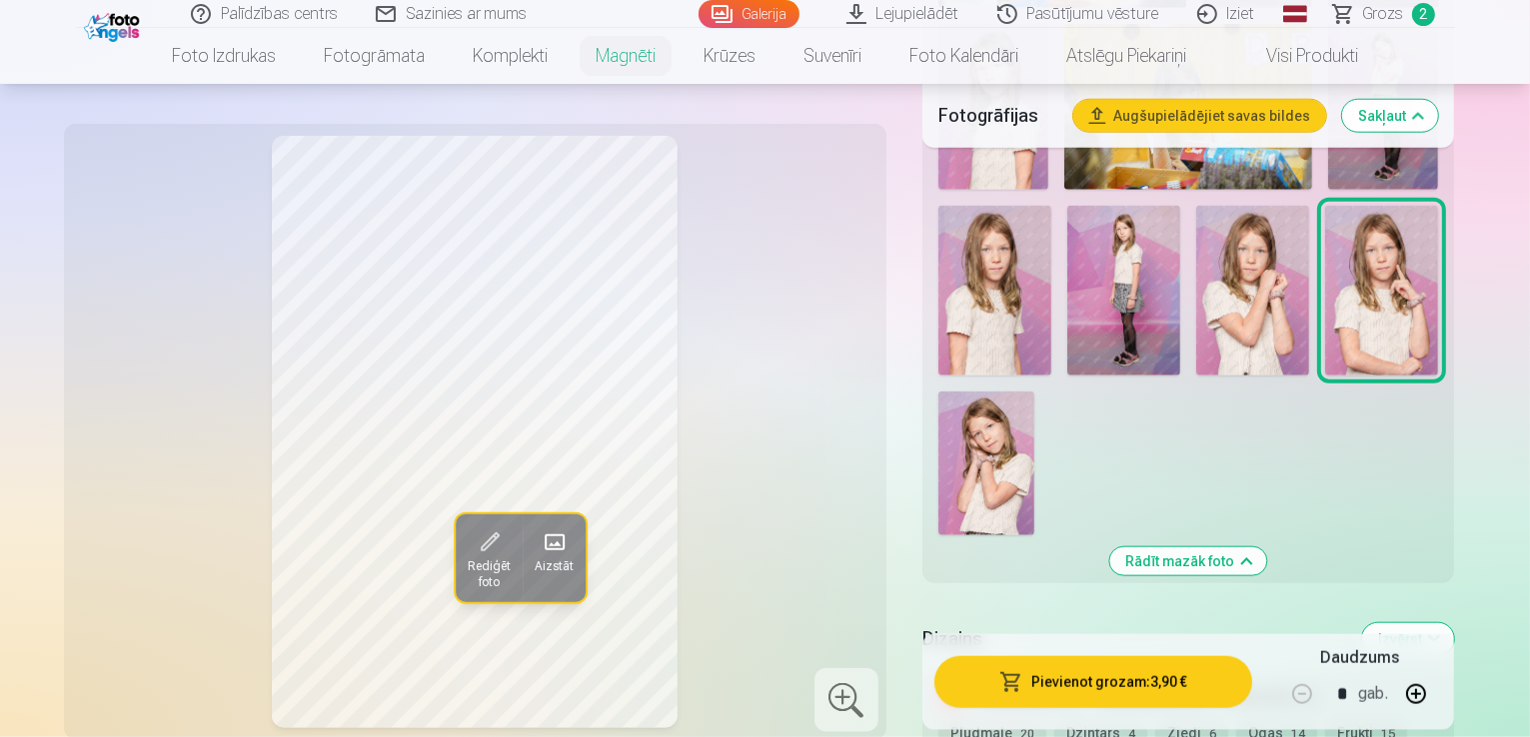
scroll to position [2038, 0]
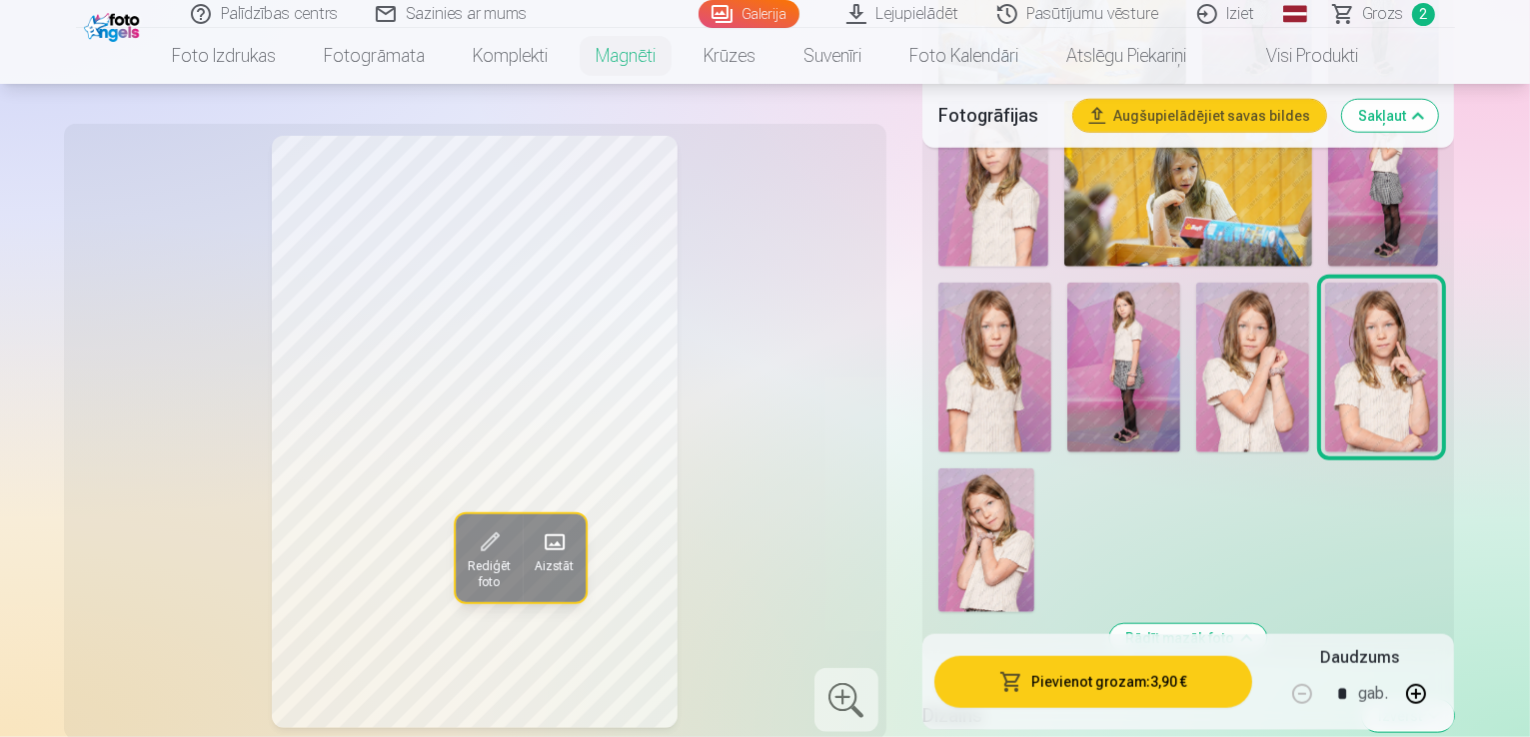
scroll to position [1998, 0]
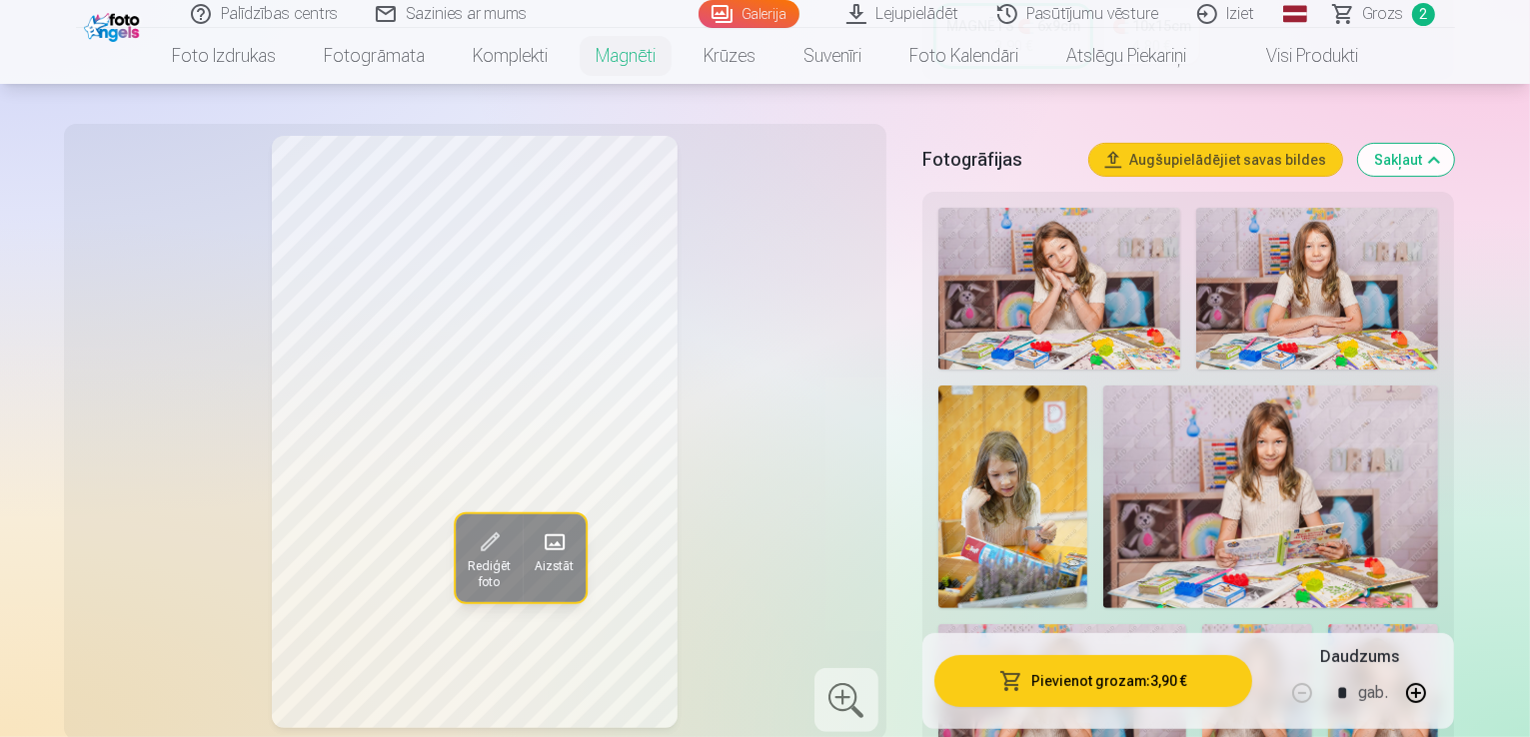
scroll to position [520, 0]
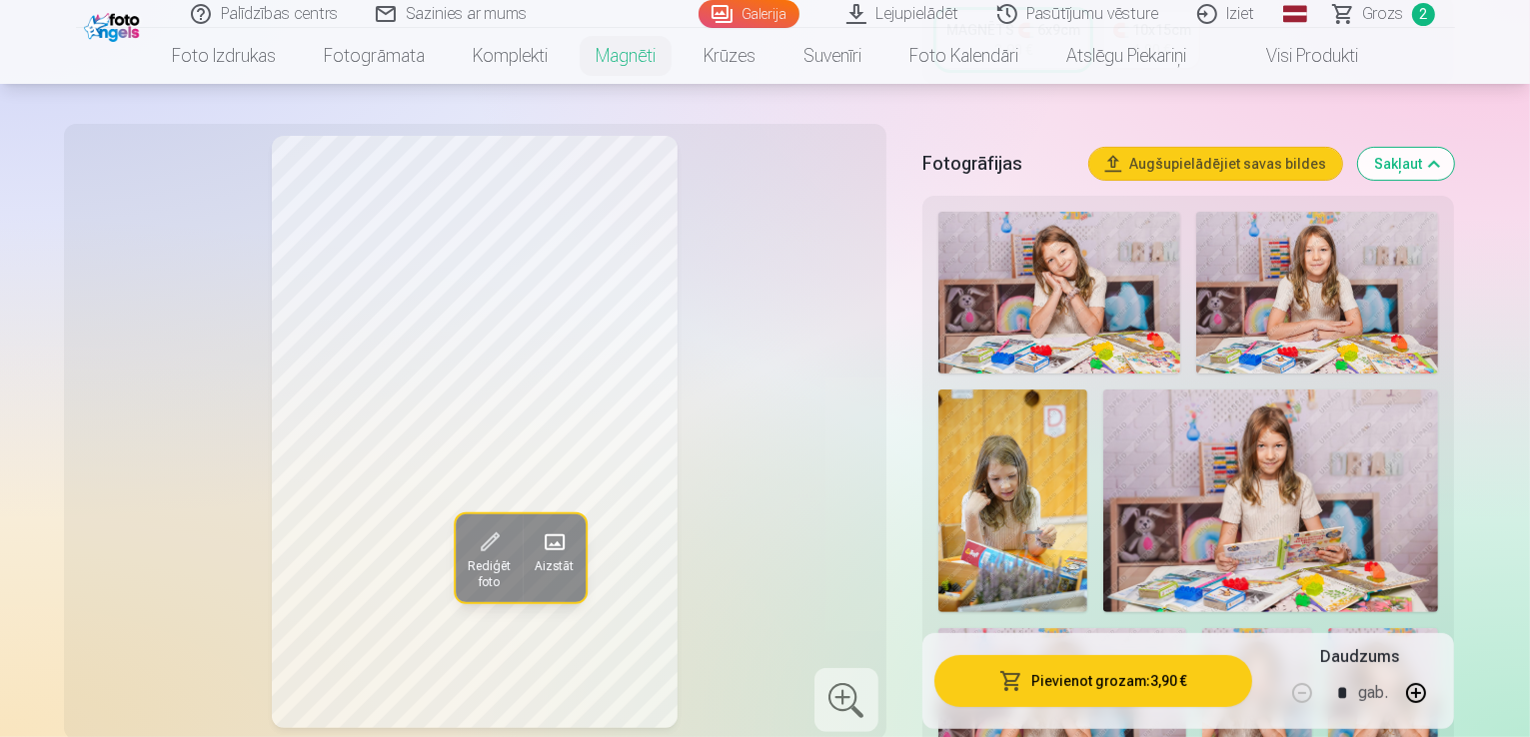
click at [1060, 238] on img at bounding box center [1059, 293] width 242 height 162
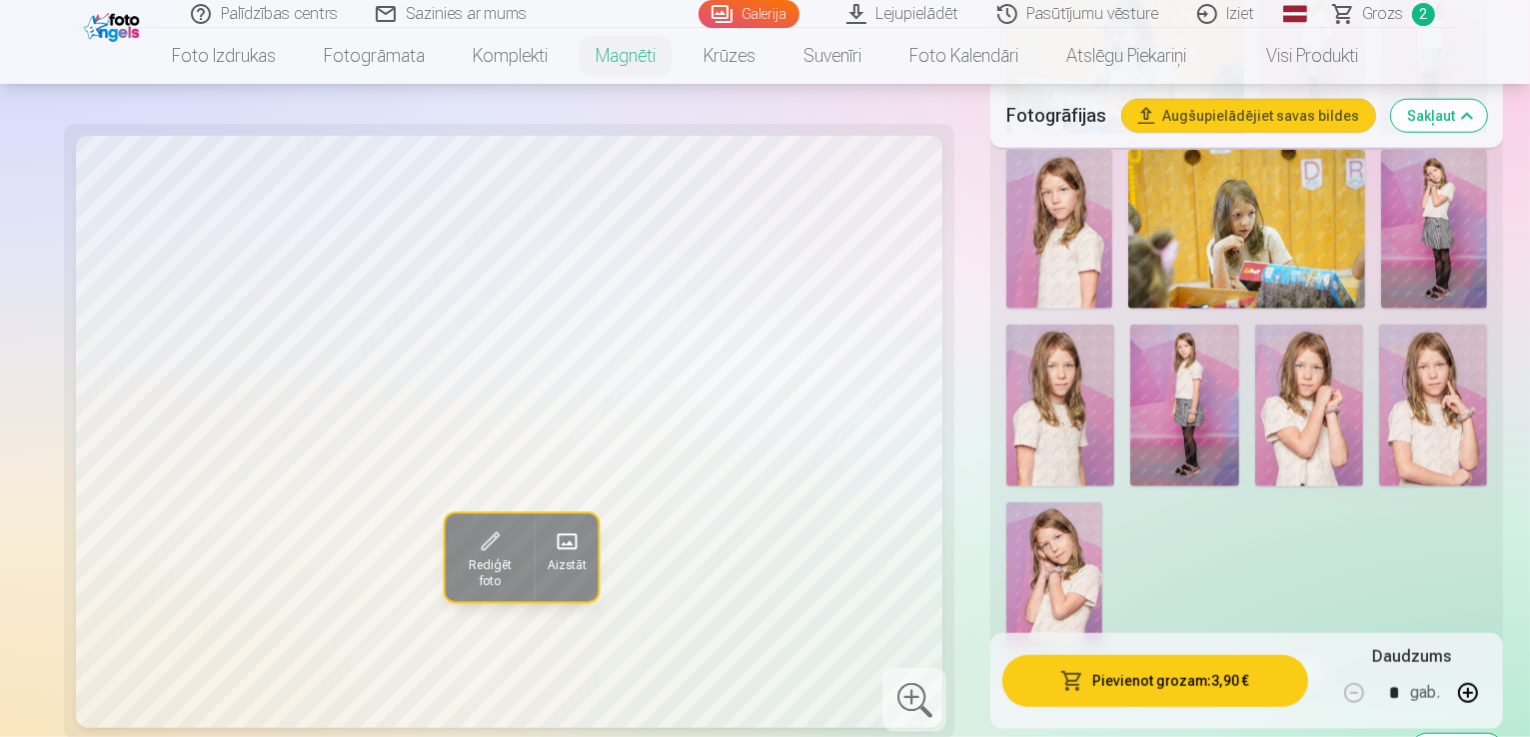
scroll to position [1918, 0]
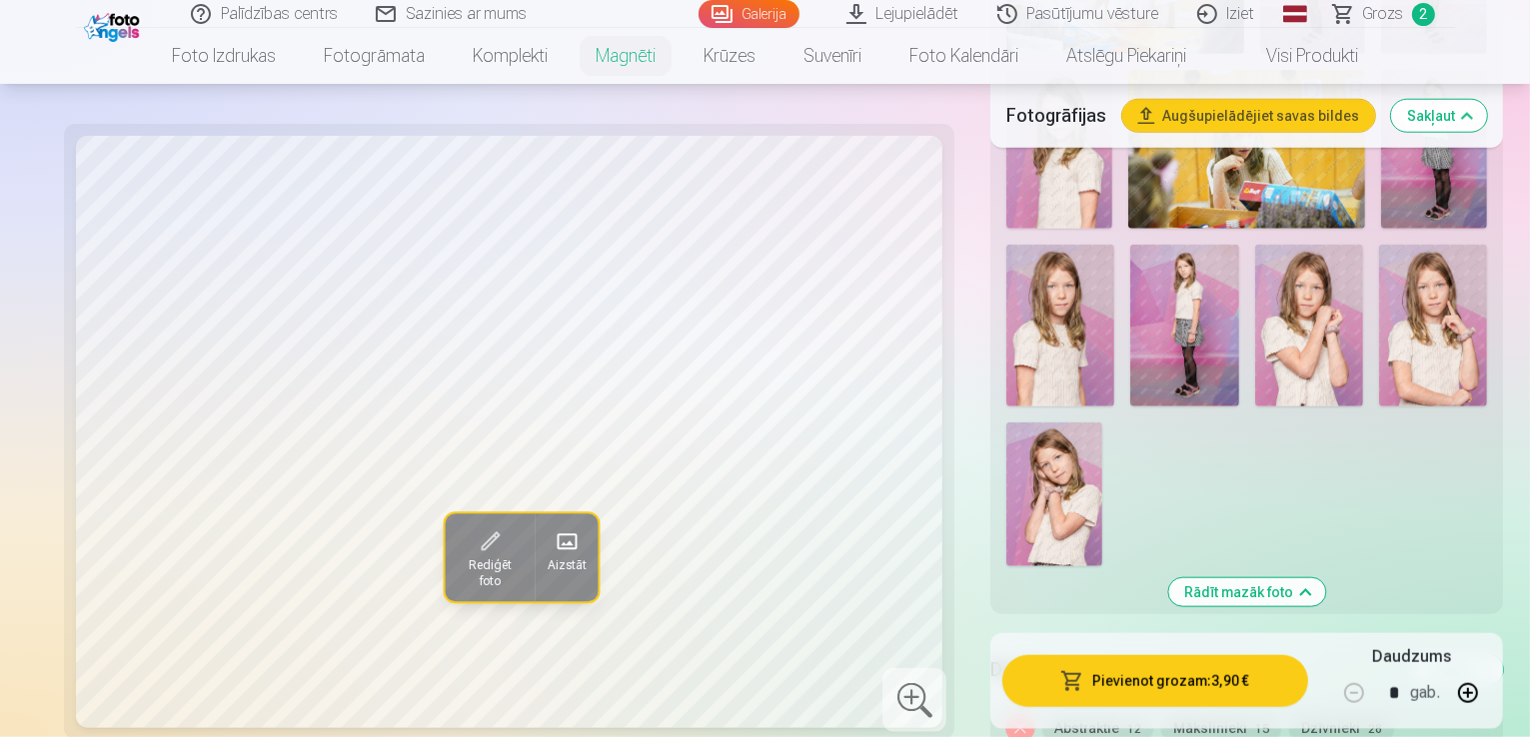
scroll to position [1998, 0]
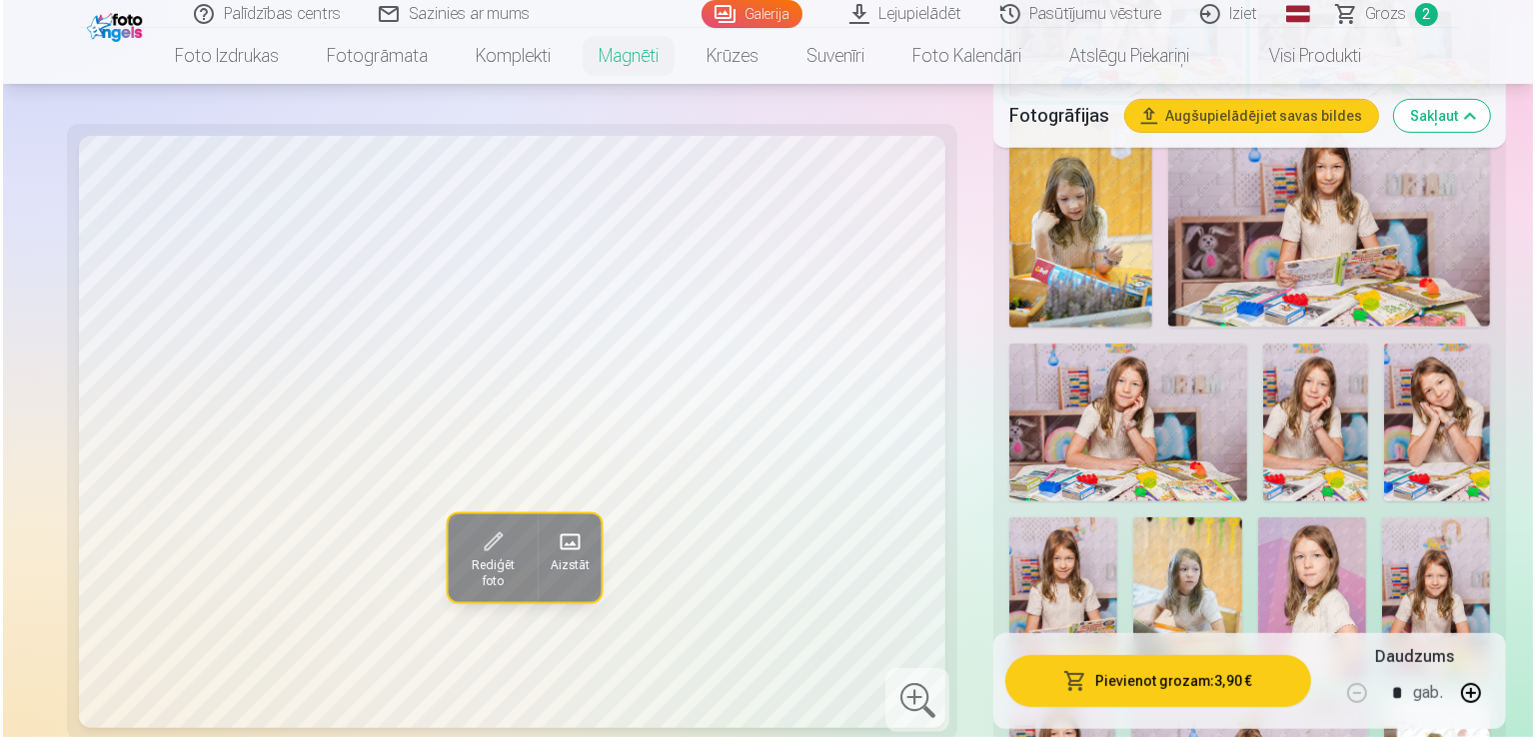
scroll to position [831, 0]
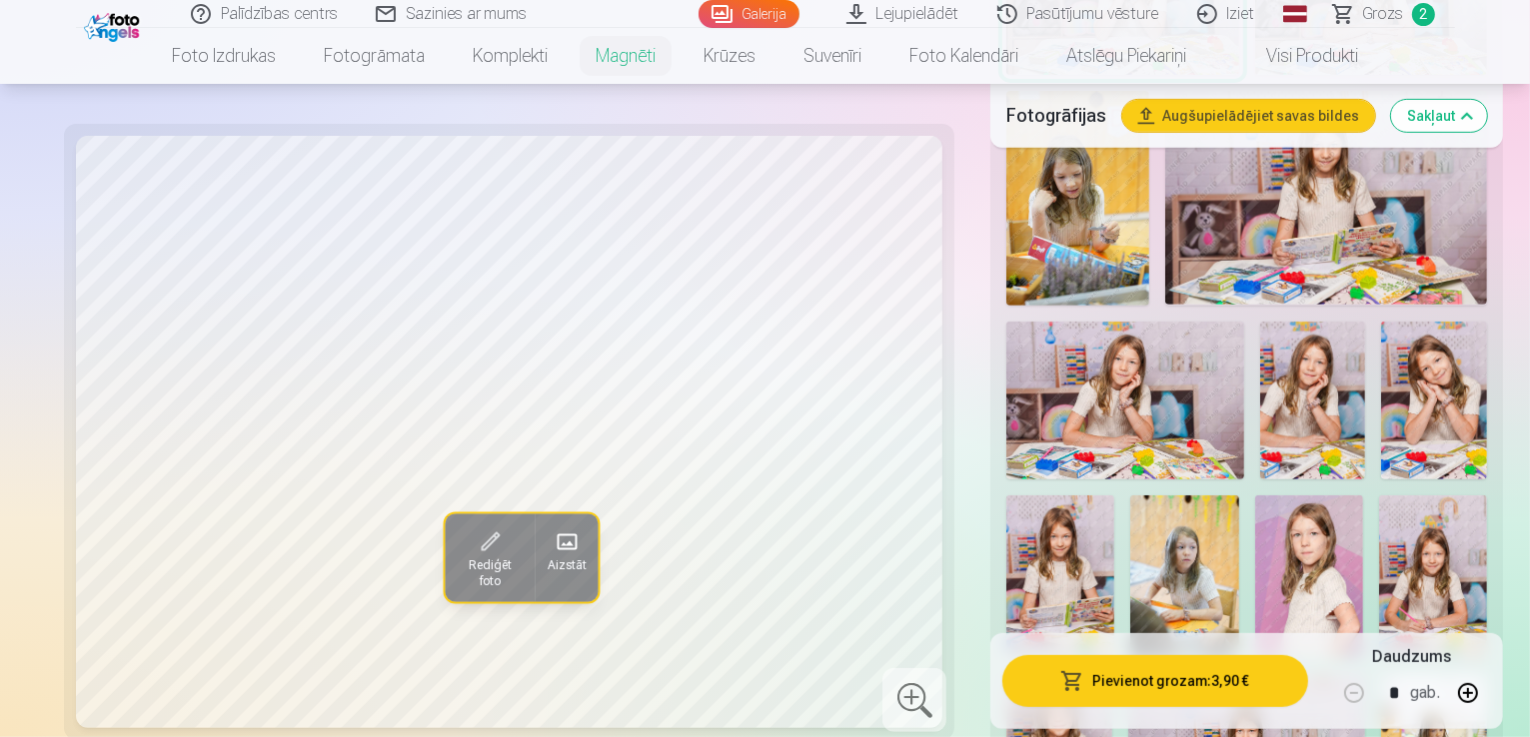
click at [1053, 692] on button "Pievienot grozam : 3,90 €" at bounding box center [1155, 681] width 306 height 52
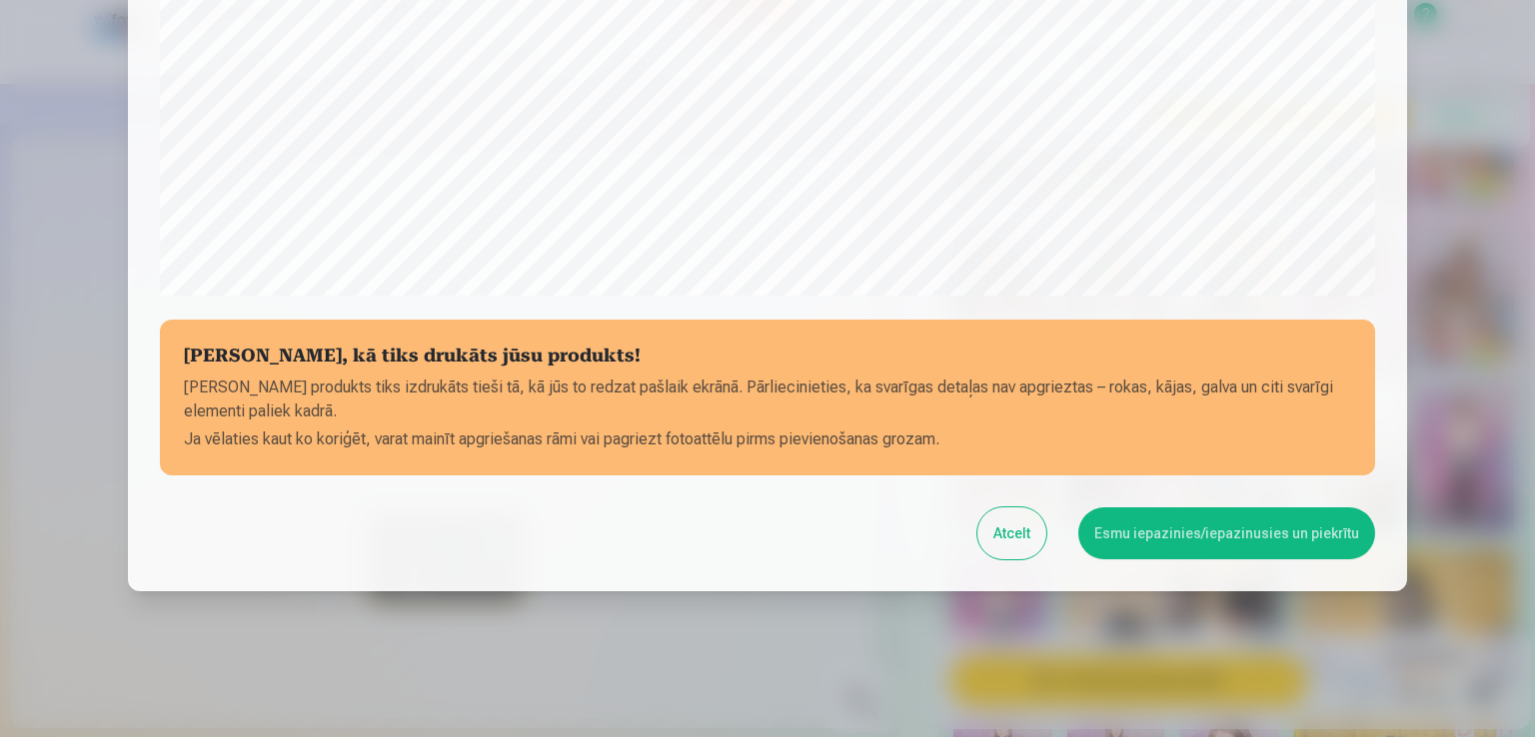
scroll to position [701, 0]
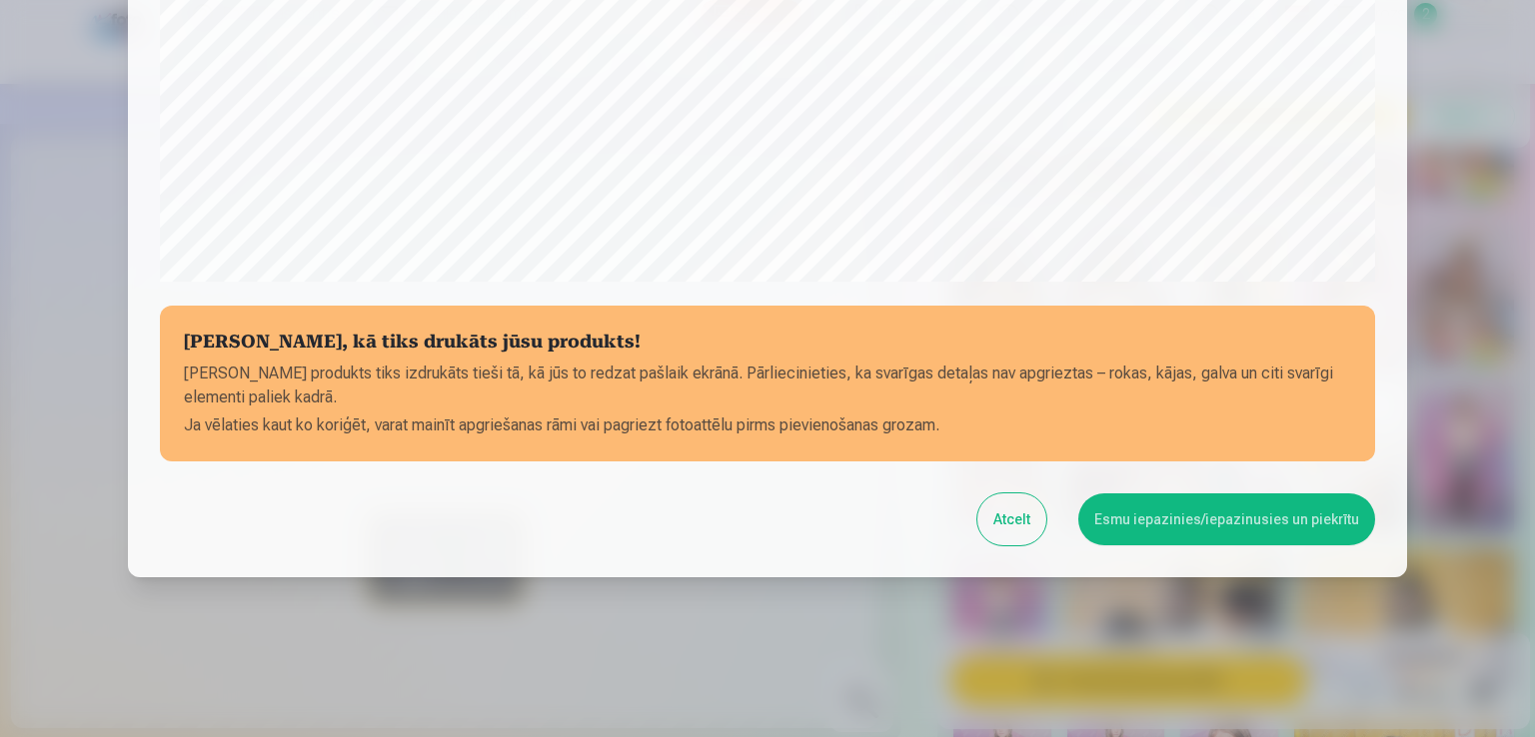
click at [1168, 521] on button "Esmu iepazinies/iepazinusies un piekrītu" at bounding box center [1226, 520] width 297 height 52
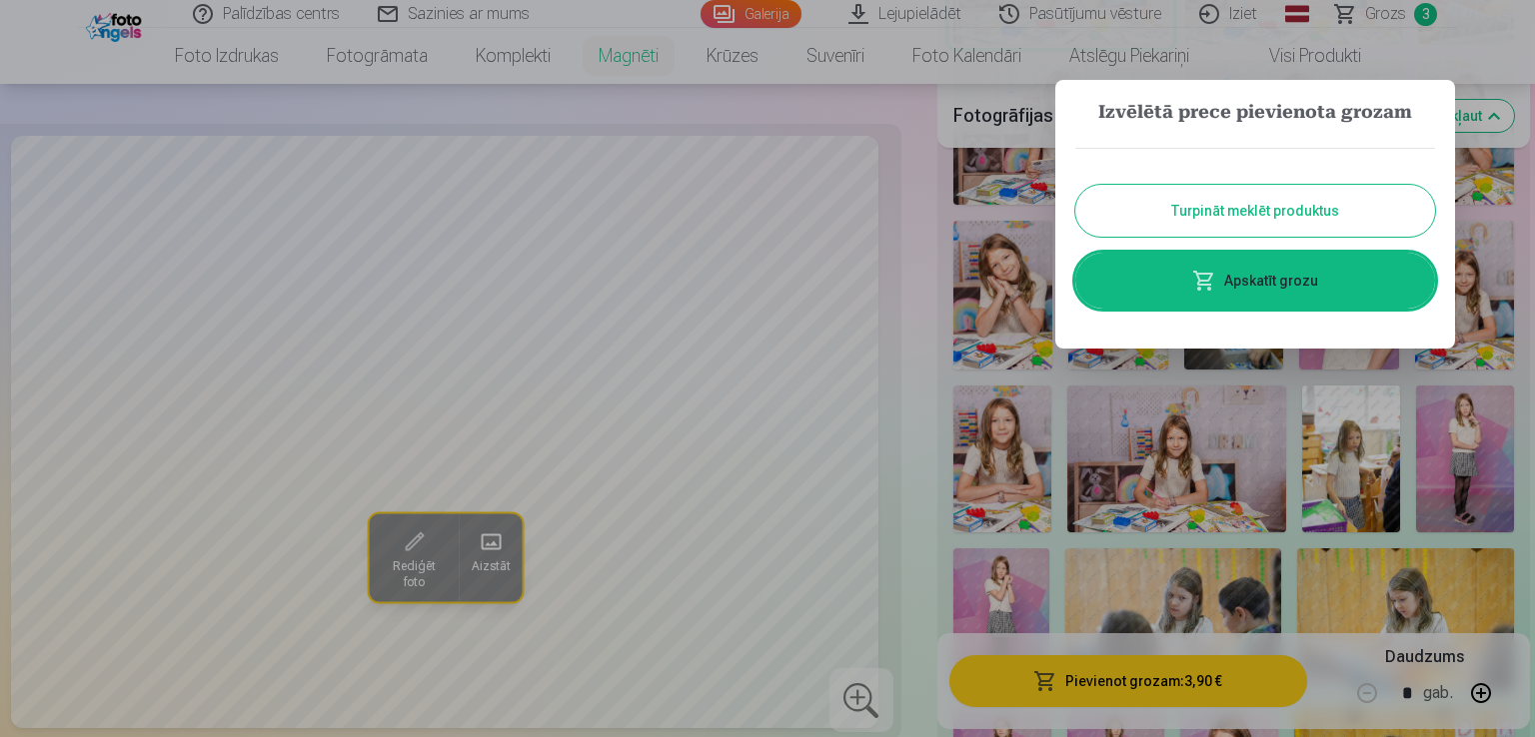
click at [1247, 278] on link "Apskatīt grozu" at bounding box center [1255, 281] width 360 height 56
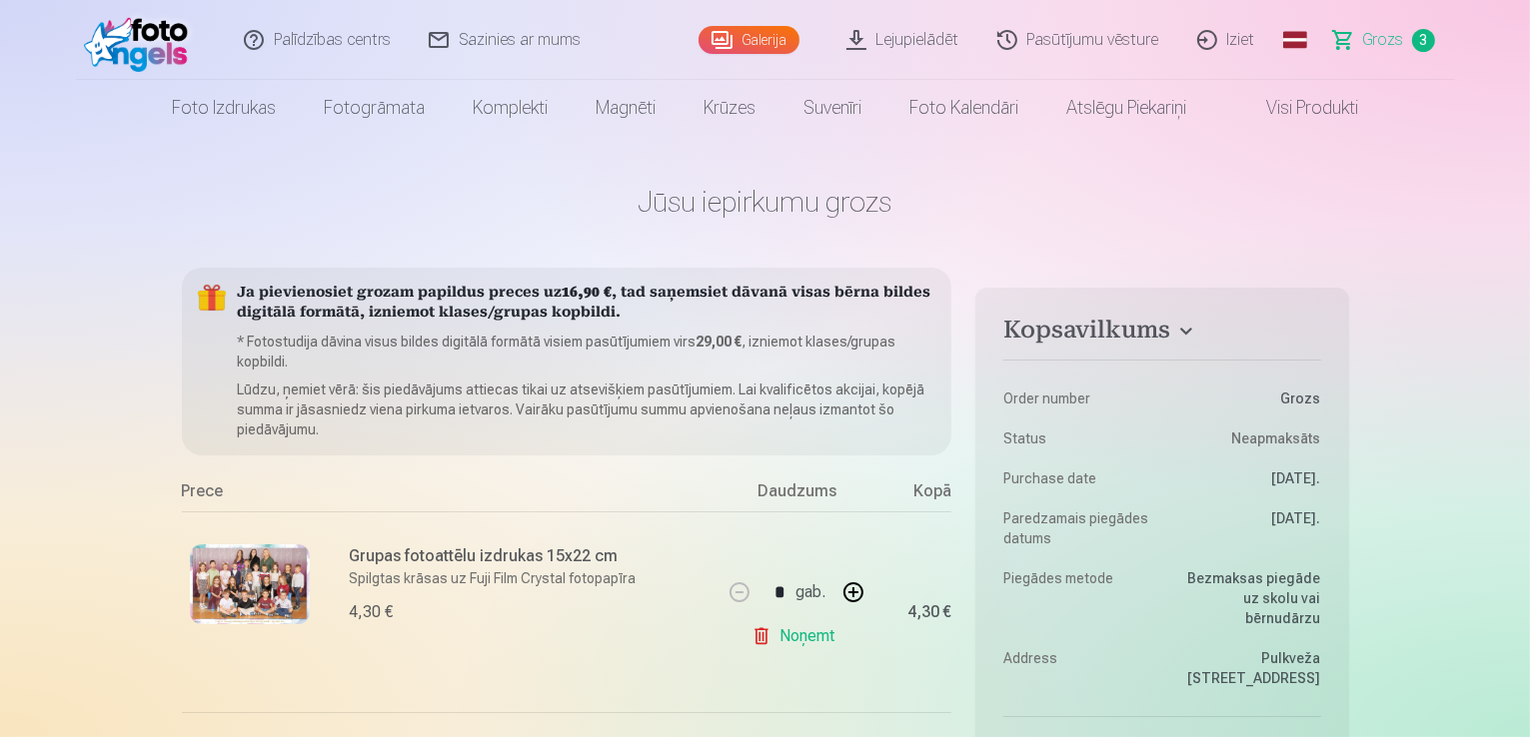
drag, startPoint x: 1529, startPoint y: 25, endPoint x: 1525, endPoint y: 45, distance: 20.4
click at [1525, 45] on header "Palīdzības centrs Sazinies ar mums Galerija Lejupielādēt Pasūtījumu vēsture Izi…" at bounding box center [765, 68] width 1530 height 136
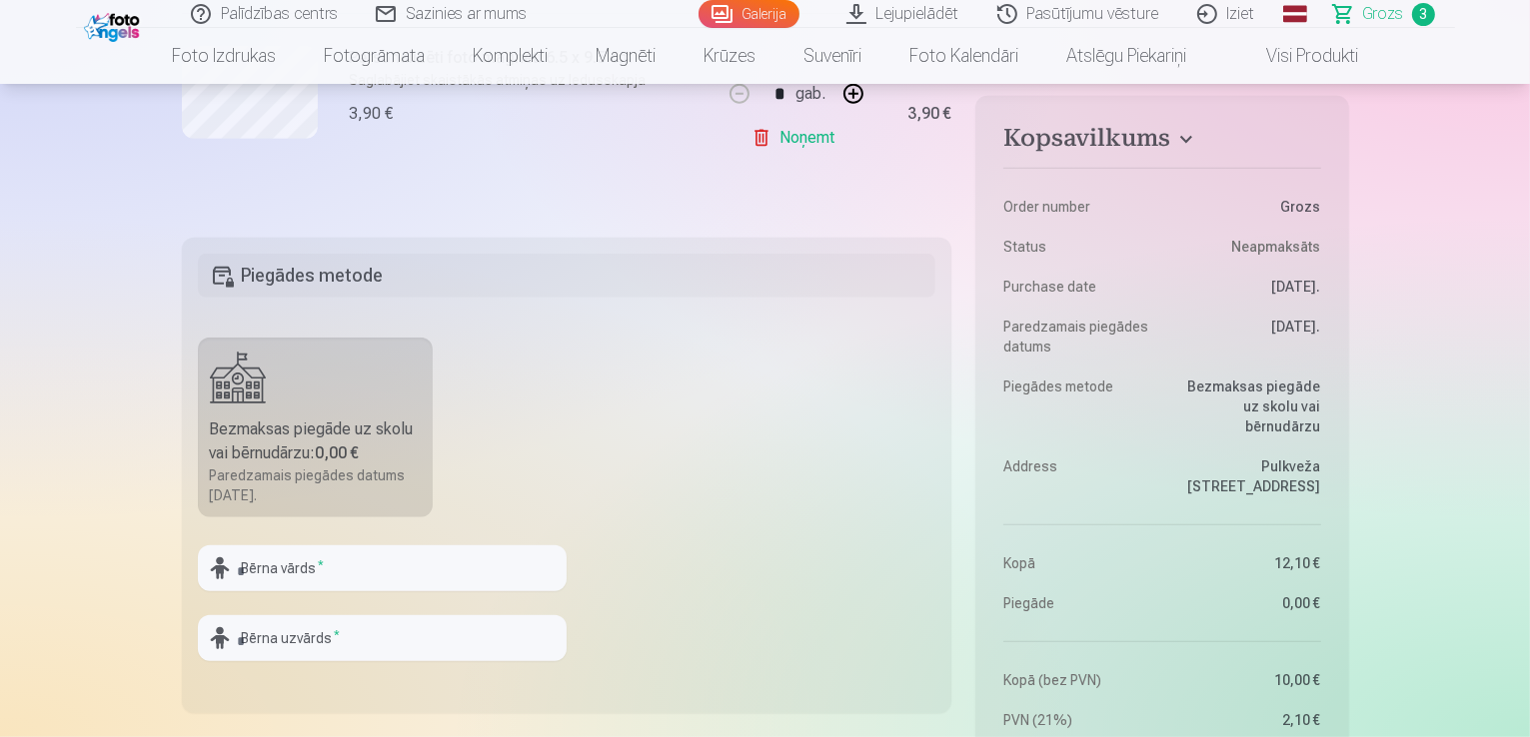
scroll to position [947, 0]
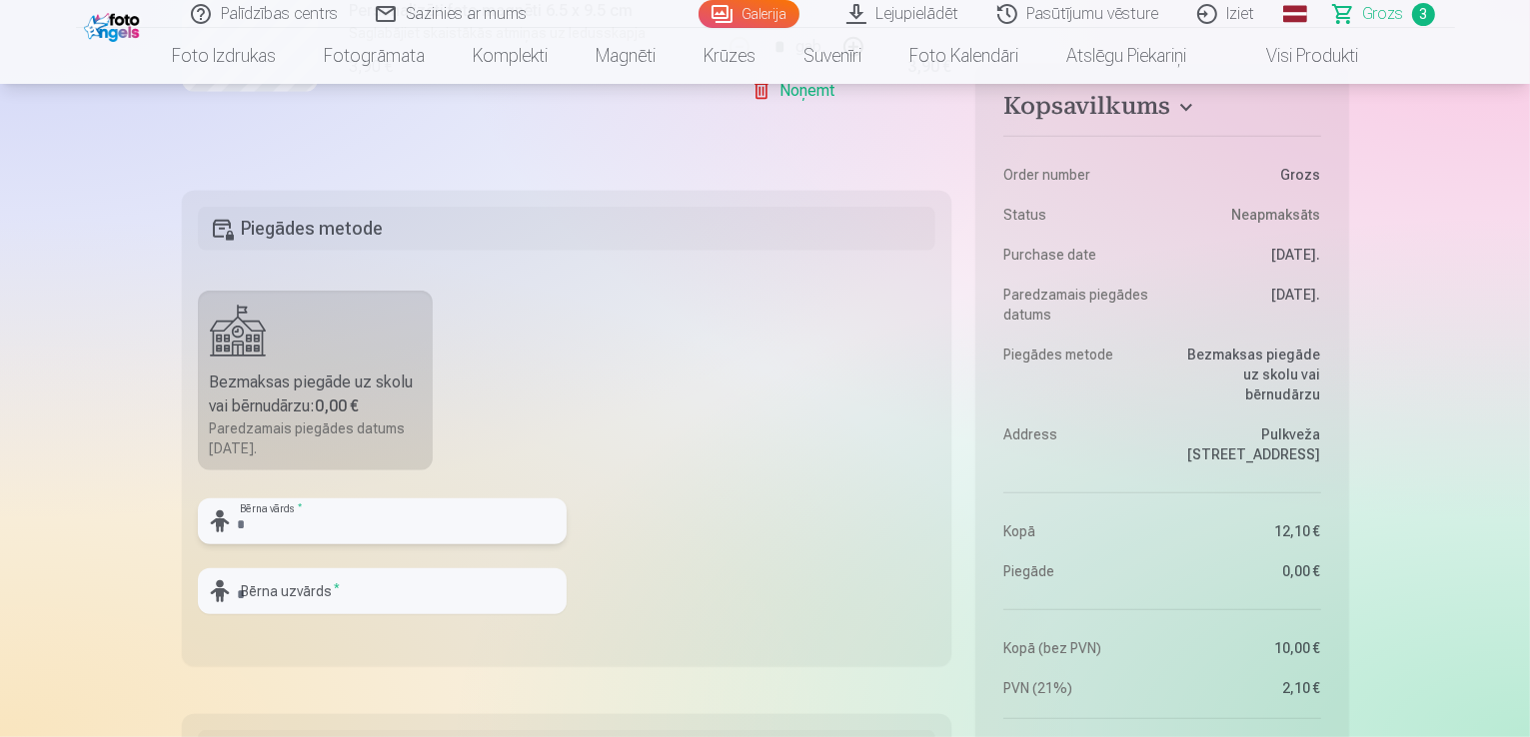
click at [364, 527] on input "text" at bounding box center [382, 522] width 369 height 46
type input "*"
type input "**********"
click at [296, 580] on input "text" at bounding box center [382, 592] width 369 height 46
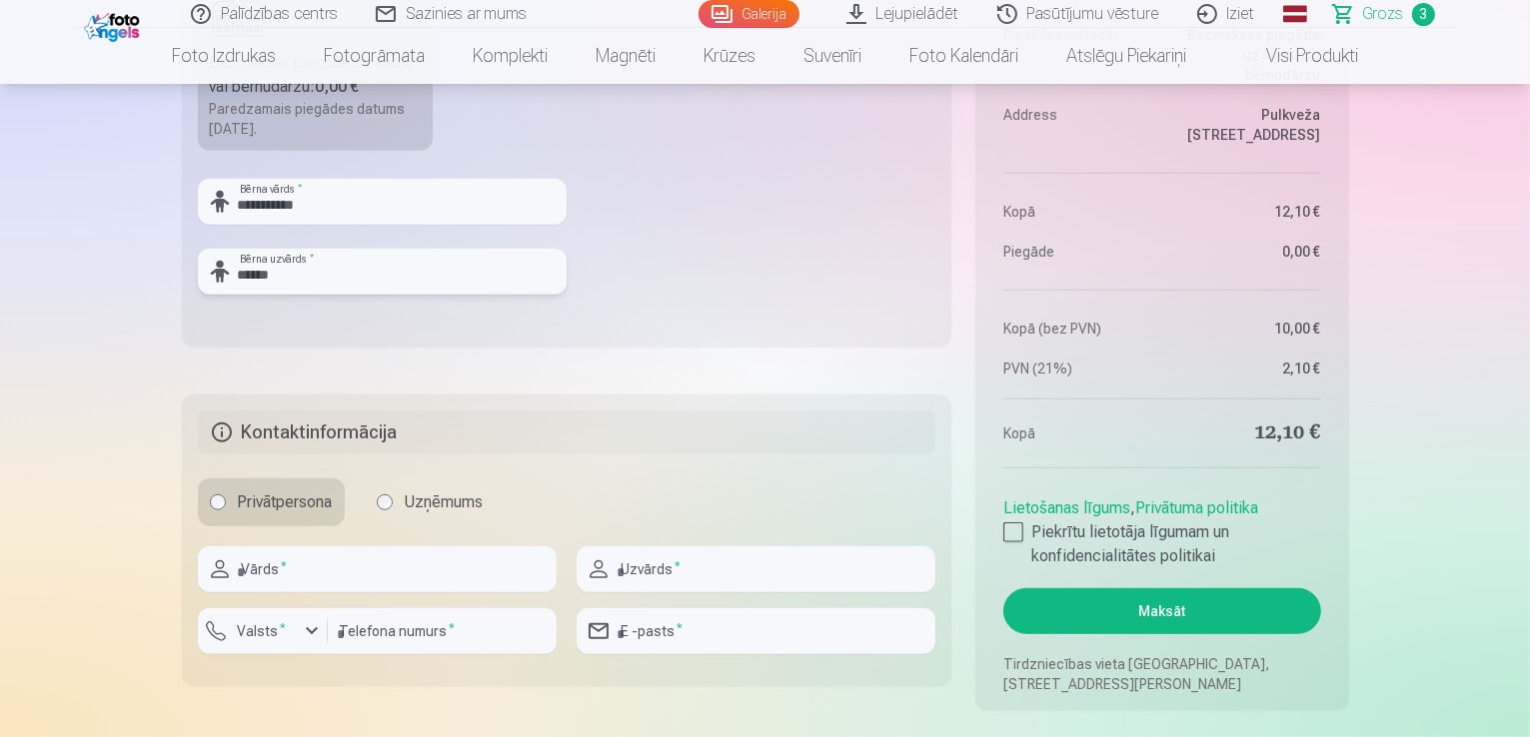
scroll to position [1361, 0]
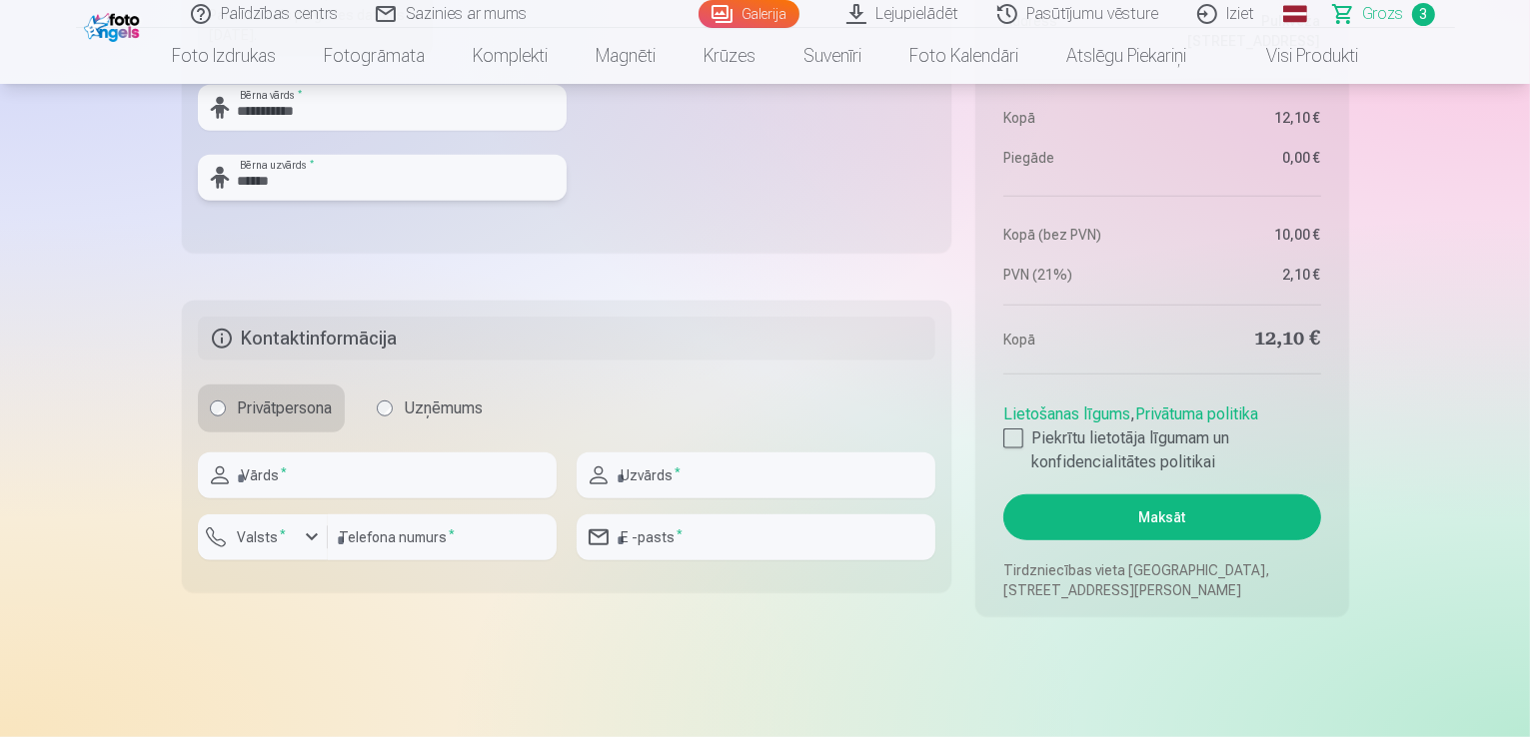
type input "******"
click at [271, 485] on input "text" at bounding box center [377, 476] width 359 height 46
type input "****"
type input "******"
click at [411, 539] on input "number" at bounding box center [442, 538] width 229 height 46
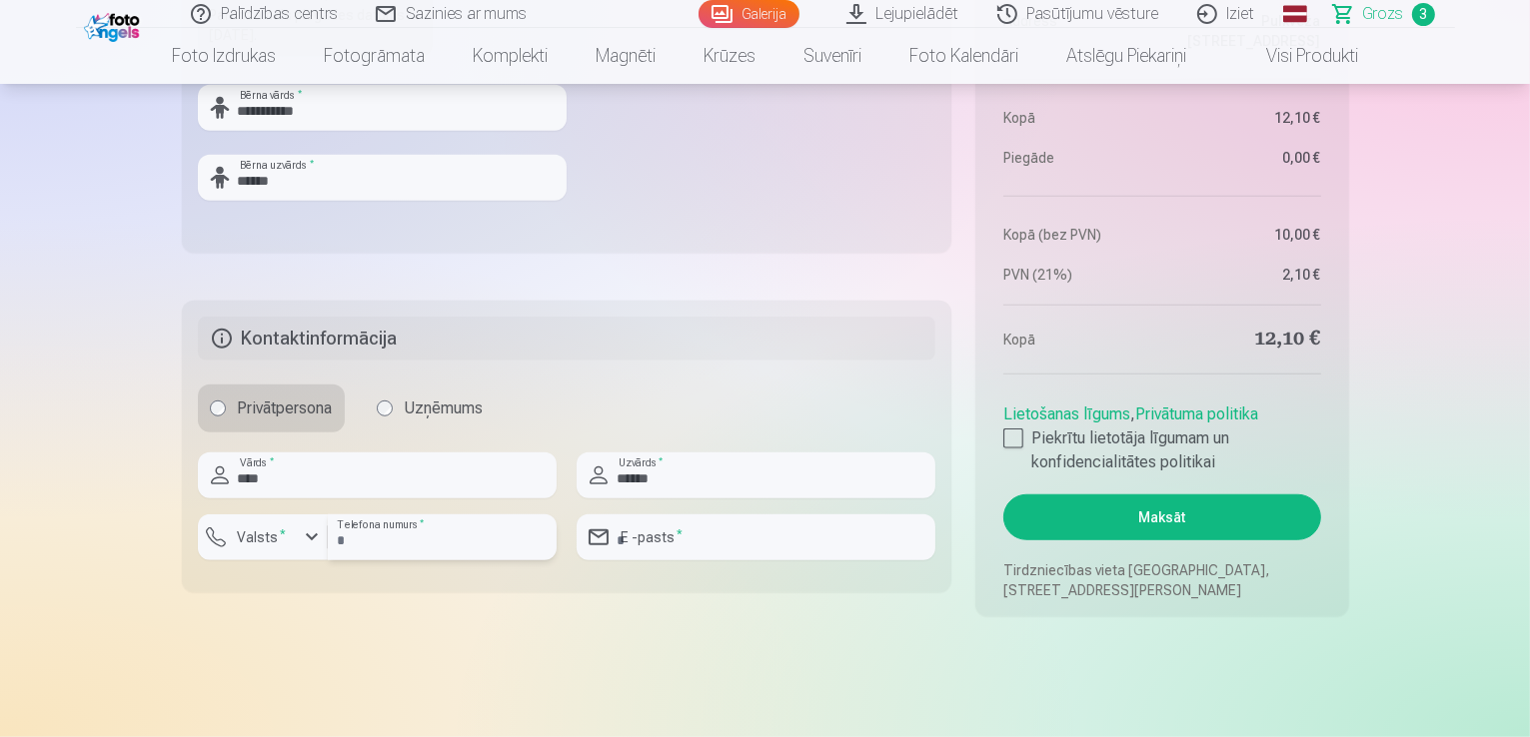
type input "********"
click at [669, 529] on input "email" at bounding box center [756, 538] width 359 height 46
type input "**********"
click at [1011, 435] on div at bounding box center [1013, 439] width 20 height 20
click at [1174, 521] on button "Maksāt" at bounding box center [1161, 518] width 317 height 46
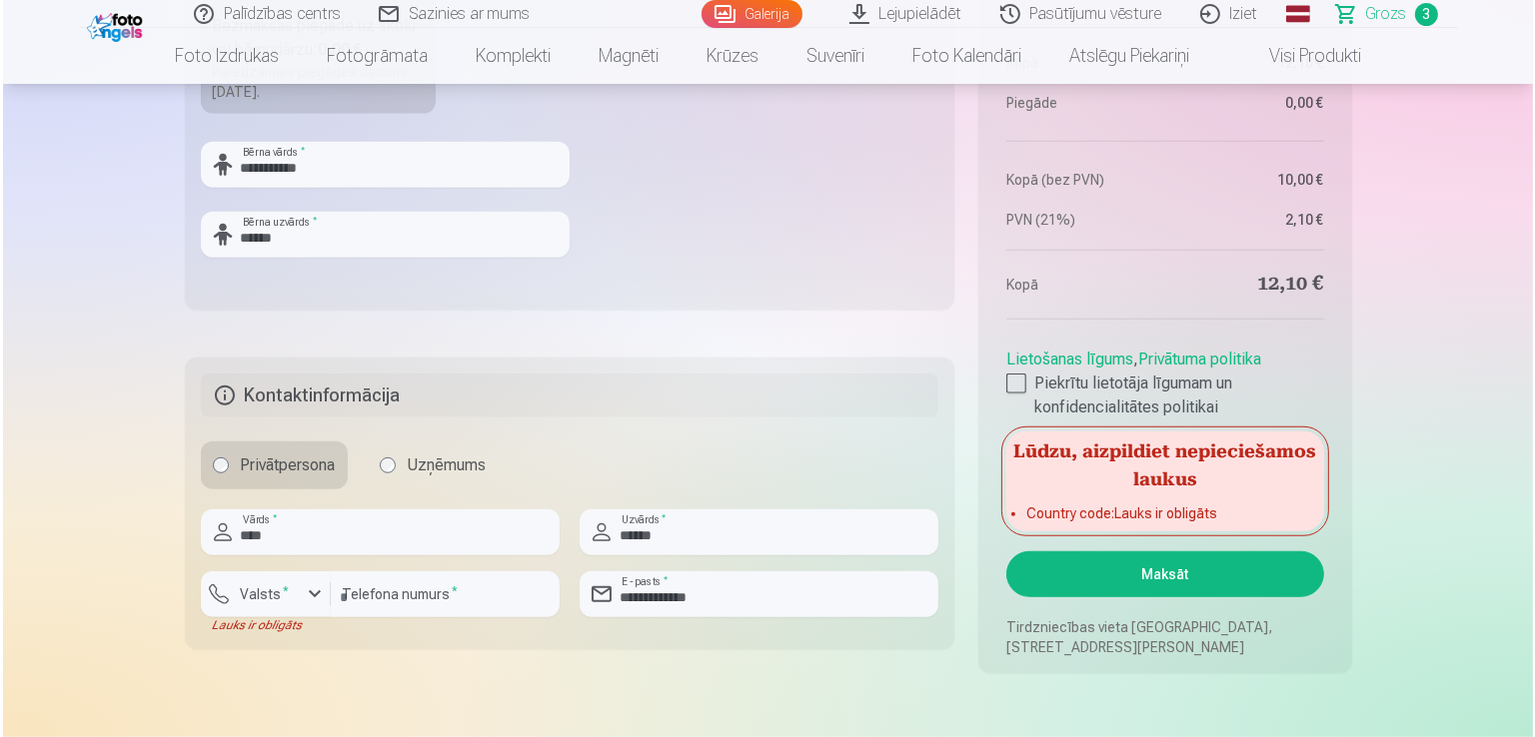
scroll to position [1314, 0]
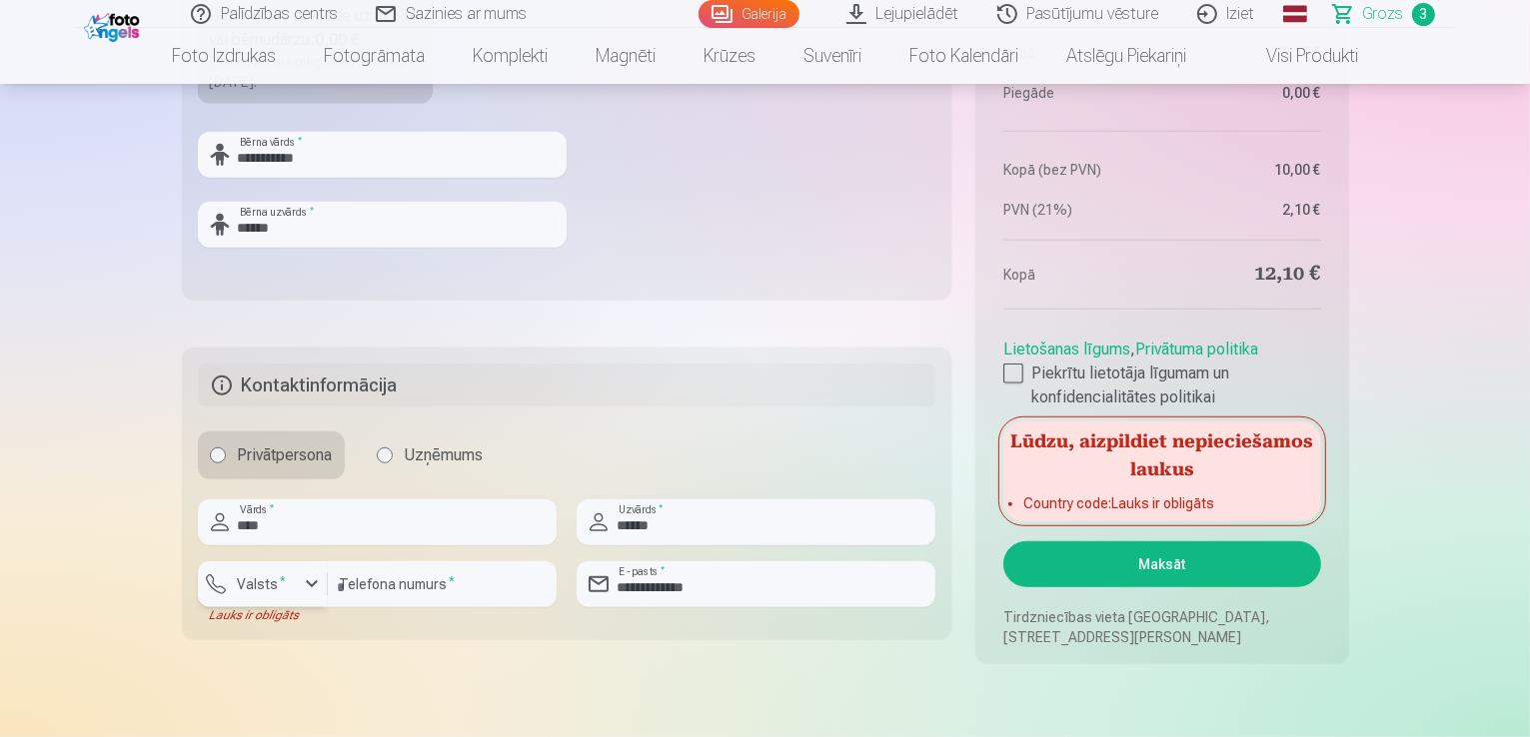
click at [308, 584] on div "button" at bounding box center [312, 585] width 24 height 24
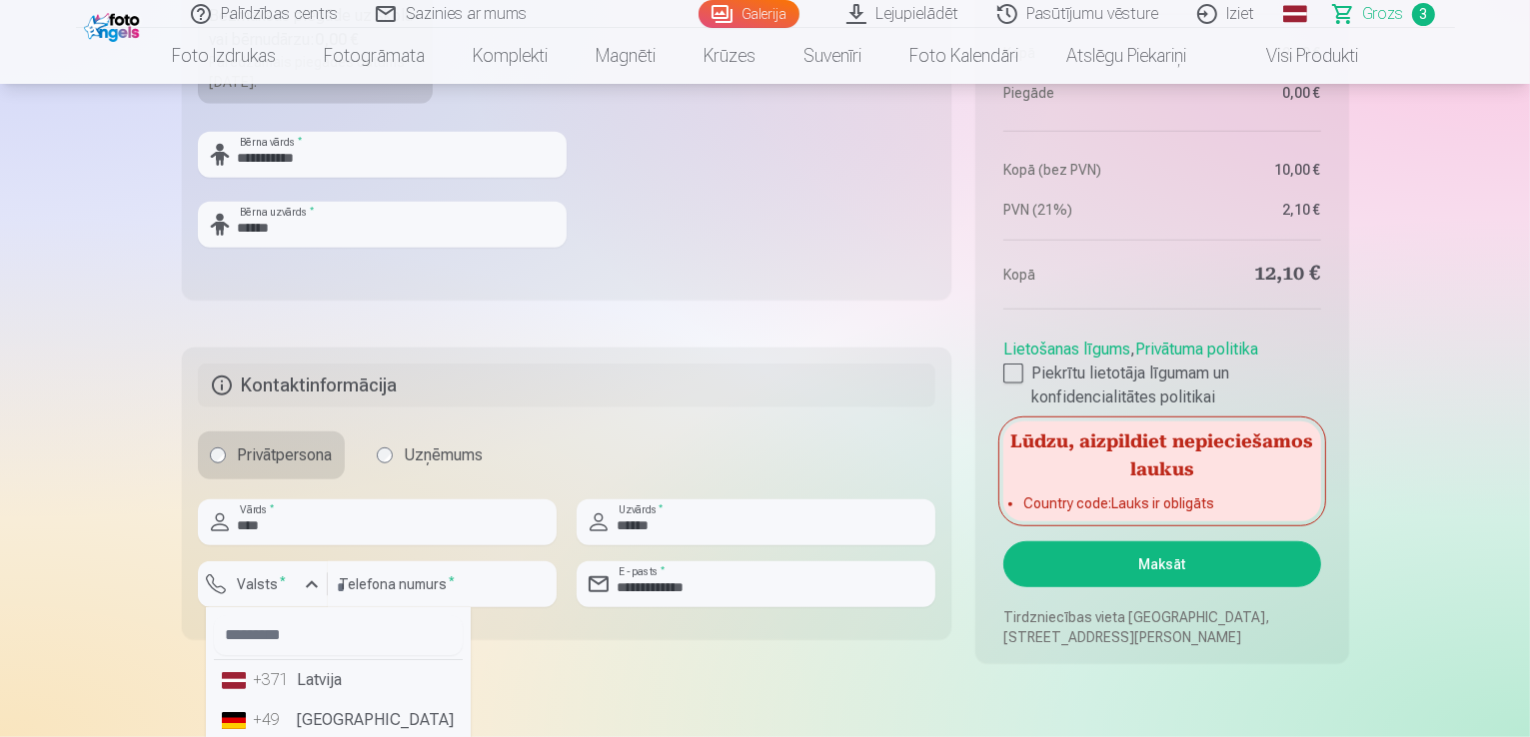
click at [287, 672] on div "+371" at bounding box center [274, 680] width 40 height 24
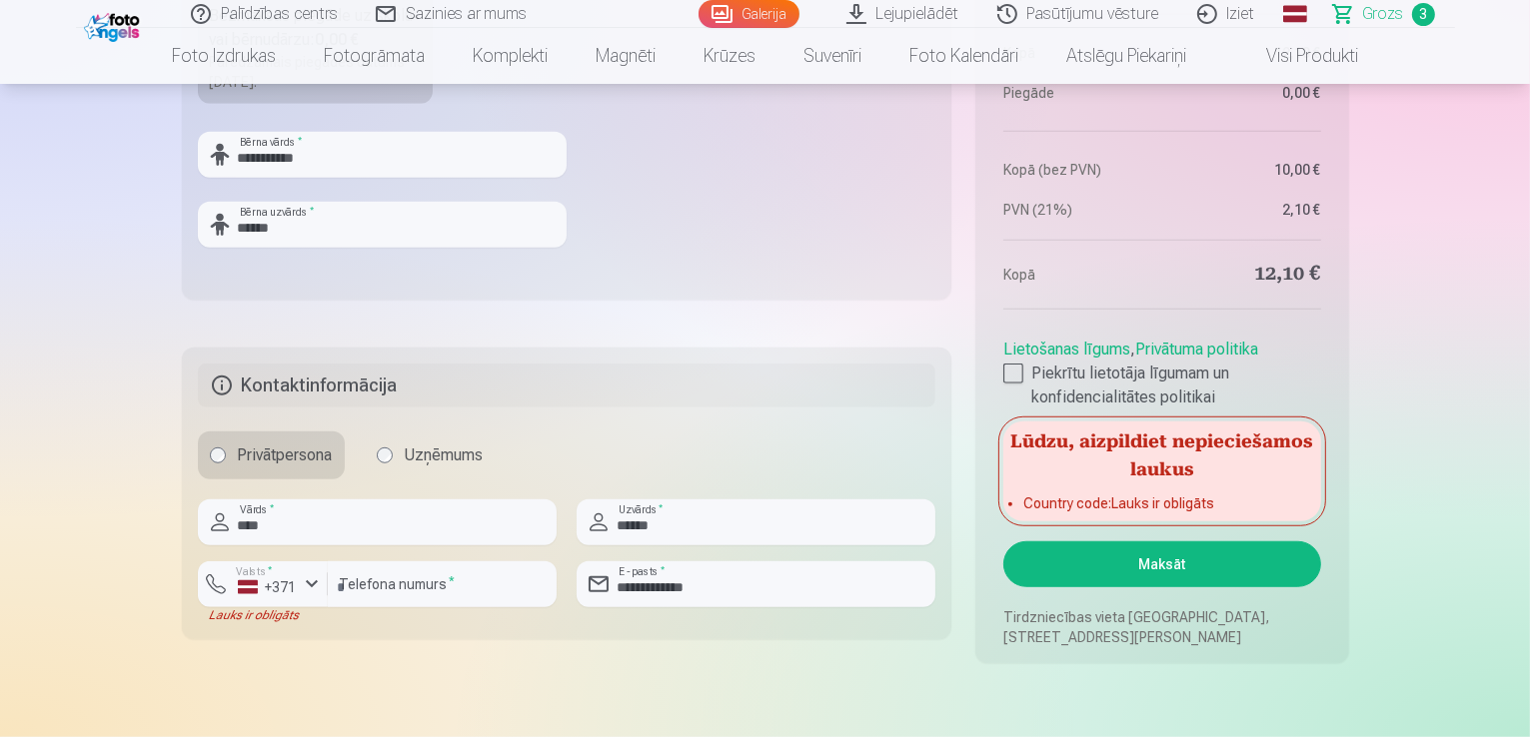
click at [1101, 547] on button "Maksāt" at bounding box center [1161, 565] width 317 height 46
